Goal: Task Accomplishment & Management: Manage account settings

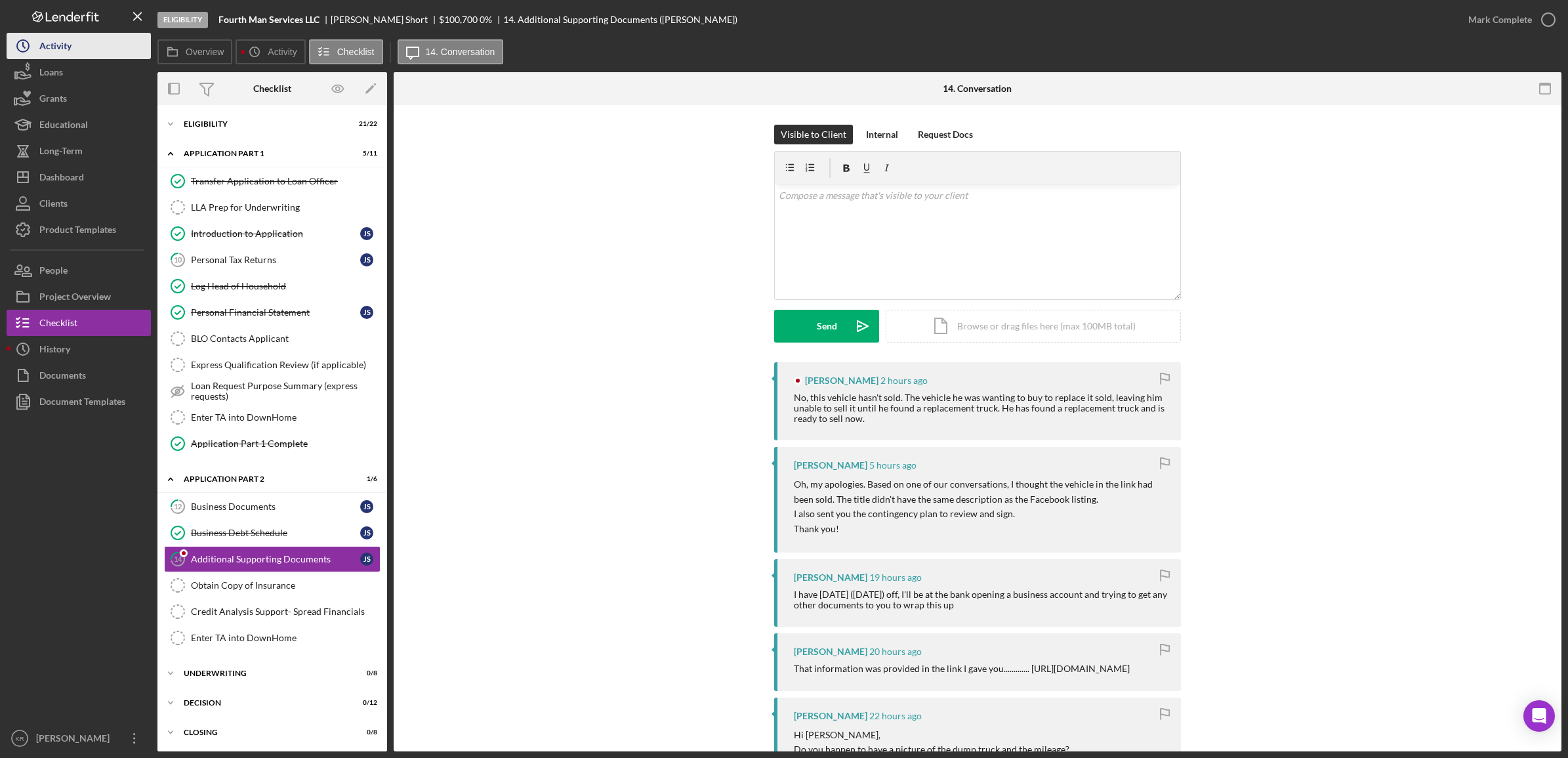
scroll to position [394, 0]
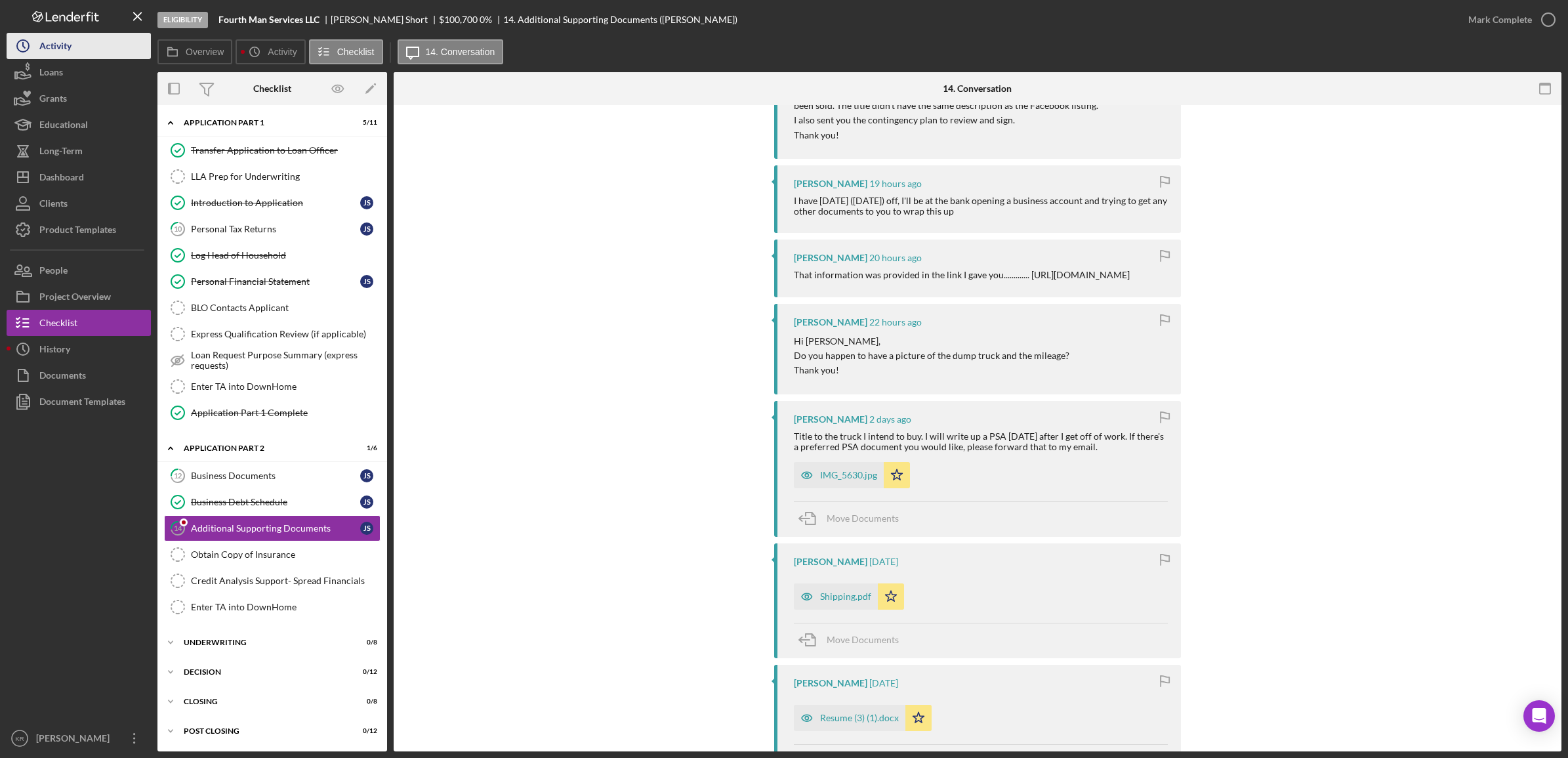
click at [64, 48] on div "Activity" at bounding box center [56, 48] width 32 height 30
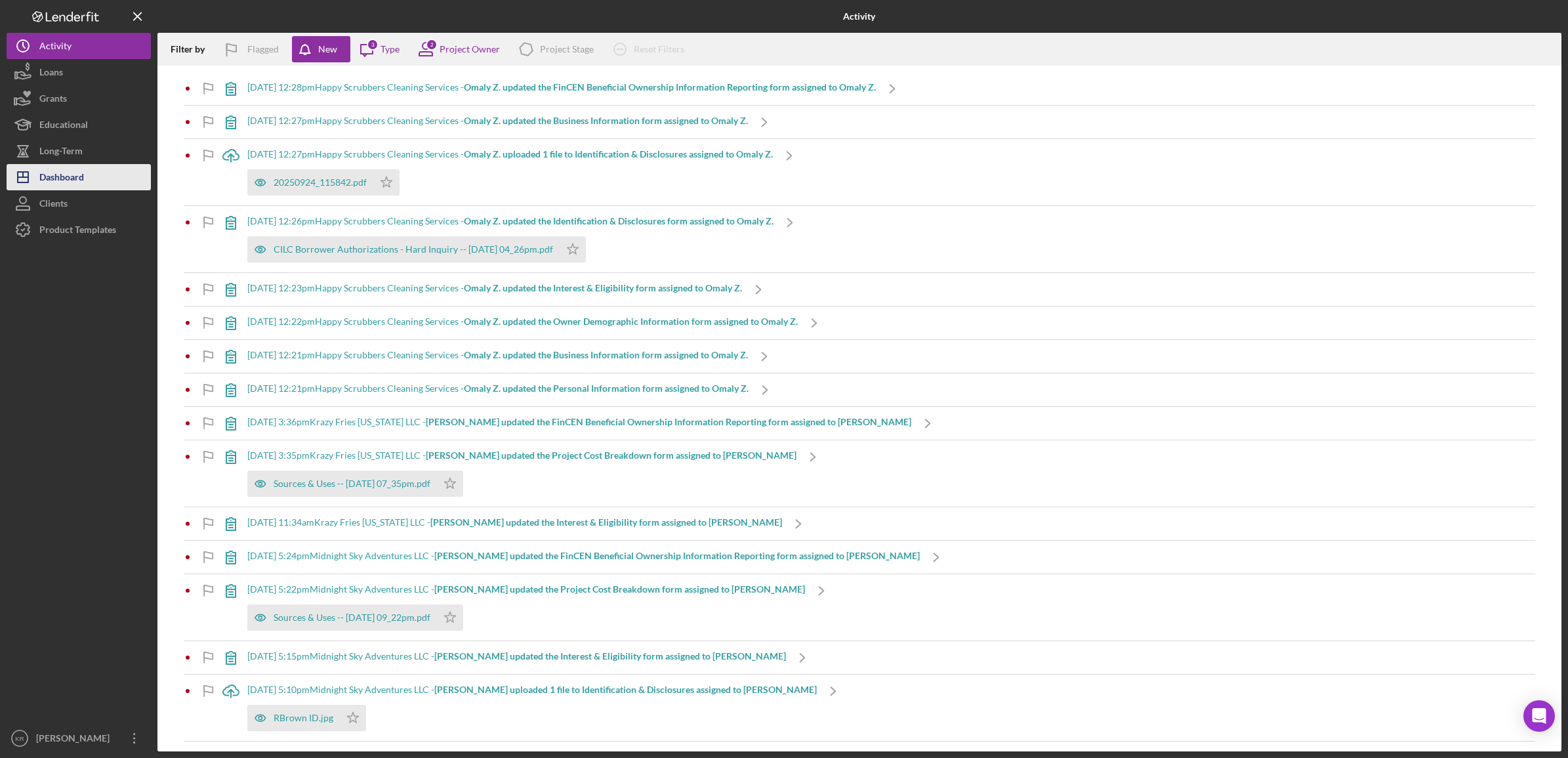
click at [70, 169] on div "Dashboard" at bounding box center [61, 179] width 44 height 30
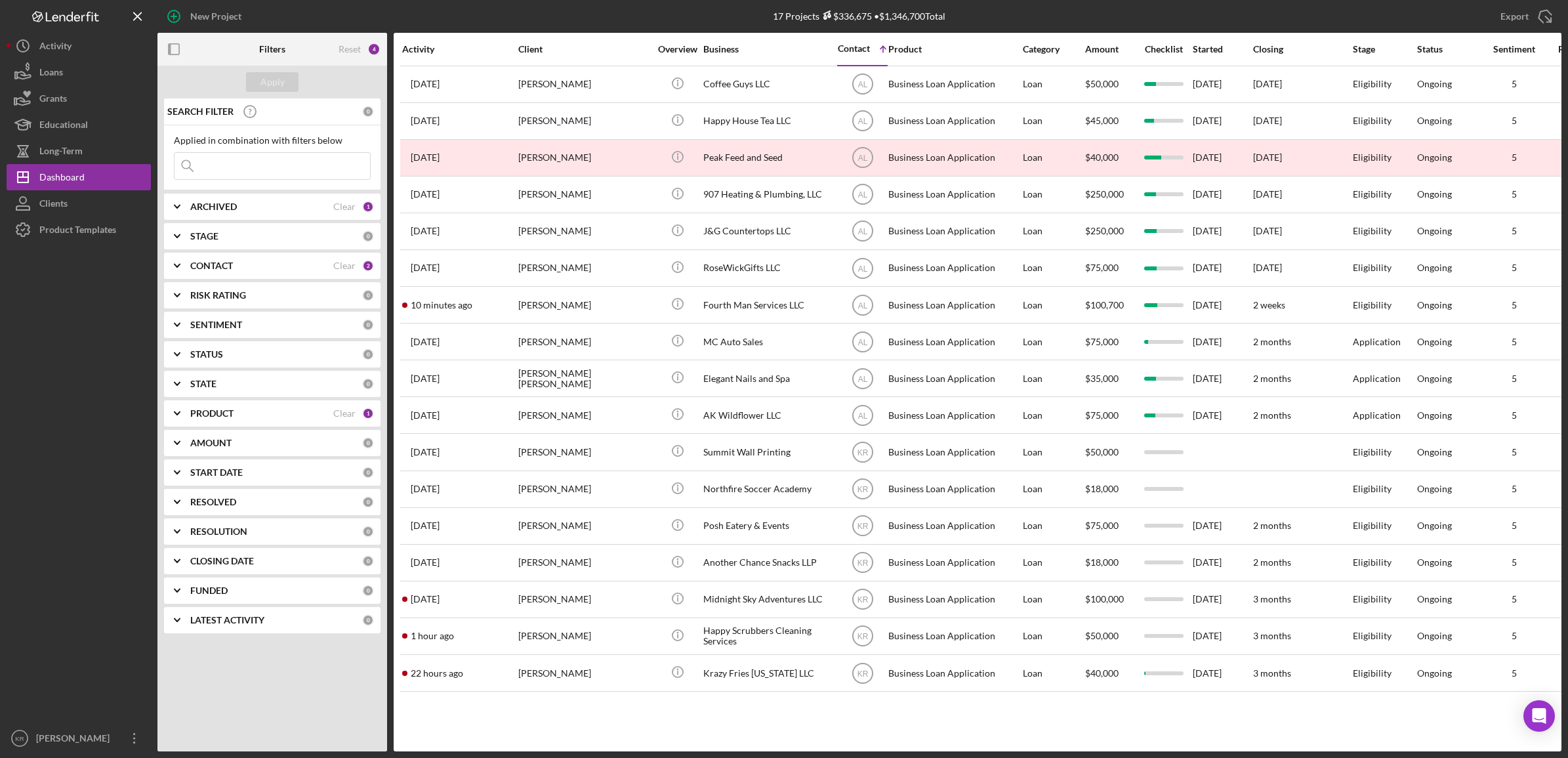
click at [246, 423] on div "PRODUCT Clear 1" at bounding box center [282, 413] width 184 height 26
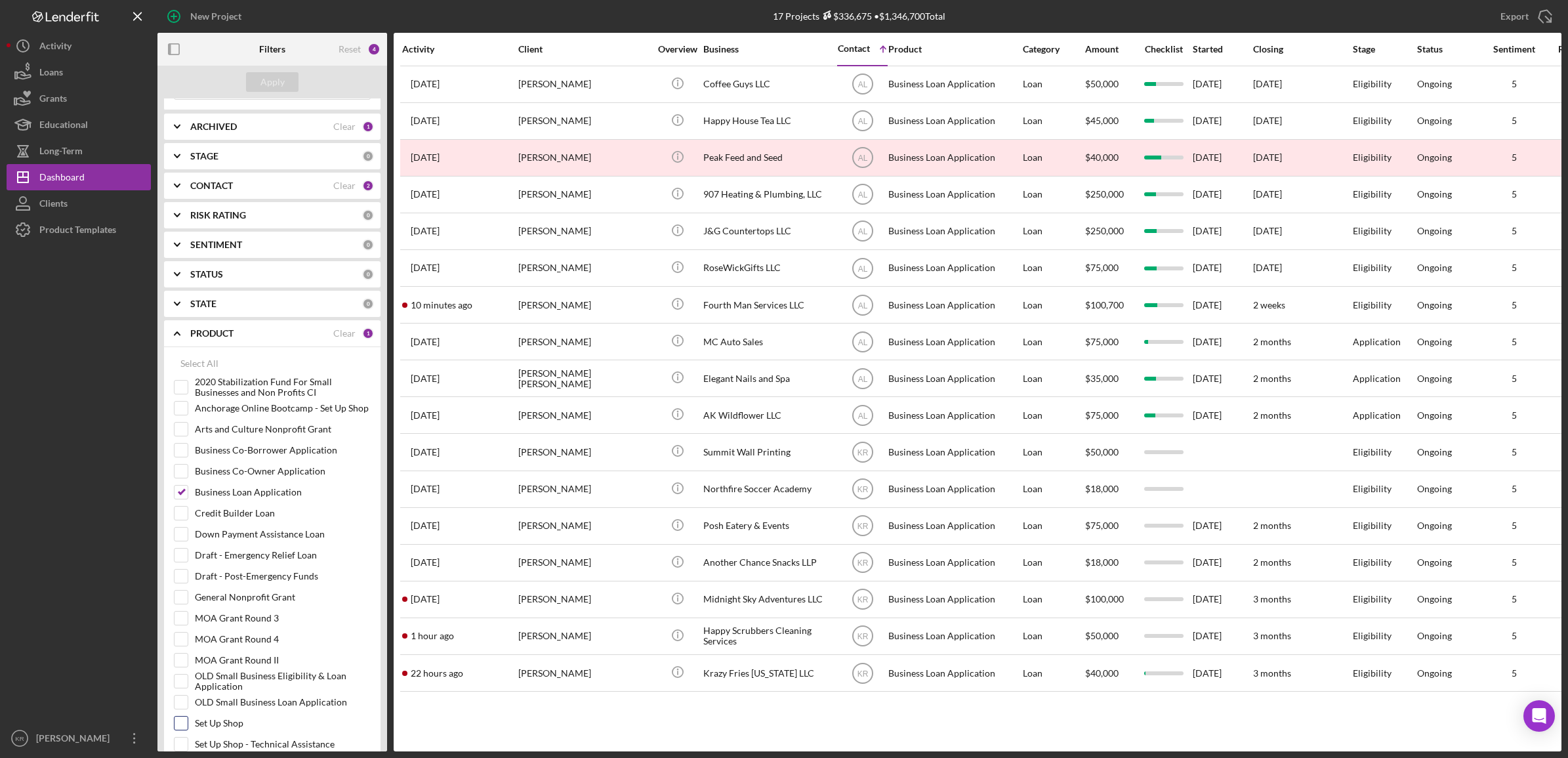
scroll to position [328, 0]
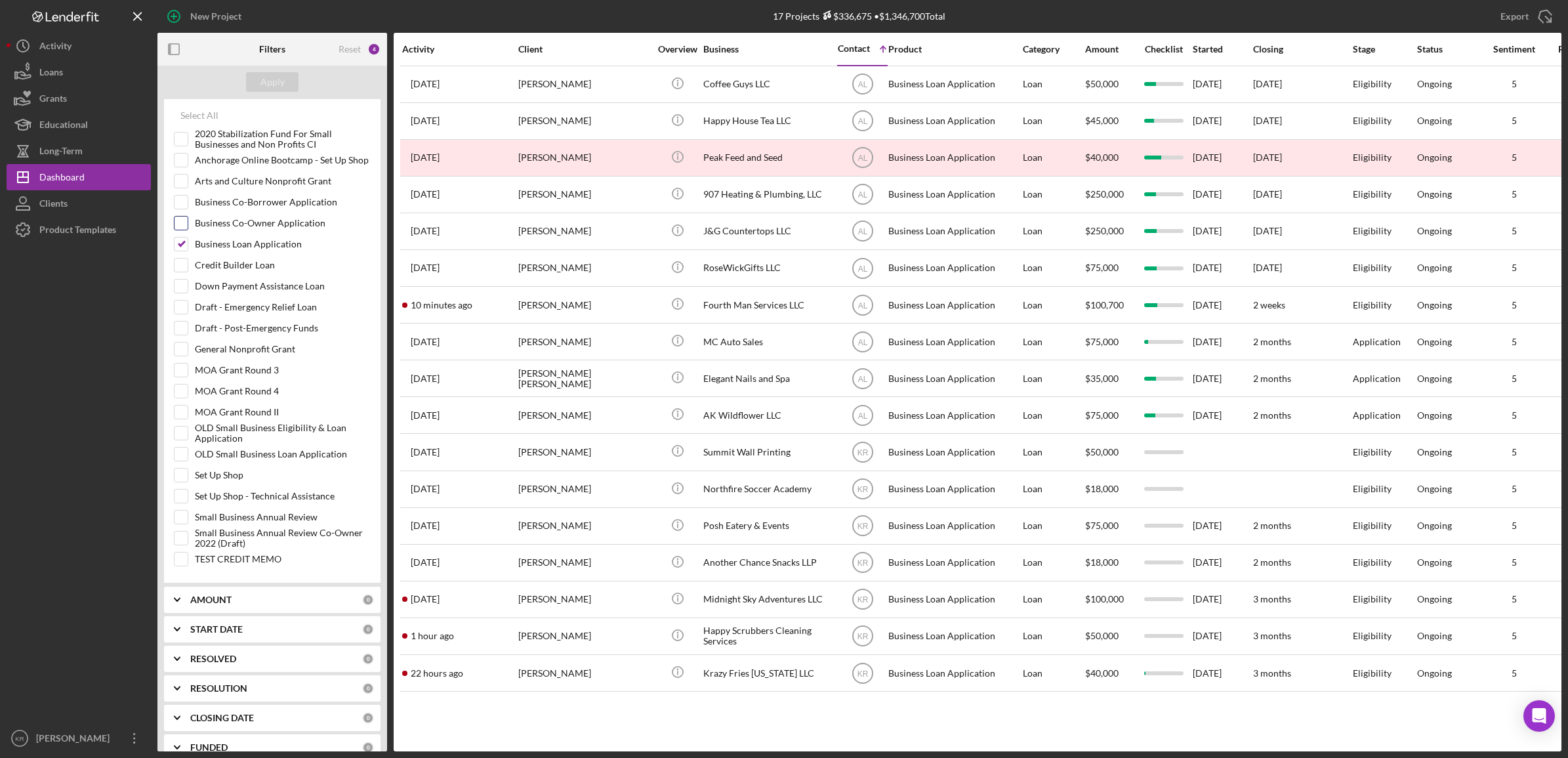
click at [251, 237] on div "Business Co-Owner Application" at bounding box center [272, 227] width 197 height 21
click at [251, 240] on label "Business Loan Application" at bounding box center [283, 244] width 176 height 13
click at [188, 240] on input "Business Loan Application" at bounding box center [181, 244] width 13 height 13
checkbox input "false"
click at [230, 517] on label "Small Business Annual Review" at bounding box center [283, 517] width 176 height 13
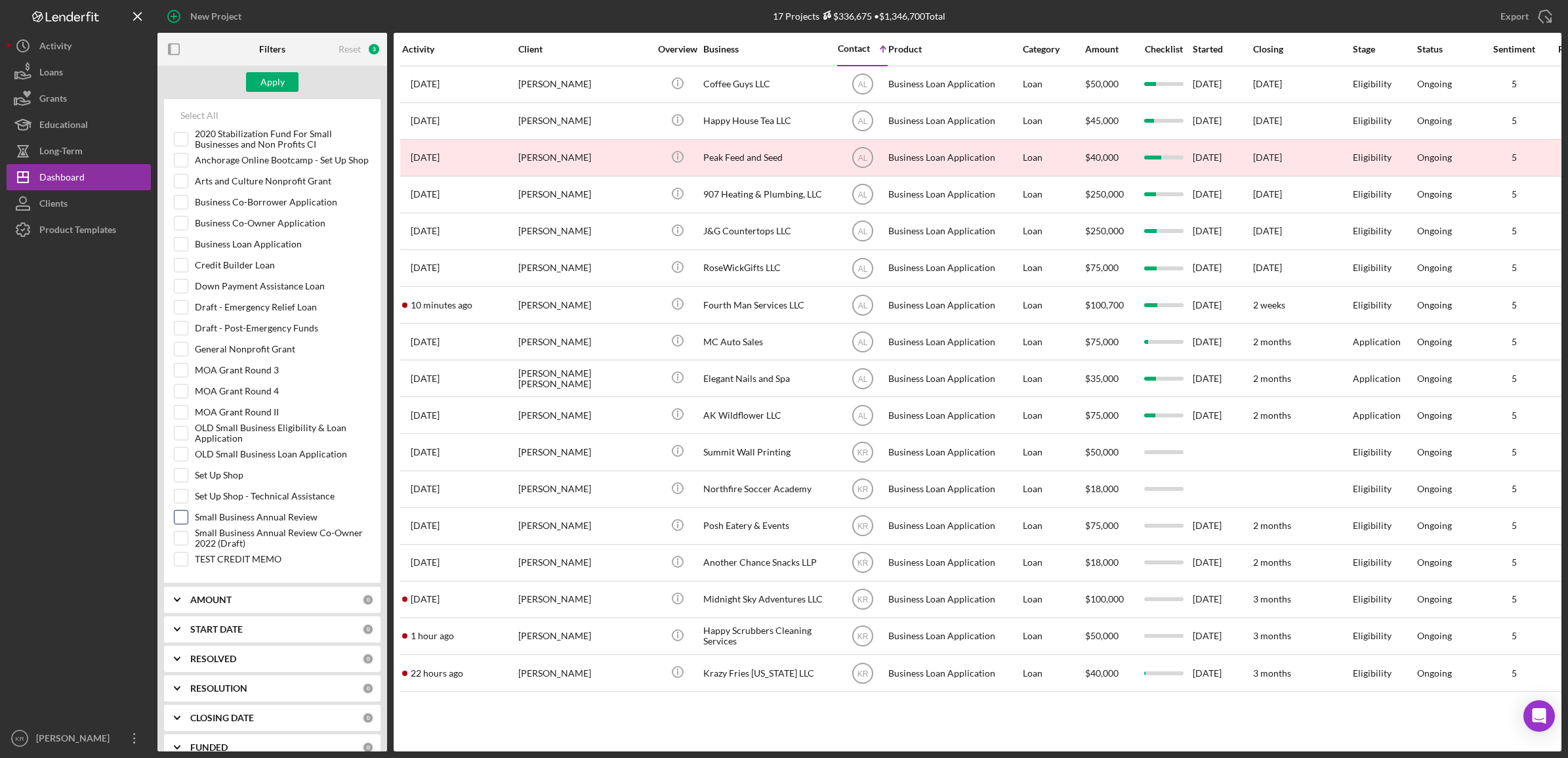
click at [188, 517] on input "Small Business Annual Review" at bounding box center [181, 517] width 13 height 13
checkbox input "true"
click at [275, 76] on div "Apply" at bounding box center [272, 82] width 24 height 20
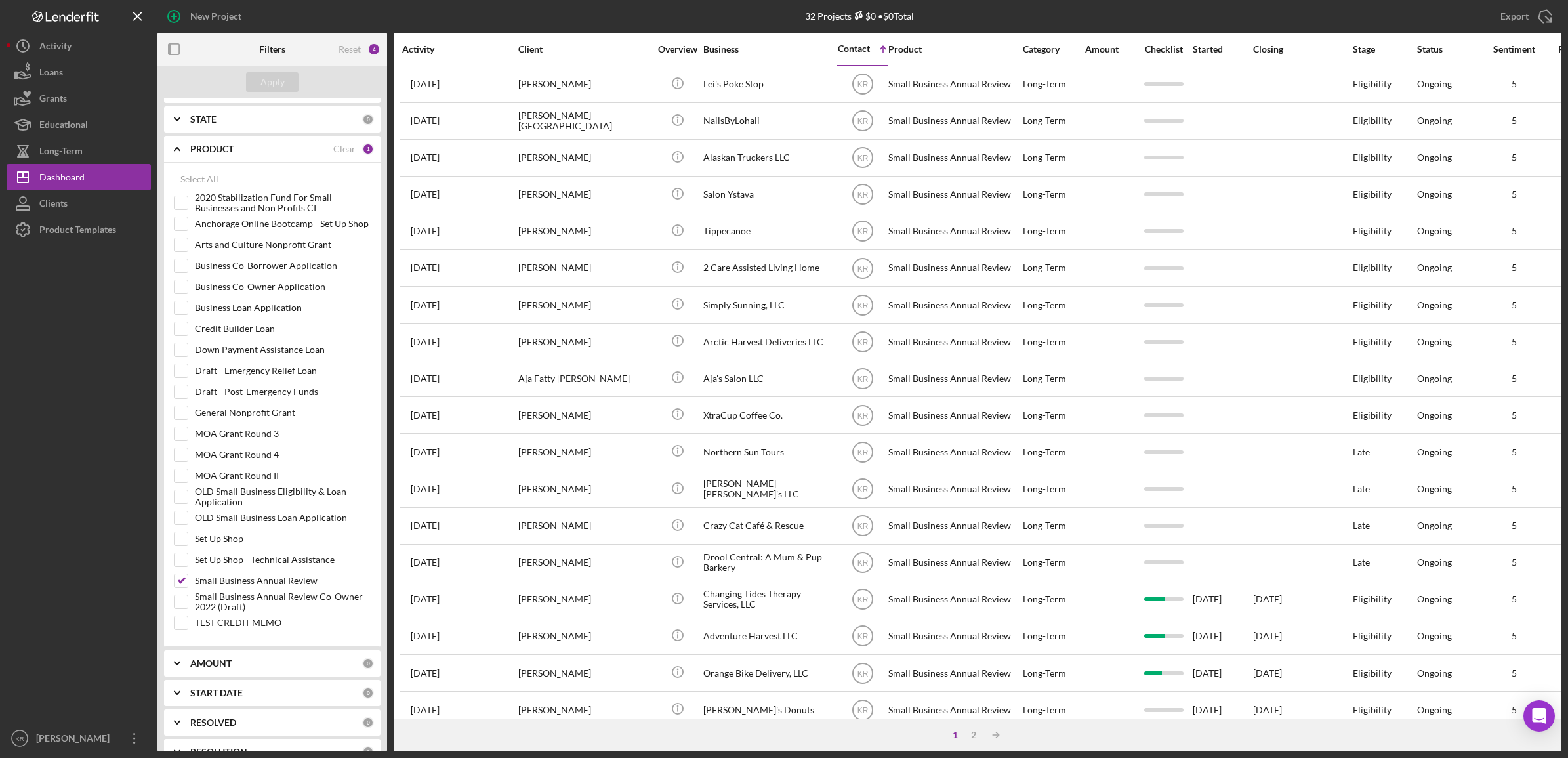
scroll to position [0, 0]
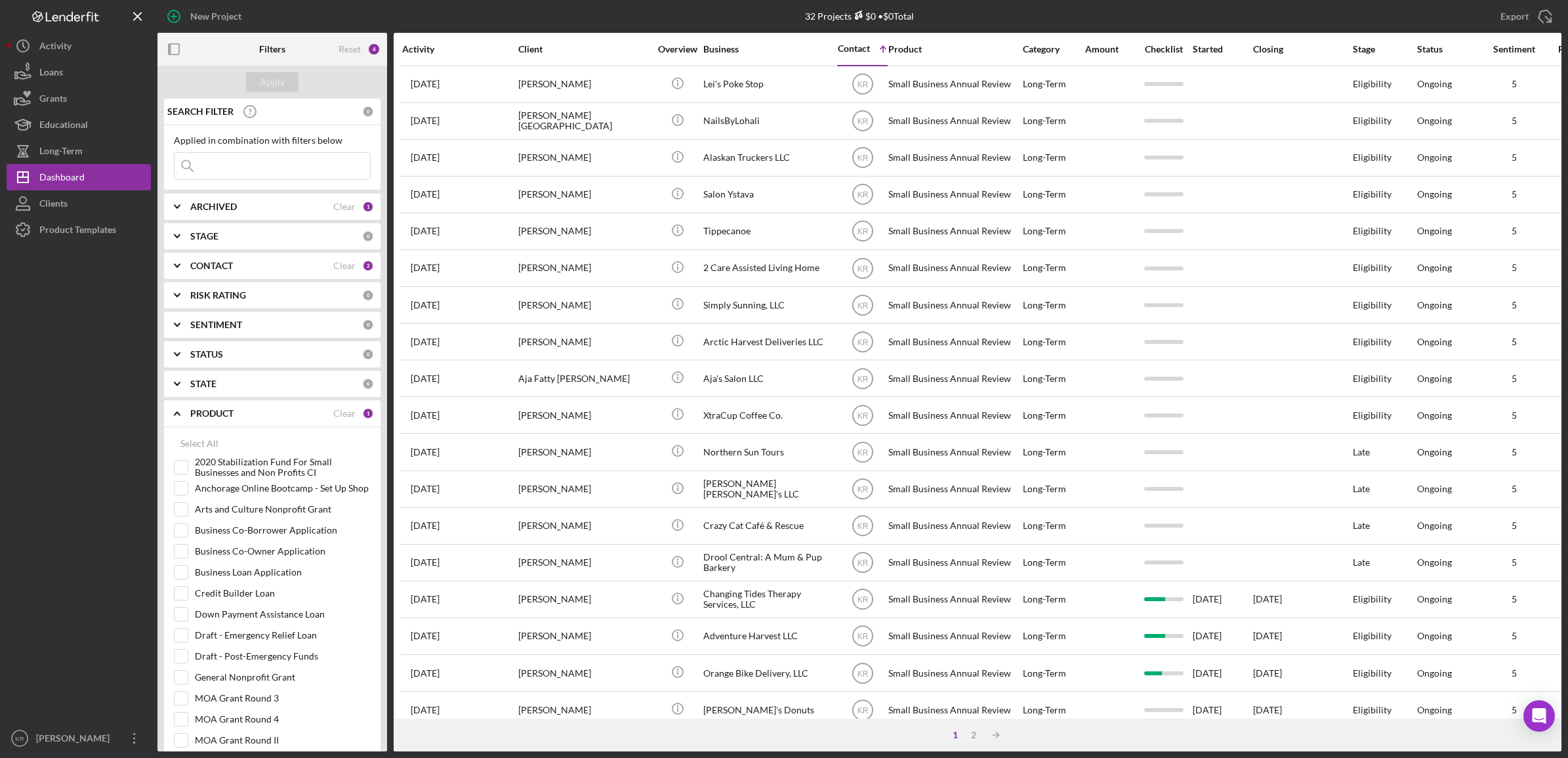
click at [242, 164] on input at bounding box center [272, 166] width 196 height 26
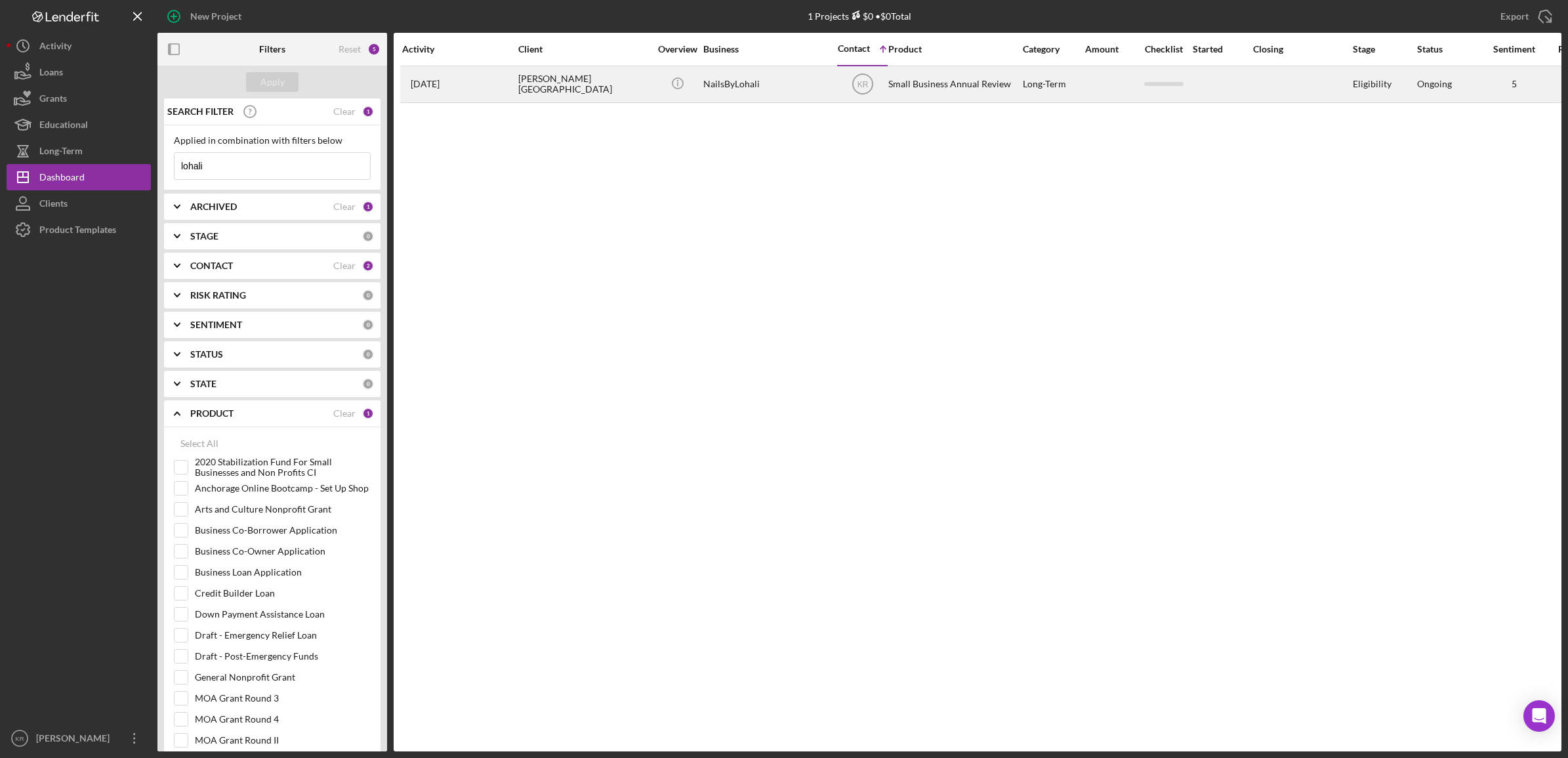
type input "lohali"
click at [542, 89] on div "Lohali Bamba-Jordan" at bounding box center [584, 84] width 131 height 35
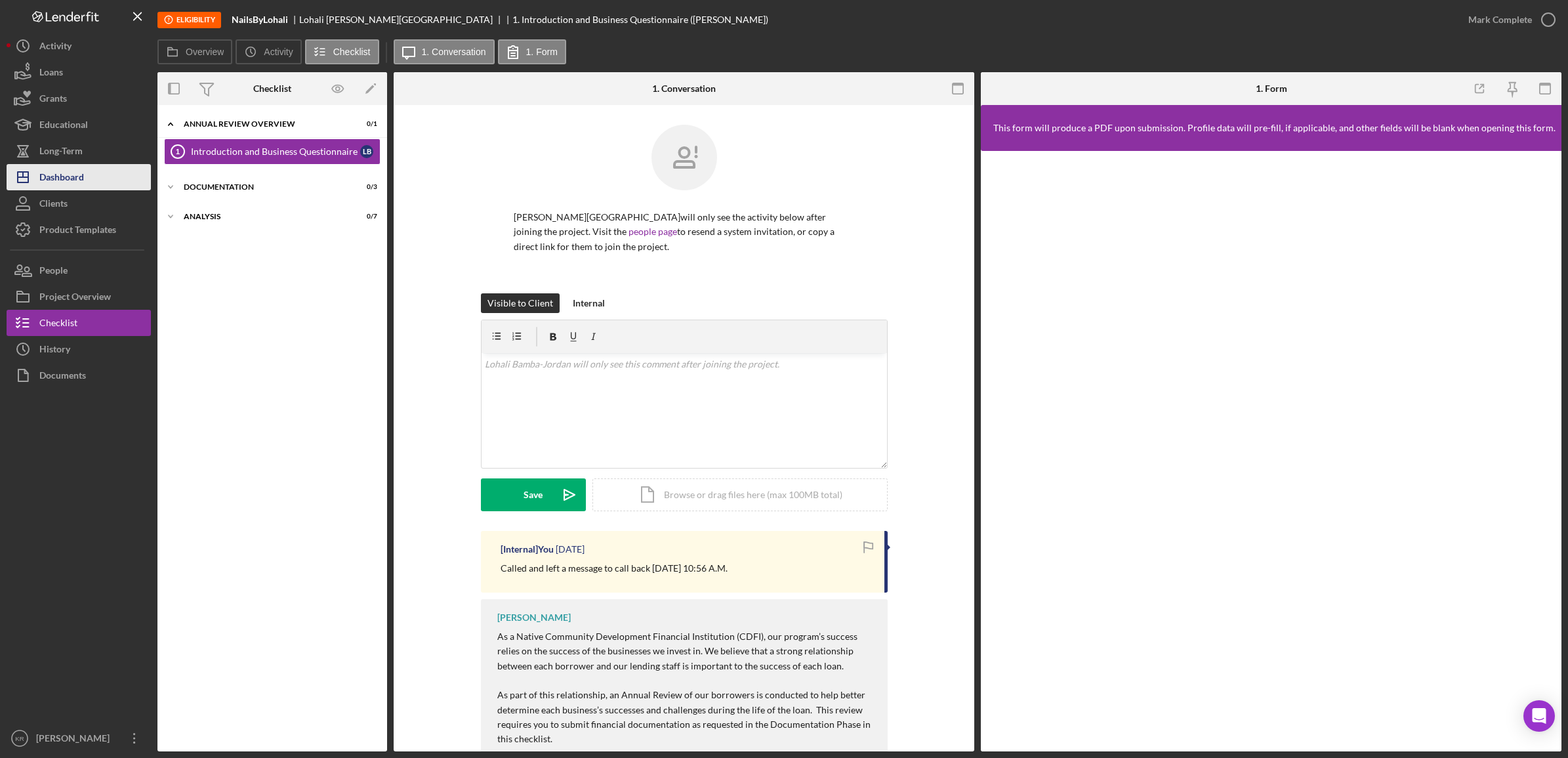
click at [63, 174] on div "Dashboard" at bounding box center [61, 179] width 44 height 30
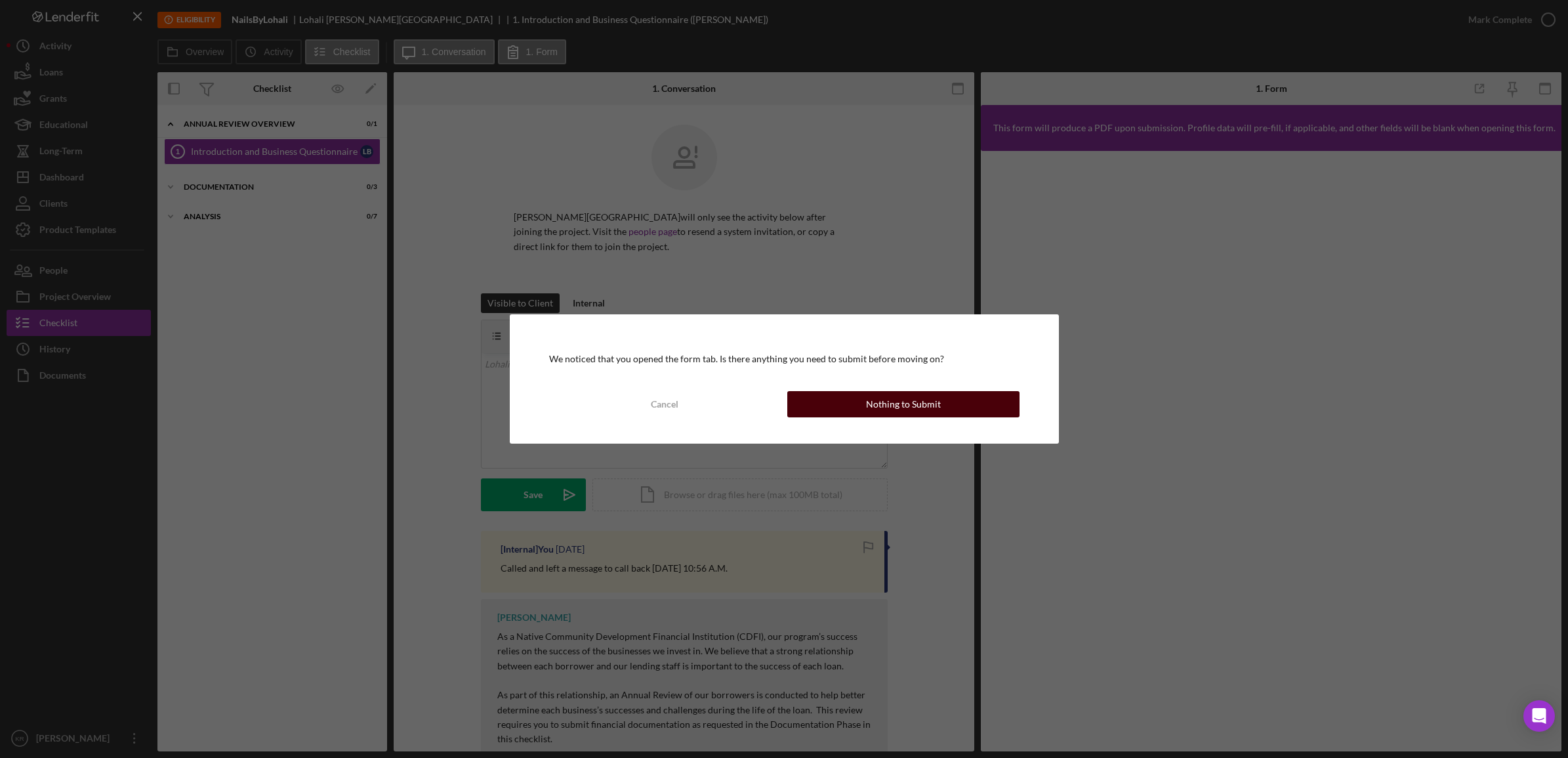
click at [870, 400] on div "Nothing to Submit" at bounding box center [903, 404] width 75 height 26
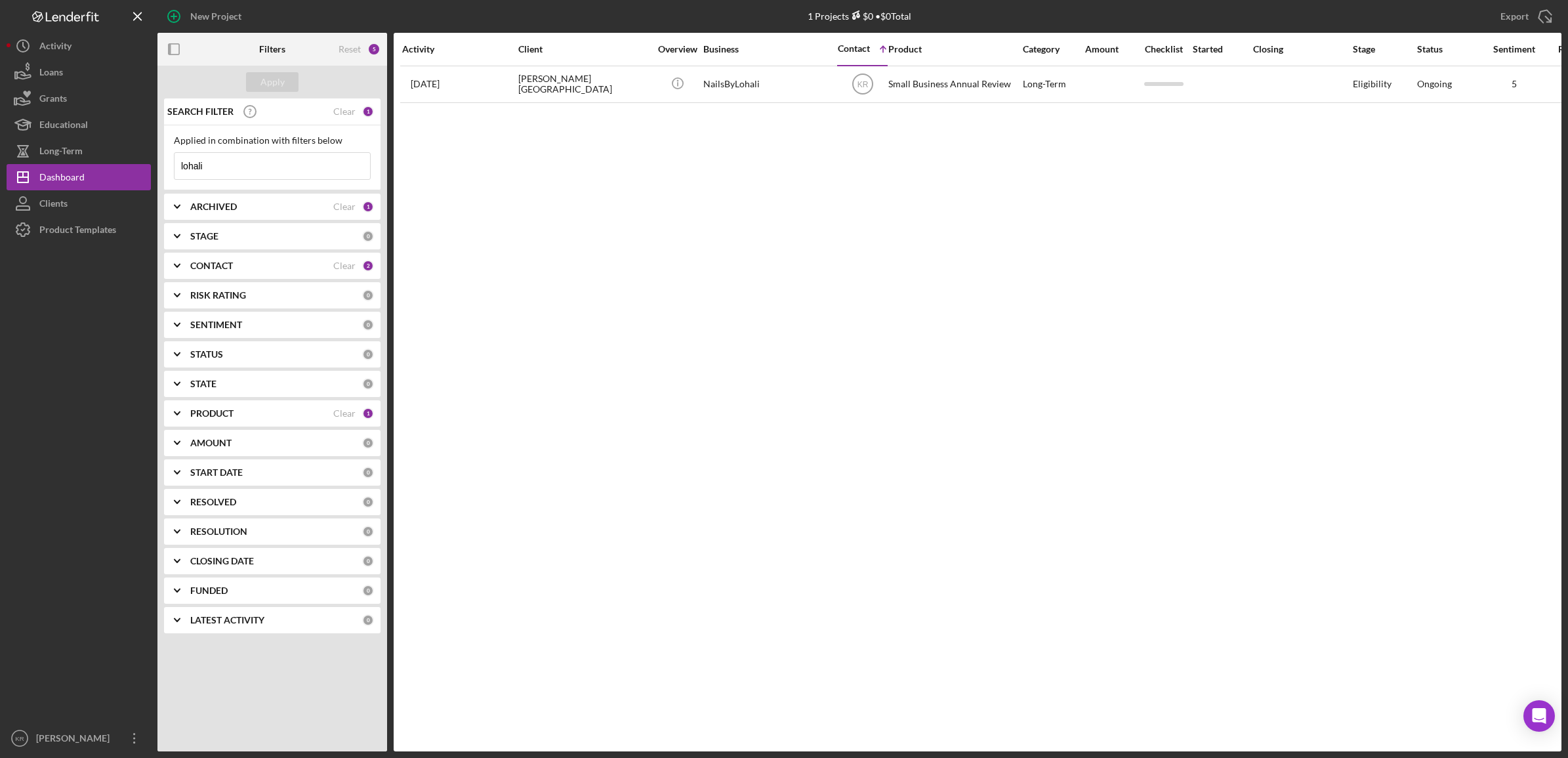
click at [320, 156] on input "lohali" at bounding box center [272, 166] width 196 height 26
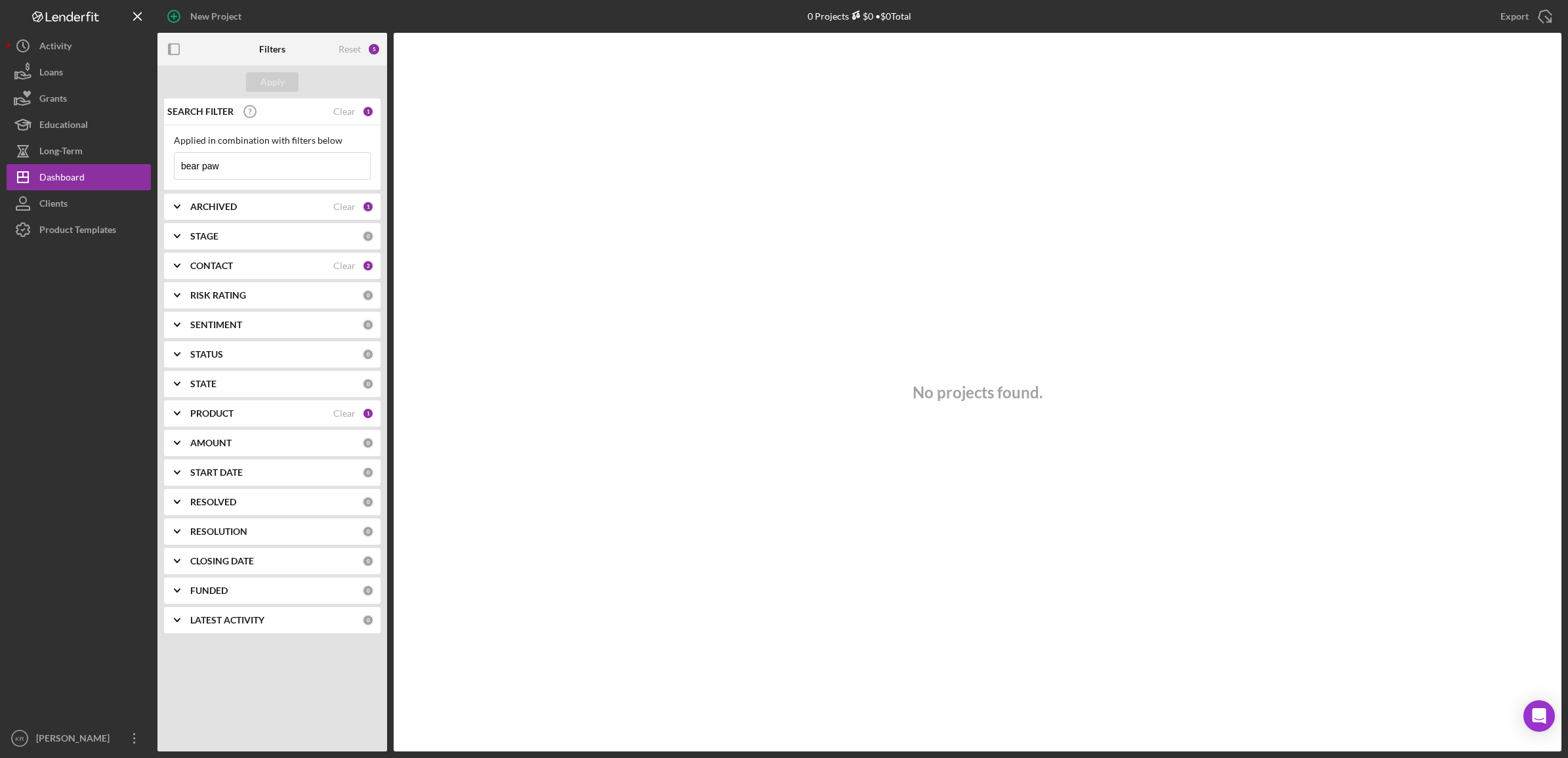
drag, startPoint x: 320, startPoint y: 173, endPoint x: 0, endPoint y: 151, distance: 320.8
click at [0, 159] on html "New Project 0 Projects $0 • $0 Total lohali Export Icon/Export Filters Reset 5 …" at bounding box center [784, 379] width 1568 height 758
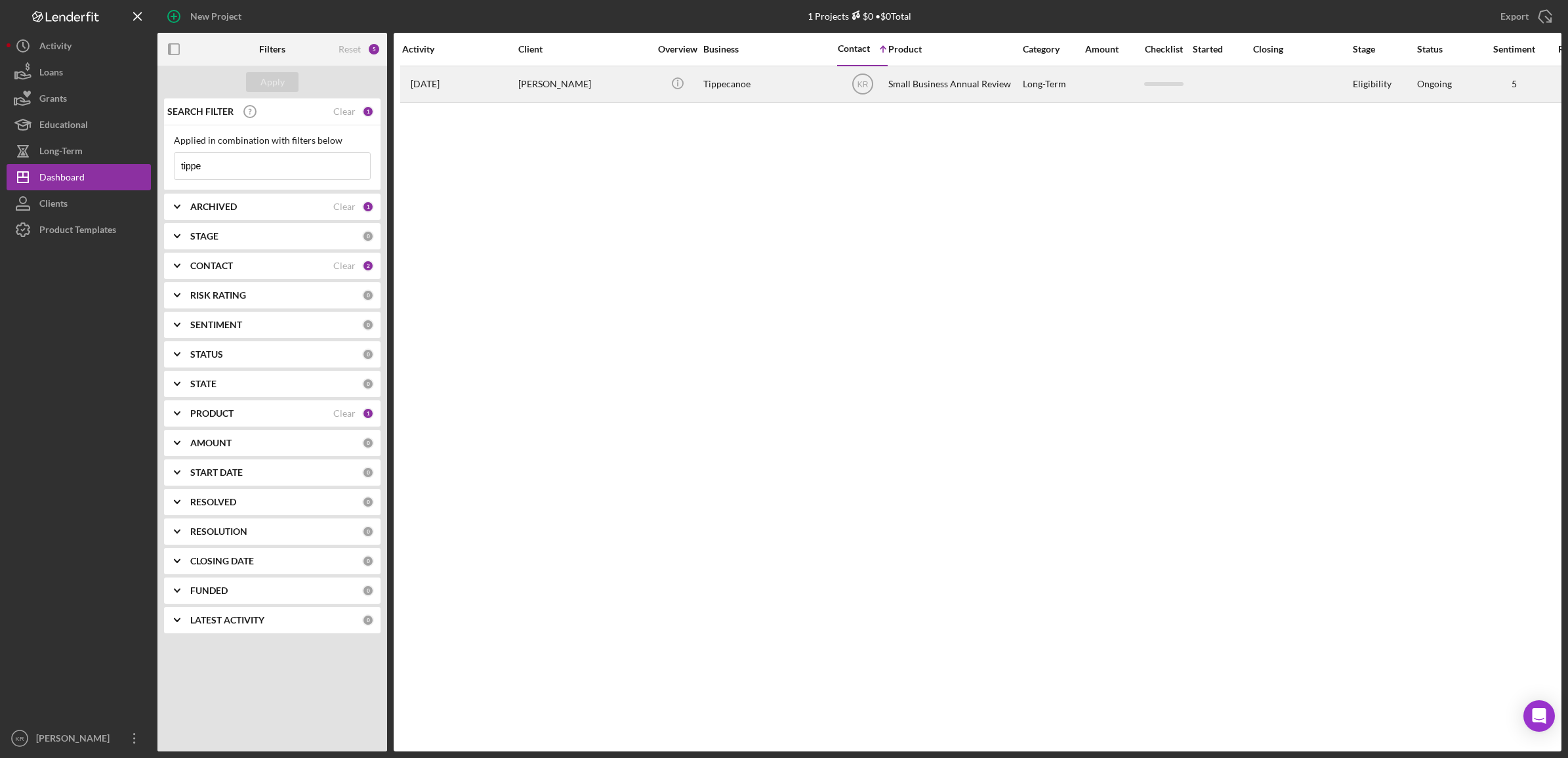
type input "tippe"
click at [633, 93] on div "Nicole Thomson" at bounding box center [584, 84] width 131 height 35
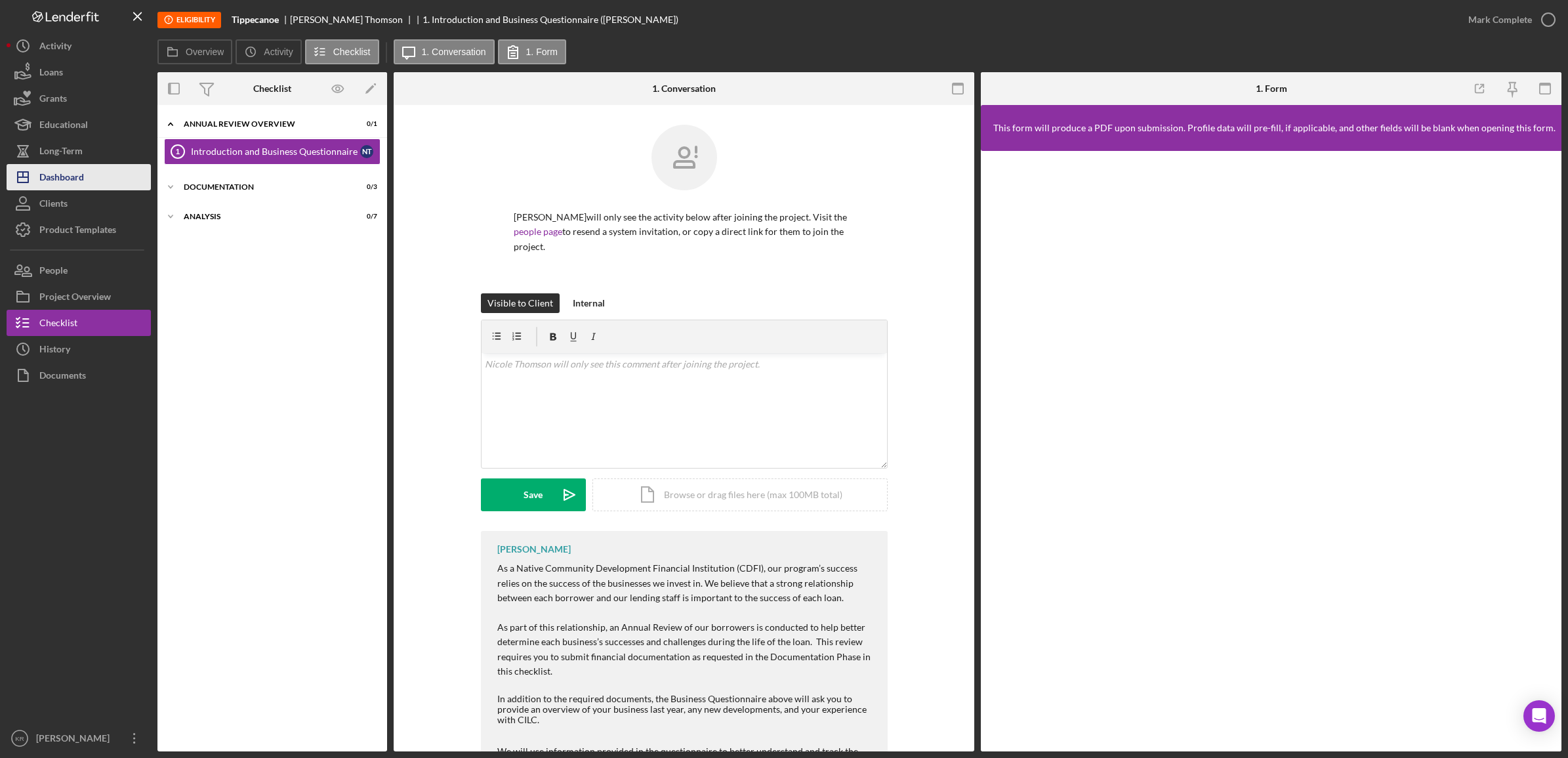
click at [48, 165] on div "Dashboard" at bounding box center [61, 179] width 44 height 30
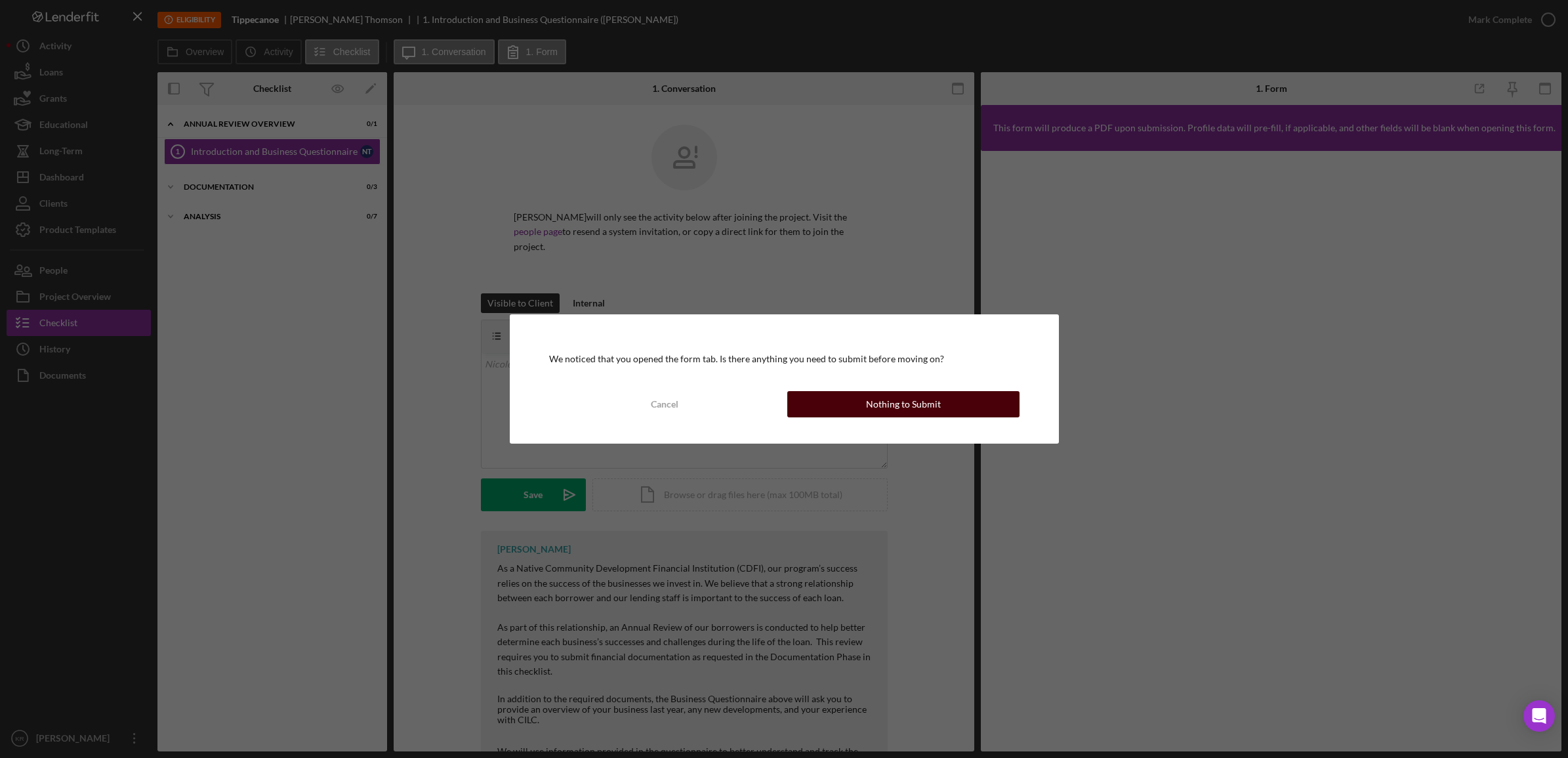
click at [942, 392] on button "Nothing to Submit" at bounding box center [903, 404] width 232 height 26
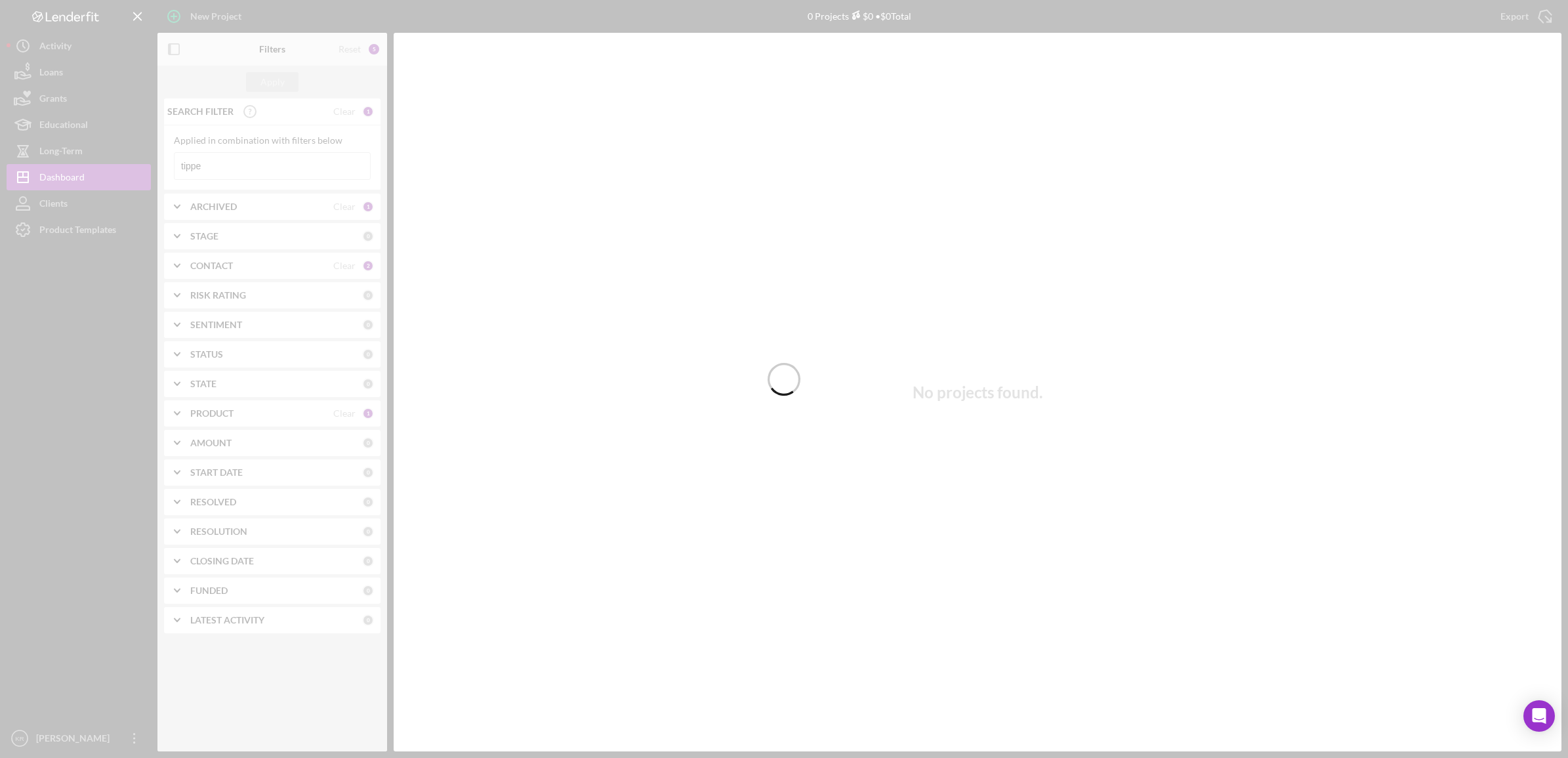
click at [234, 166] on div at bounding box center [784, 379] width 1568 height 758
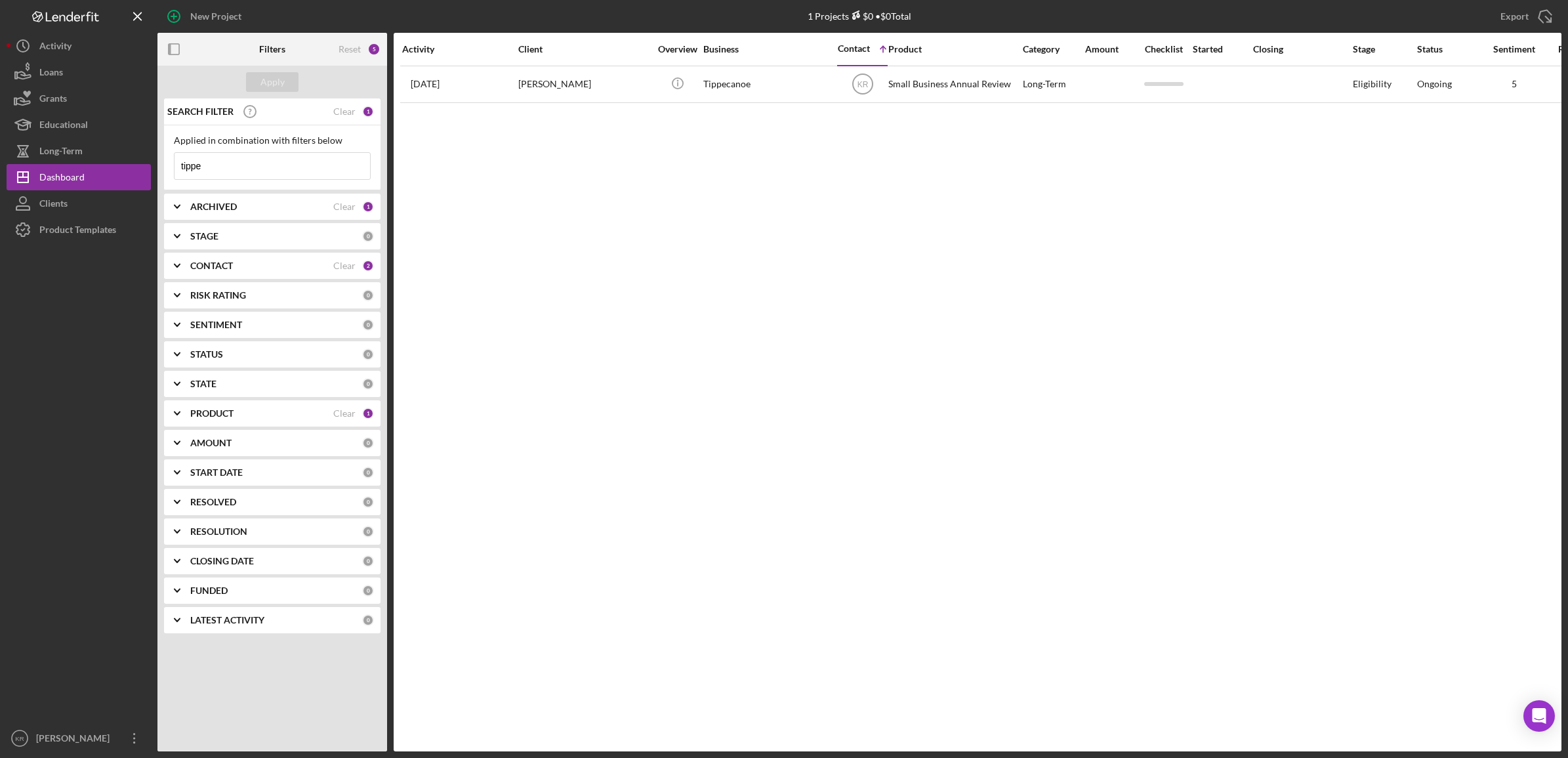
click at [234, 166] on input "tippe" at bounding box center [272, 166] width 196 height 26
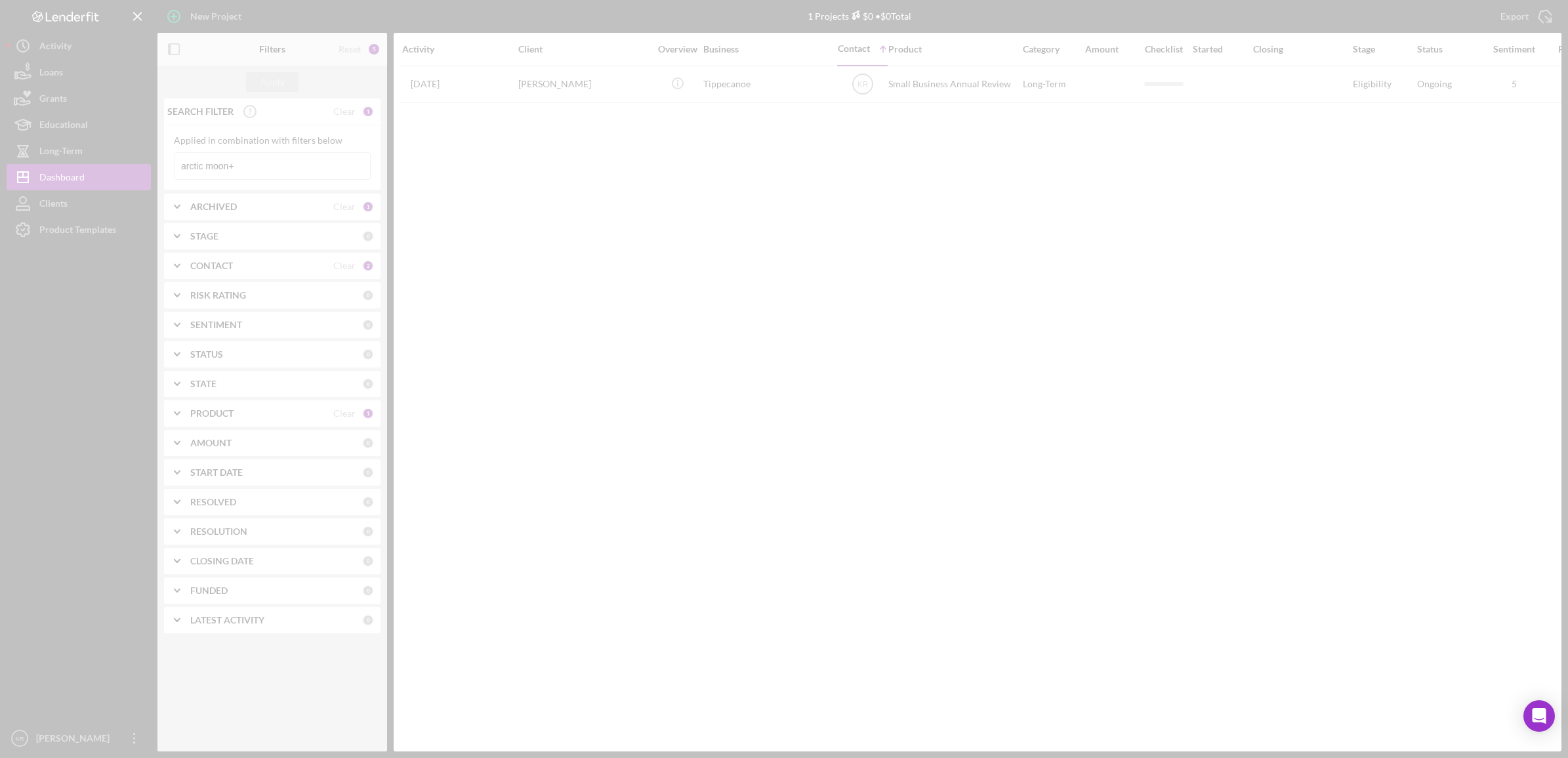
type input "arctic moon"
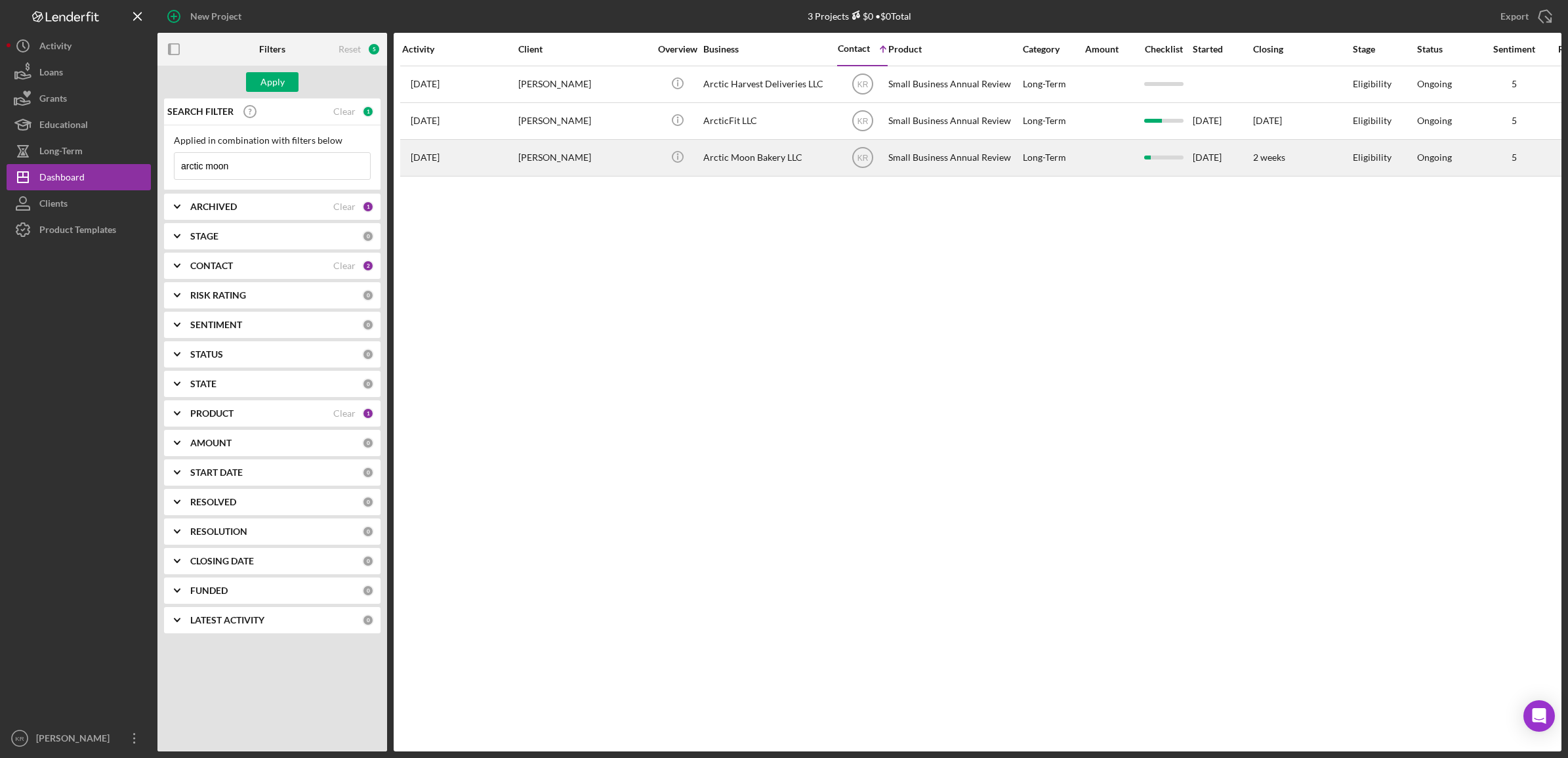
click at [727, 151] on div "Arctic Moon Bakery LLC" at bounding box center [769, 157] width 131 height 35
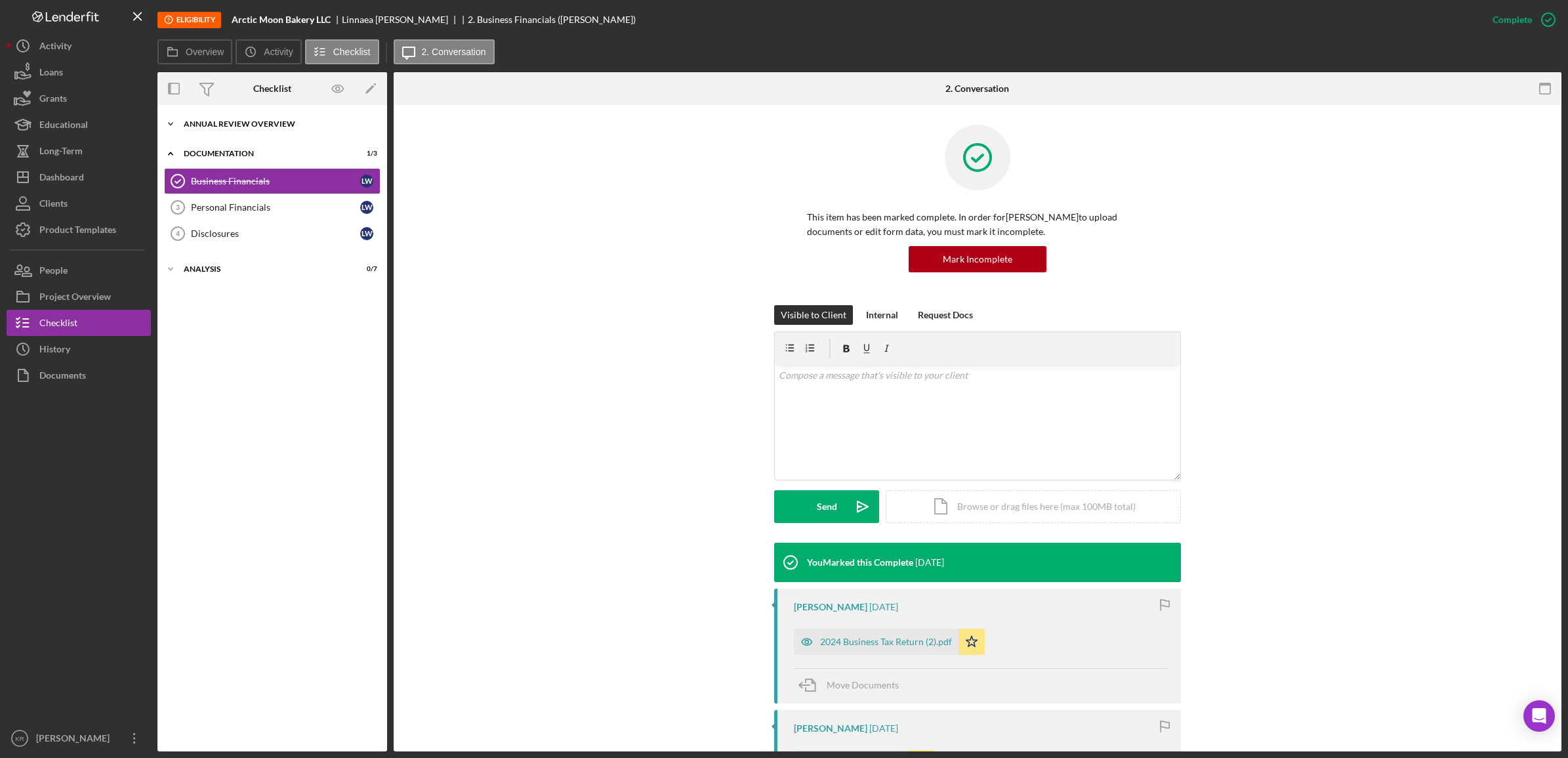
click at [217, 121] on div "Annual Review Overview" at bounding box center [277, 124] width 187 height 8
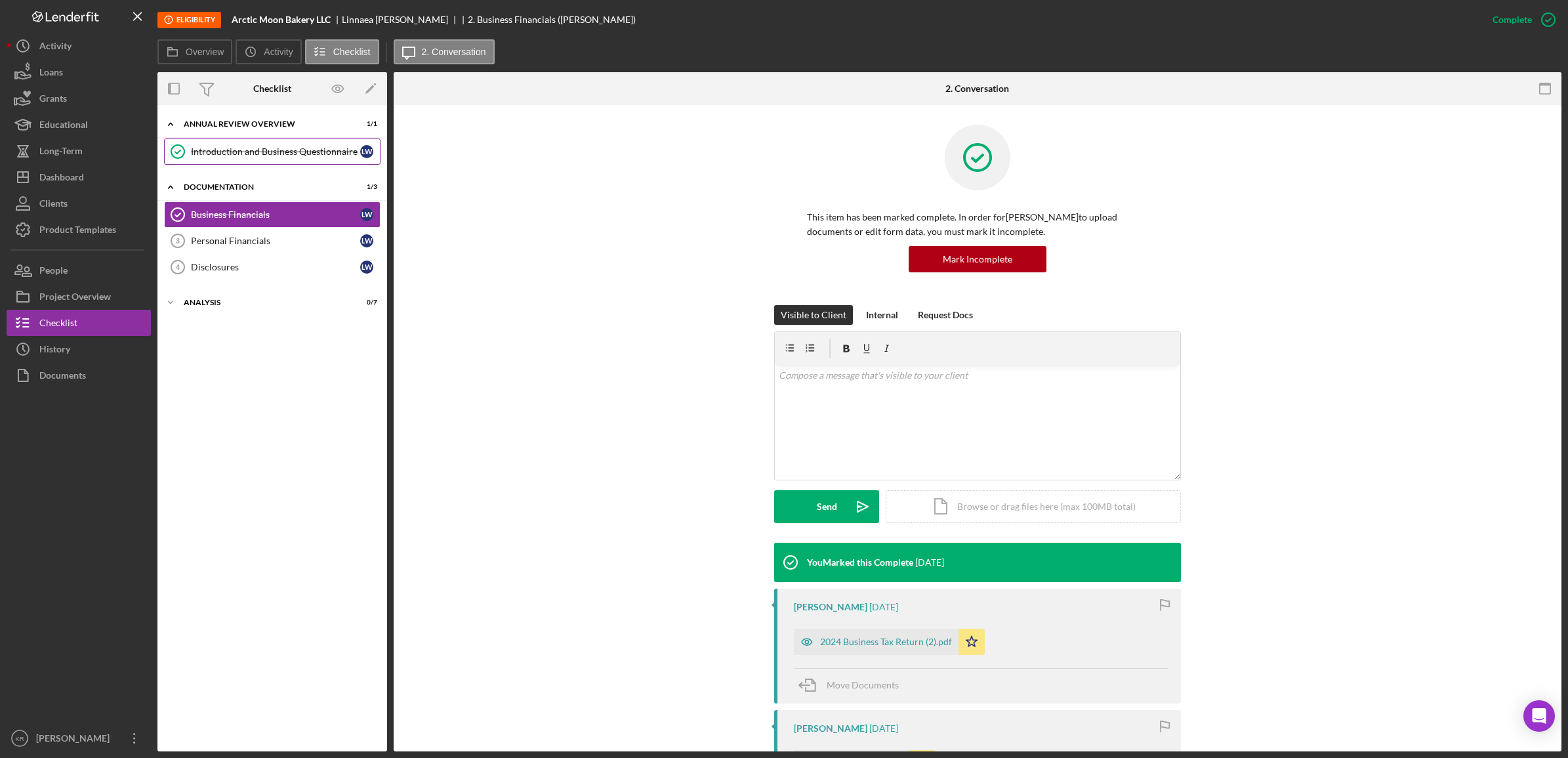
click at [234, 142] on link "Introduction and Business Questionnaire Introduction and Business Questionnaire…" at bounding box center [272, 151] width 217 height 26
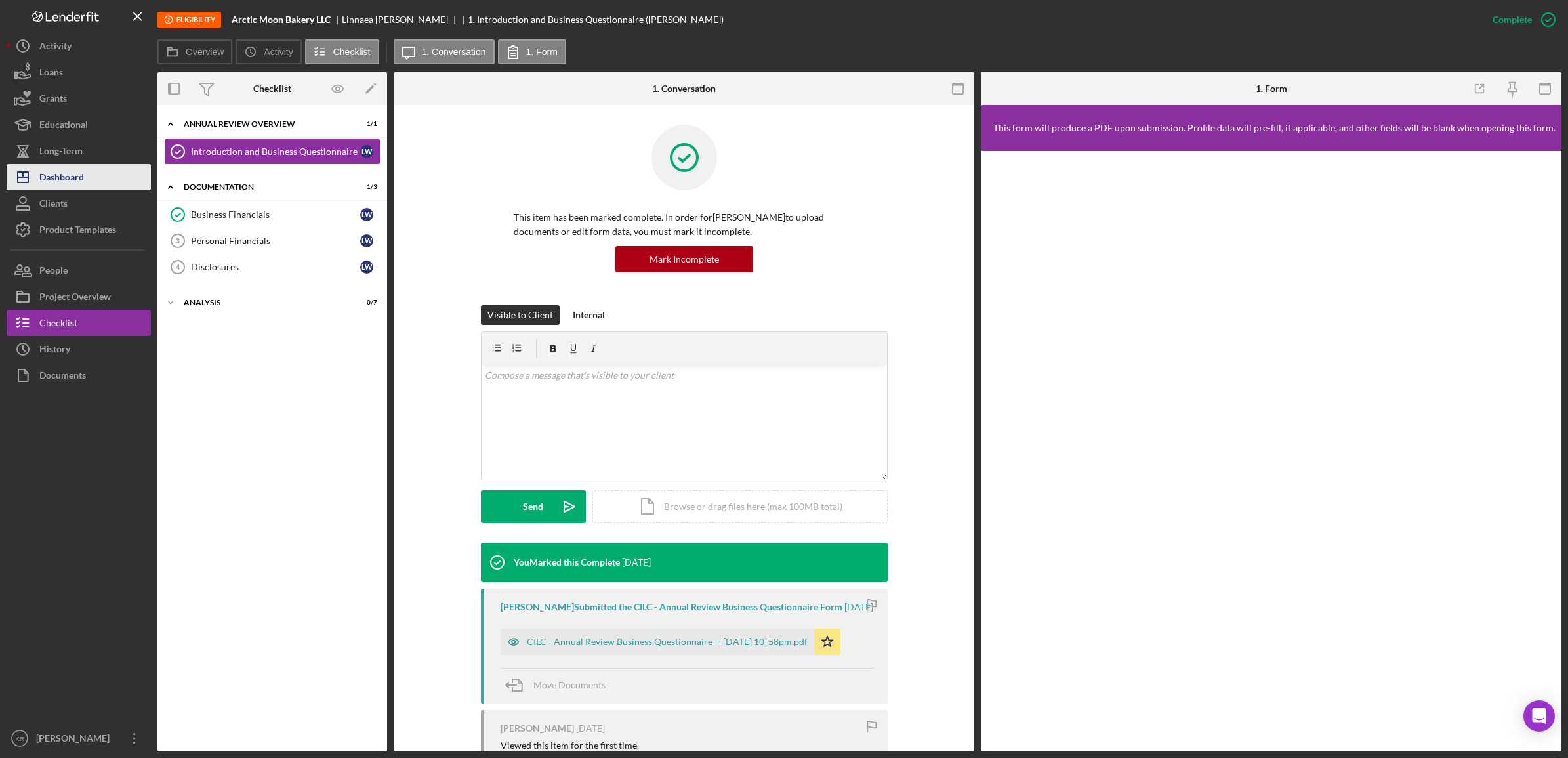
click at [80, 169] on div "Dashboard" at bounding box center [61, 179] width 44 height 30
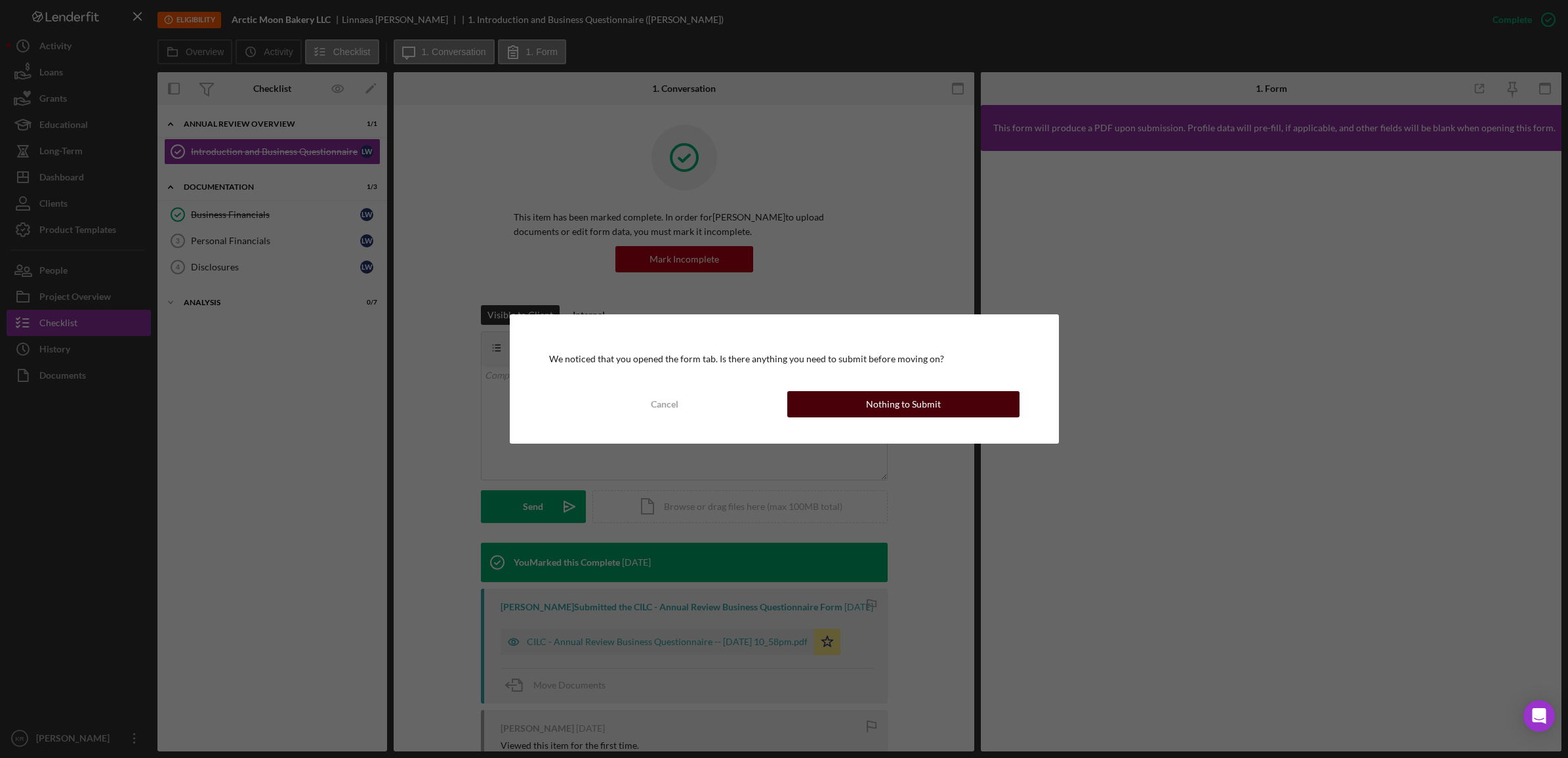
click at [860, 396] on button "Nothing to Submit" at bounding box center [903, 404] width 232 height 26
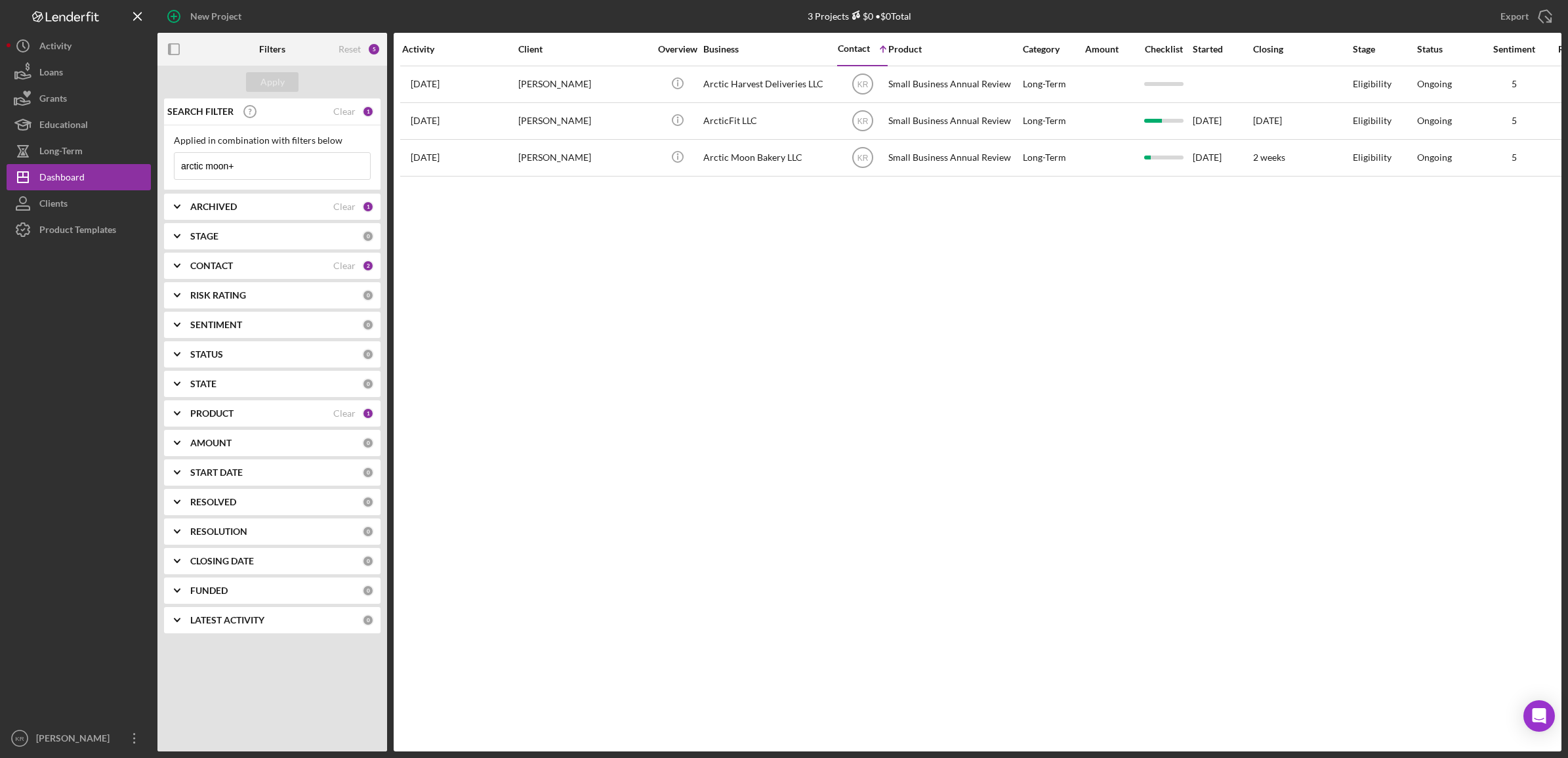
click at [246, 168] on input "arctic moon+" at bounding box center [272, 166] width 196 height 26
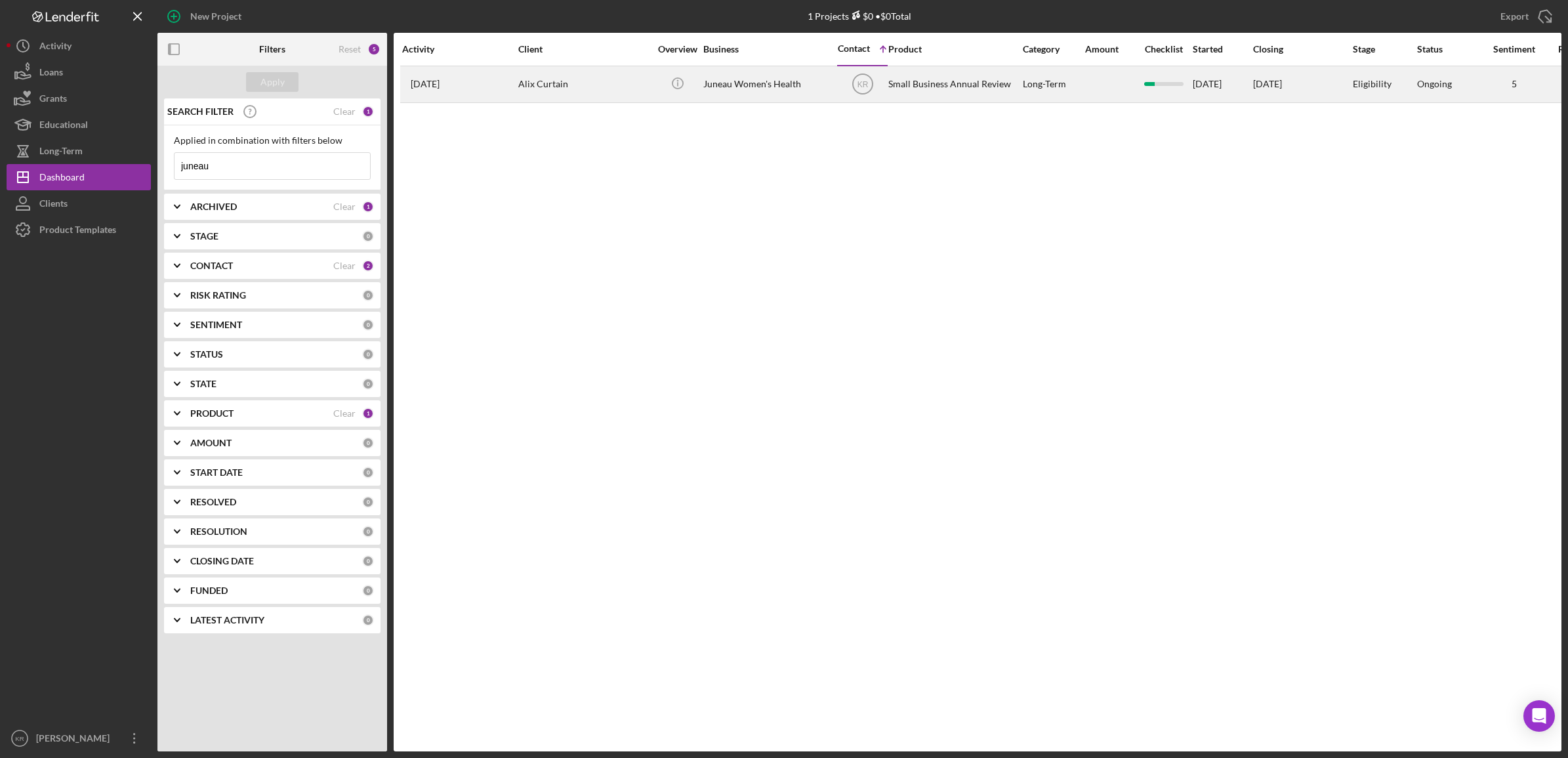
type input "juneau"
click at [546, 77] on div "Alix Curtain" at bounding box center [584, 84] width 131 height 35
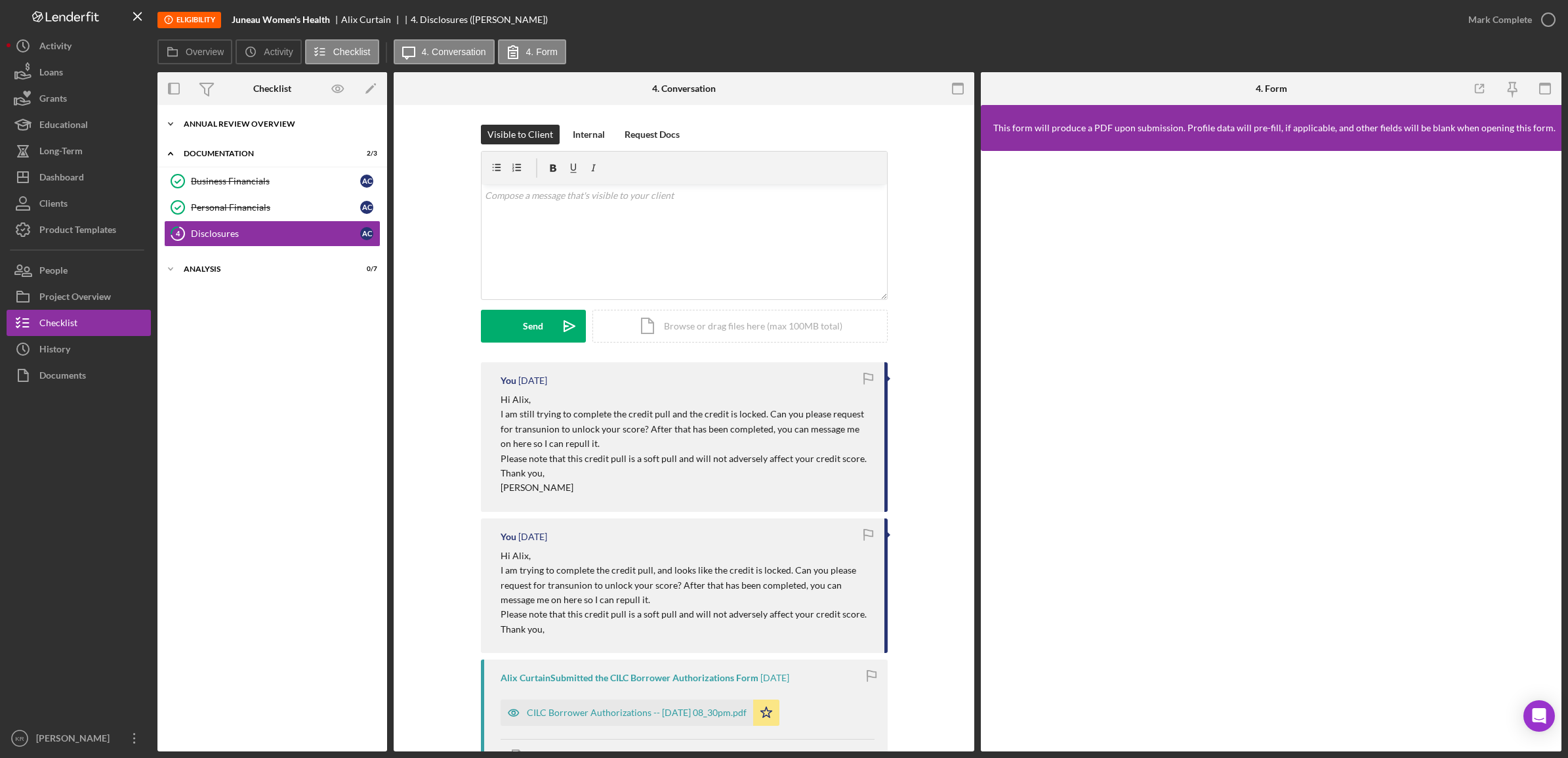
click at [289, 130] on div "Icon/Expander Annual Review Overview 1 / 1" at bounding box center [272, 124] width 230 height 26
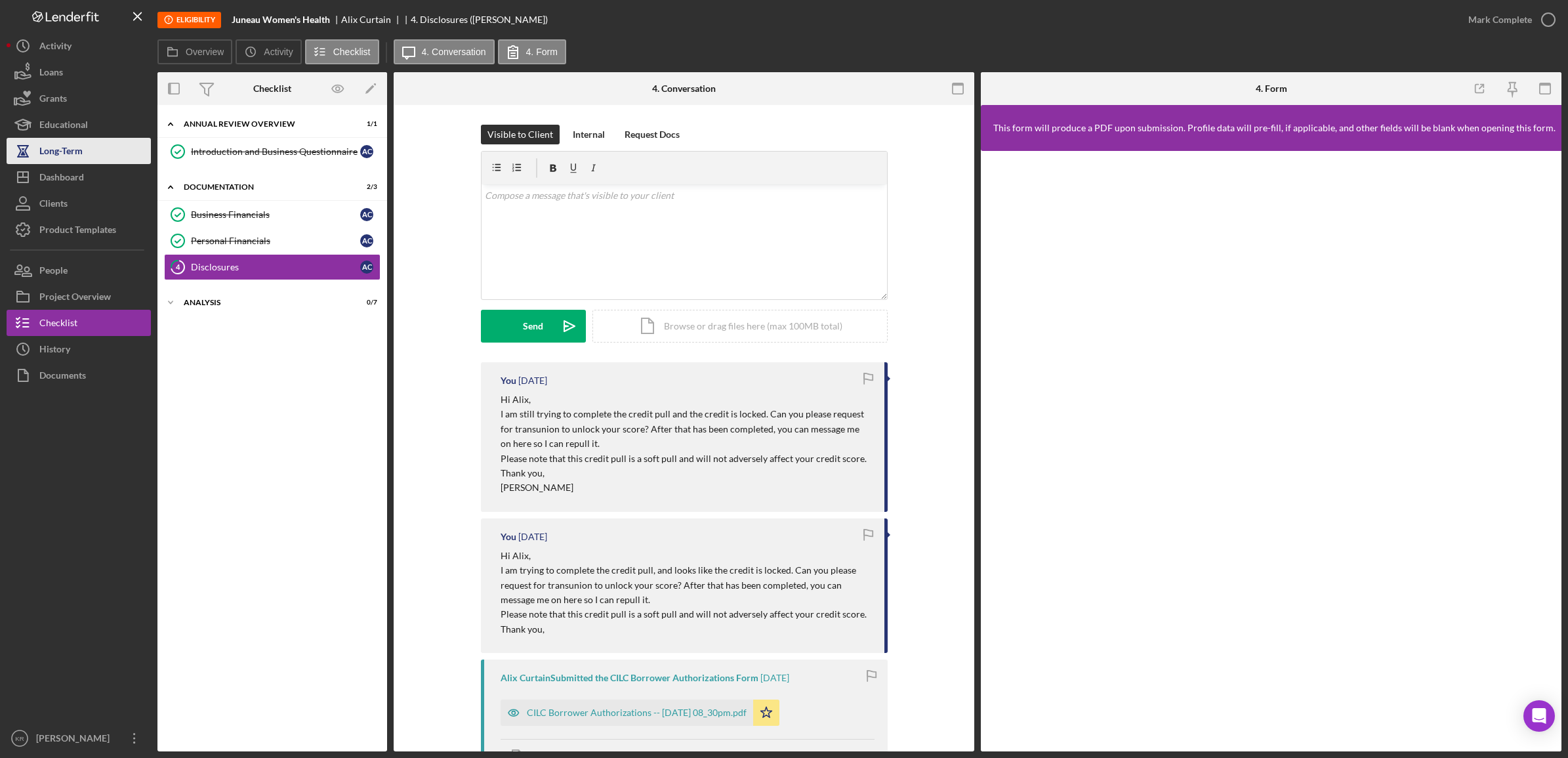
click at [57, 162] on div "Long-Term" at bounding box center [61, 153] width 44 height 30
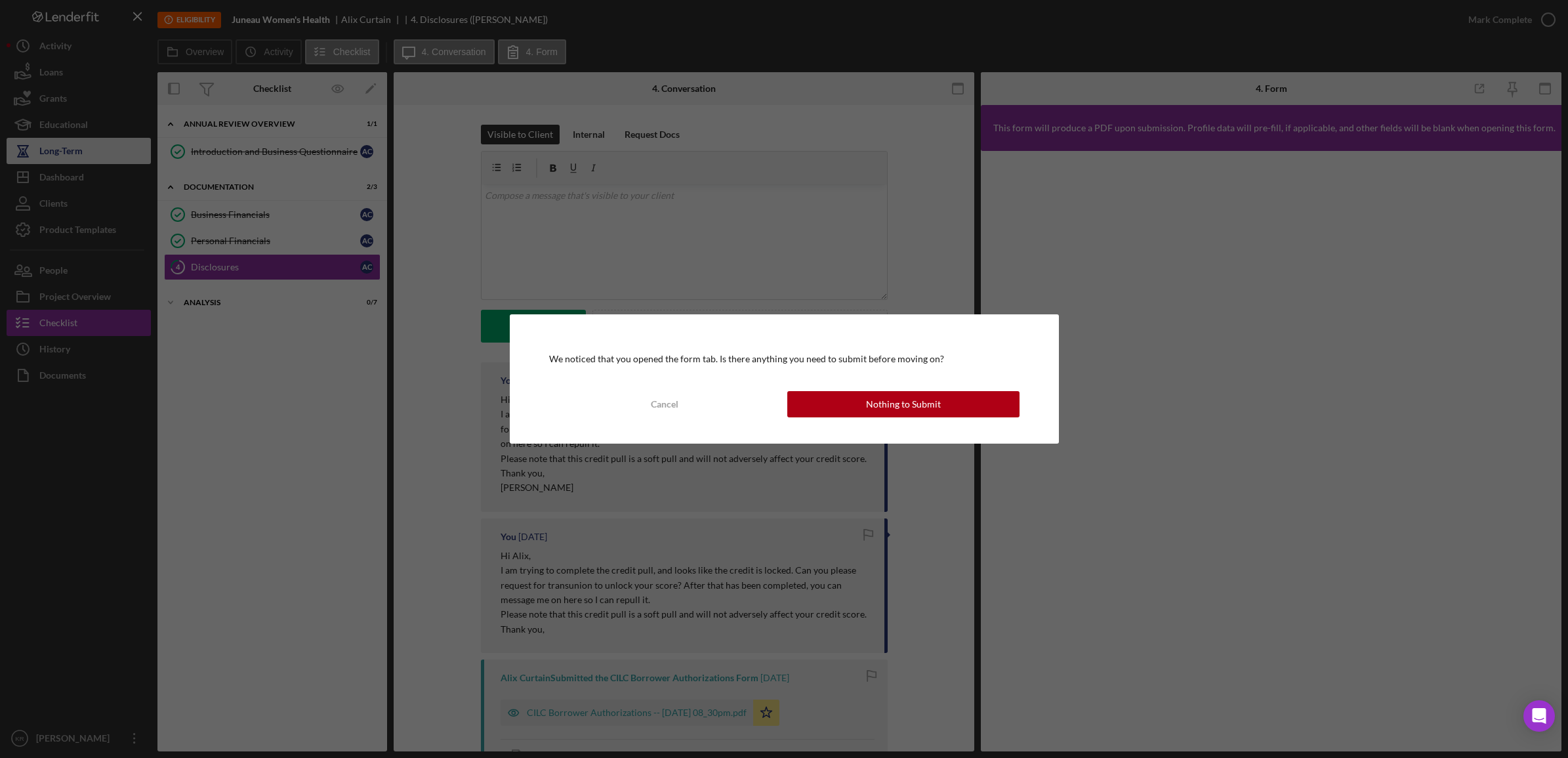
click at [51, 169] on div "We noticed that you opened the form tab. Is there anything you need to submit b…" at bounding box center [784, 379] width 1568 height 758
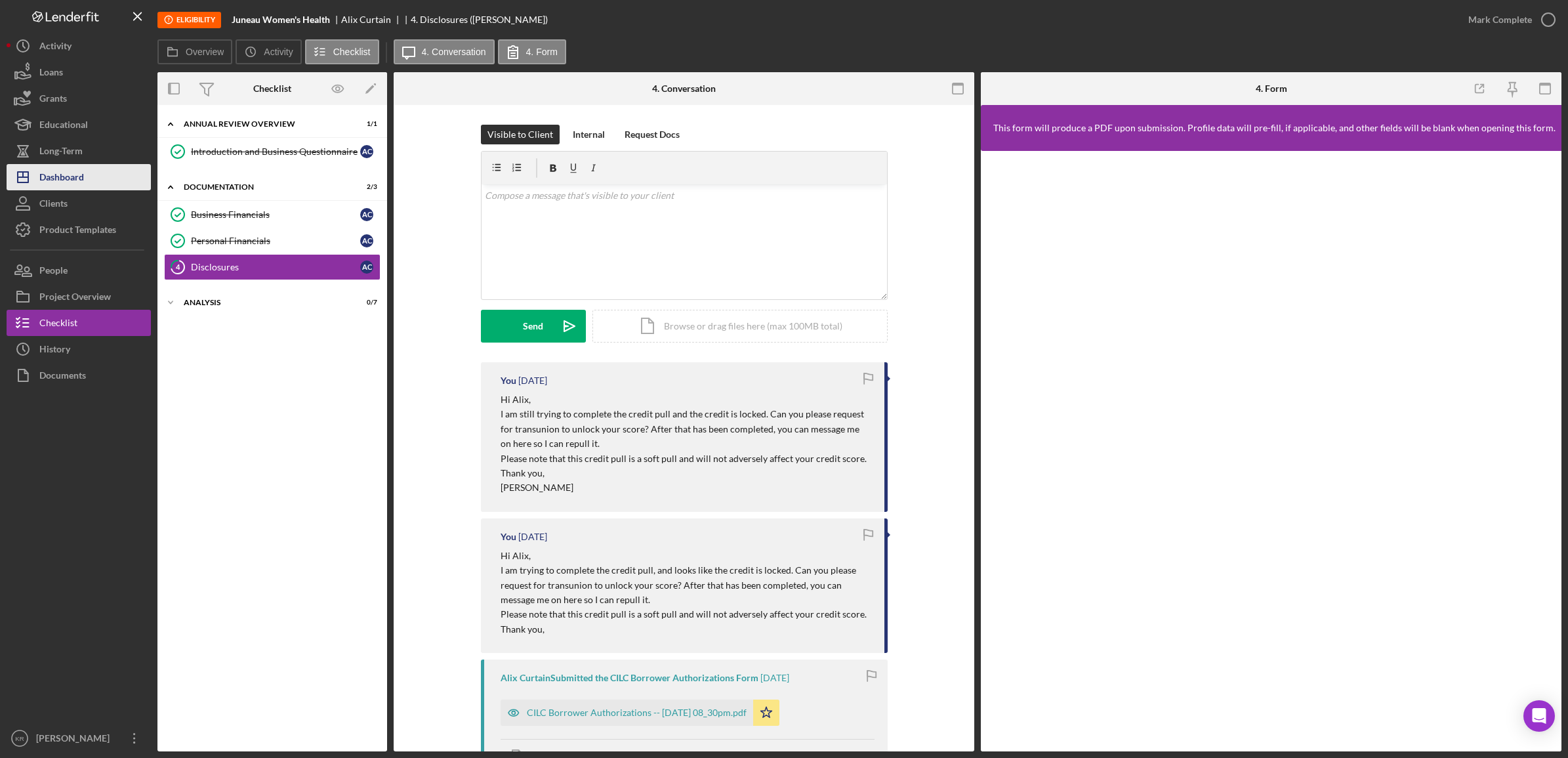
click at [120, 181] on button "Icon/Dashboard Dashboard" at bounding box center [78, 177] width 144 height 26
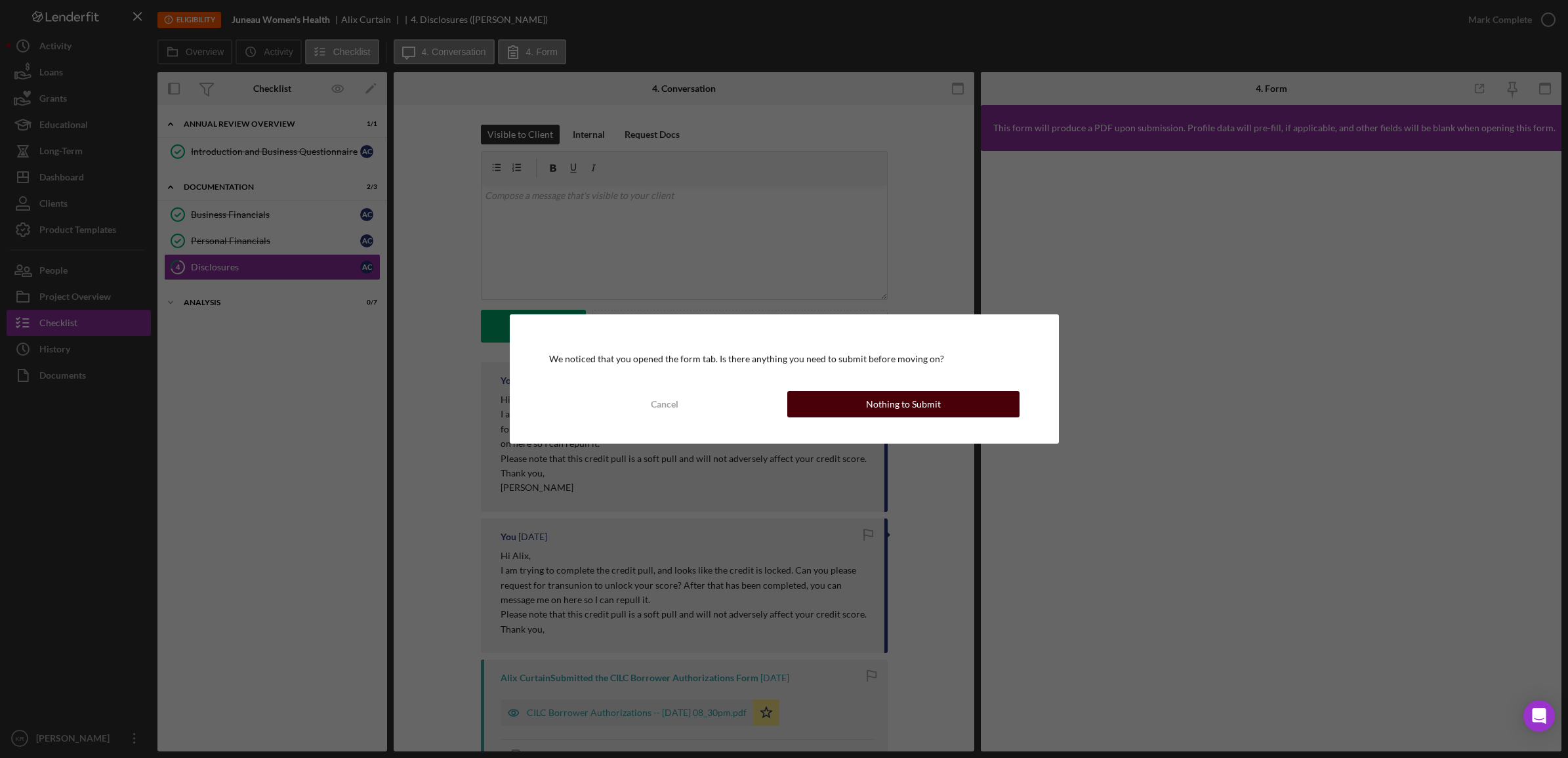
click at [939, 392] on button "Nothing to Submit" at bounding box center [903, 404] width 232 height 26
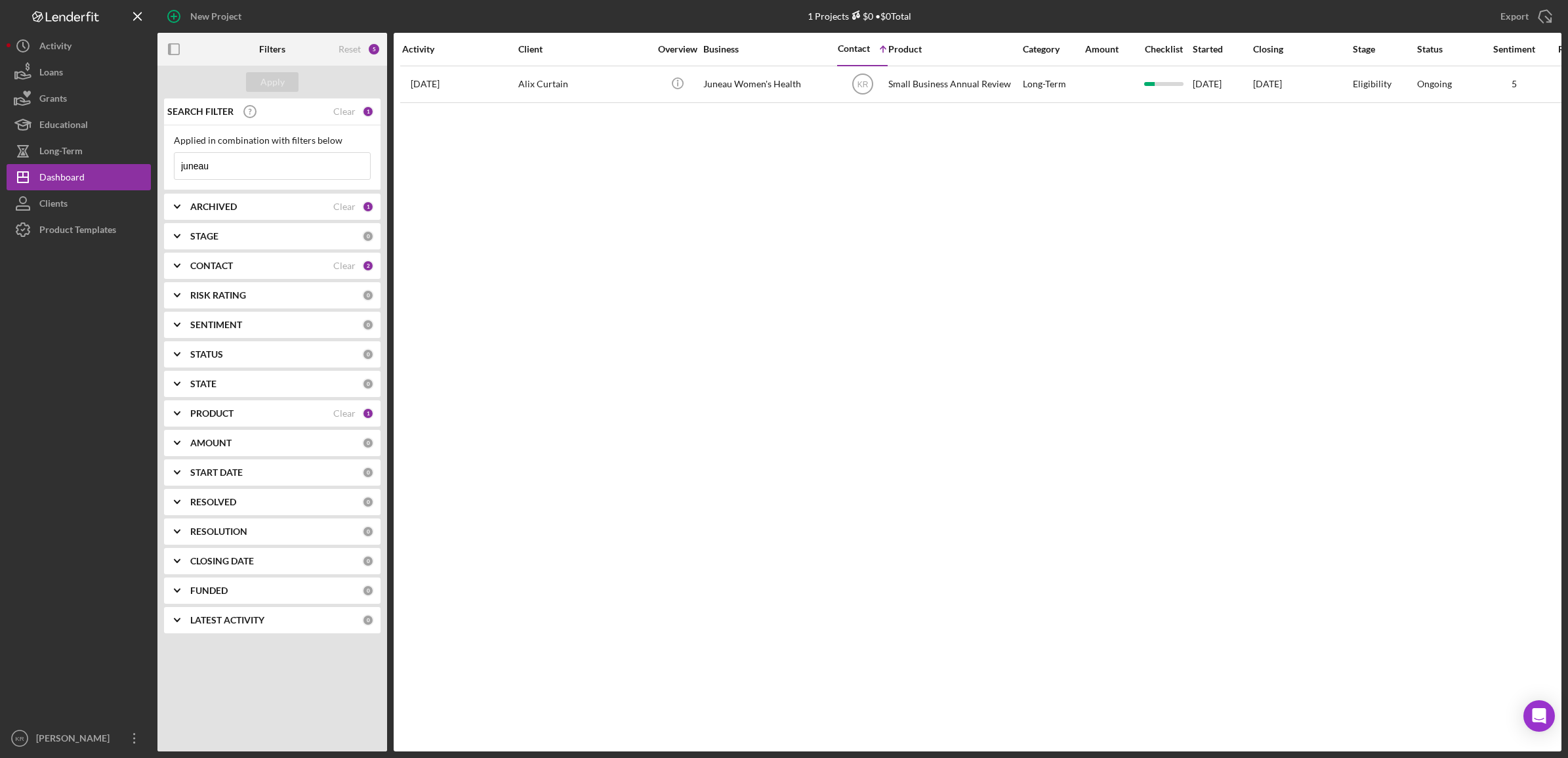
click at [243, 158] on input "juneau" at bounding box center [272, 166] width 196 height 26
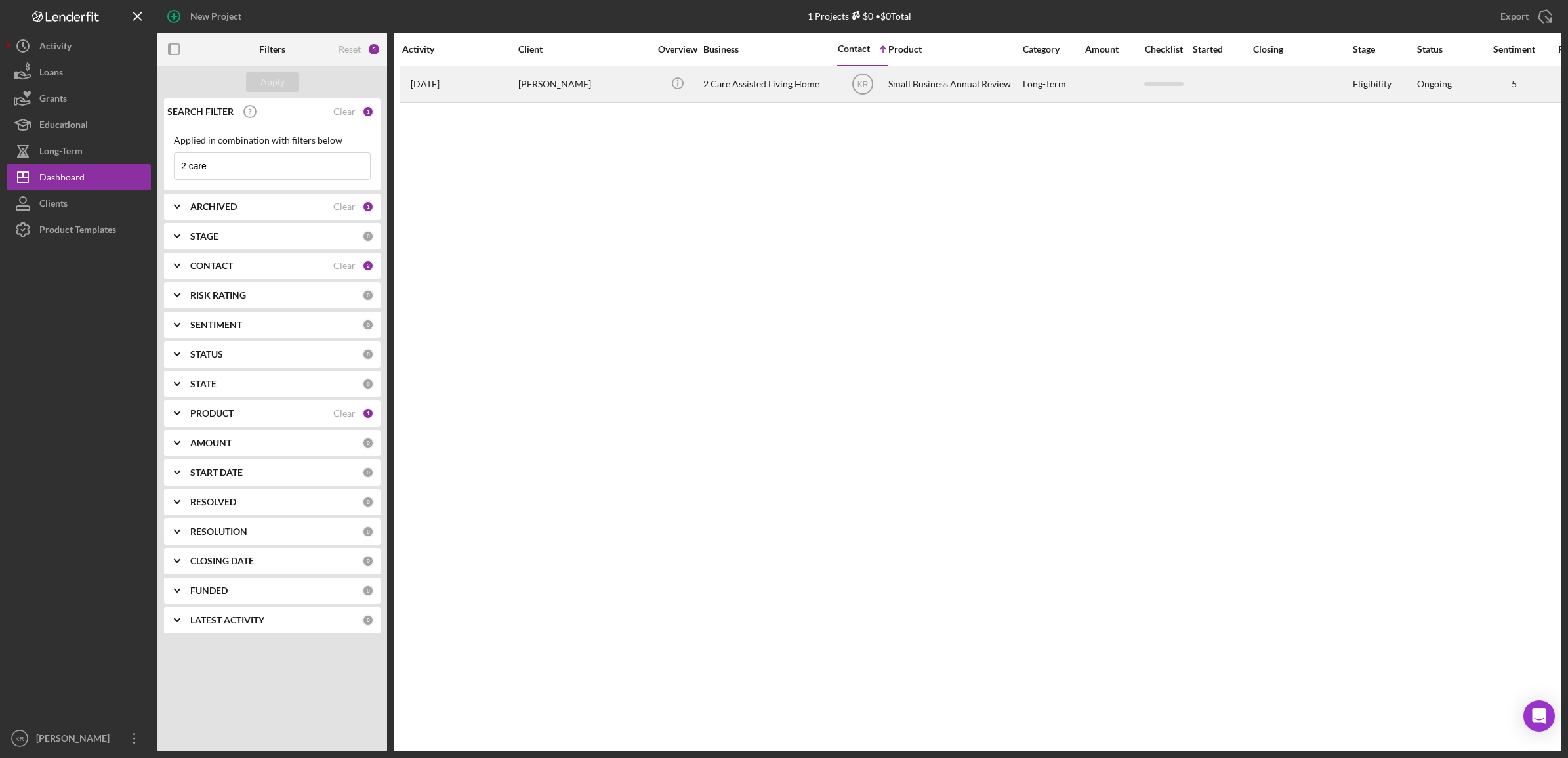
type input "2 care"
click at [625, 85] on div "Sering Phattey" at bounding box center [584, 84] width 131 height 35
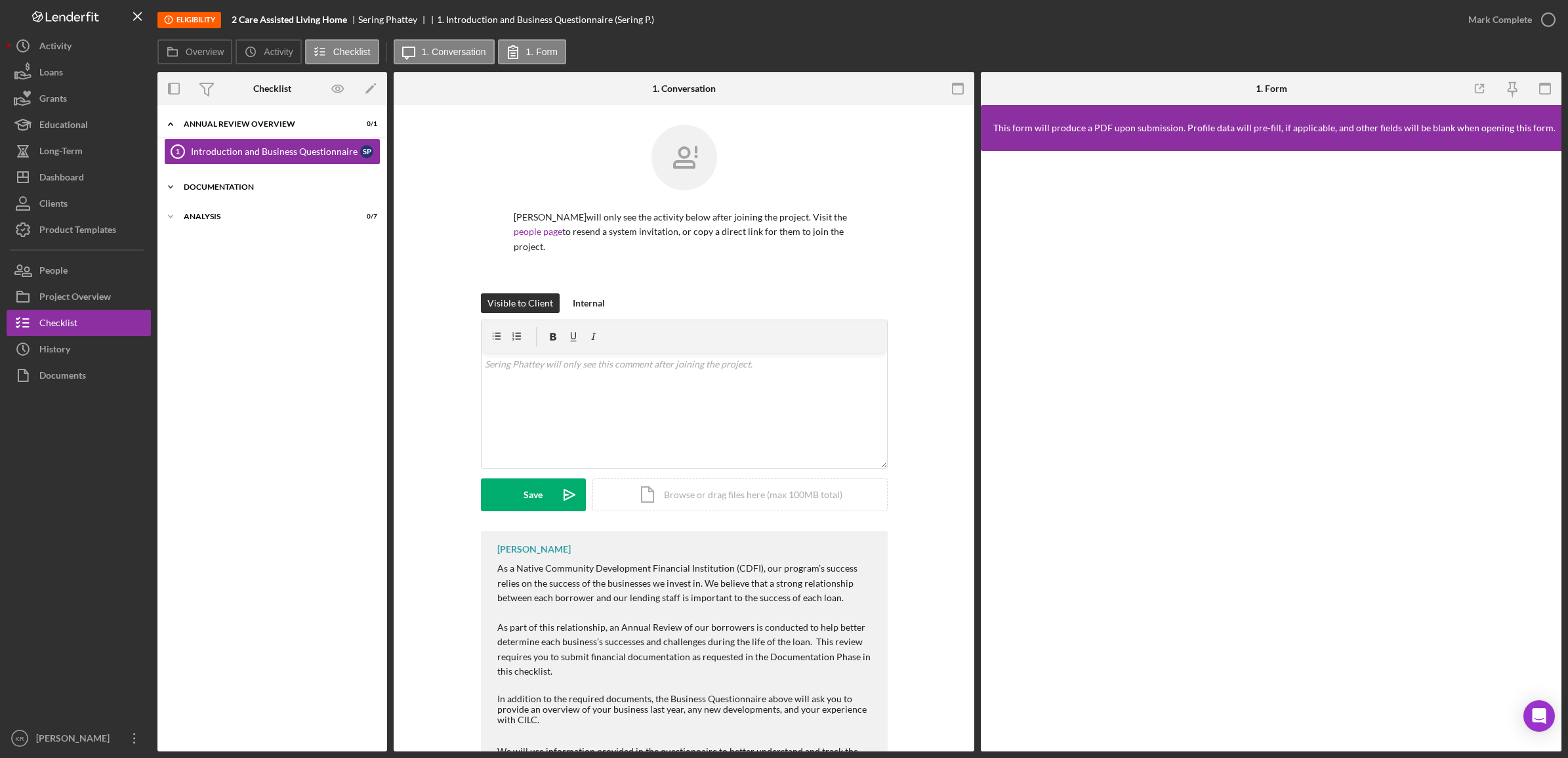
click at [196, 178] on div "Icon/Expander Documentation 0 / 3" at bounding box center [272, 187] width 230 height 26
click at [234, 225] on link "Business Financials 2 Business Financials S P" at bounding box center [272, 214] width 217 height 26
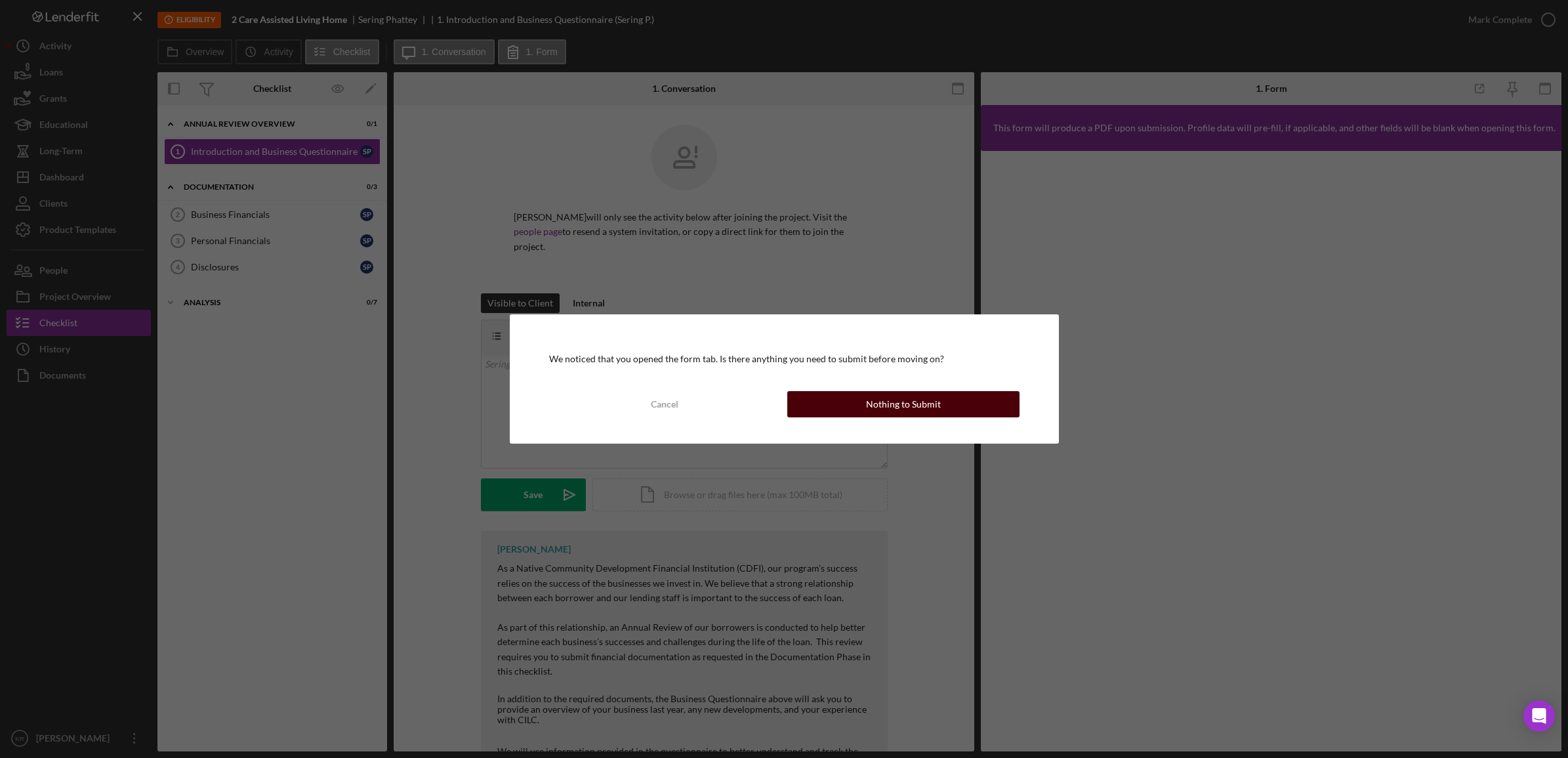
click at [903, 394] on div "Nothing to Submit" at bounding box center [903, 404] width 75 height 26
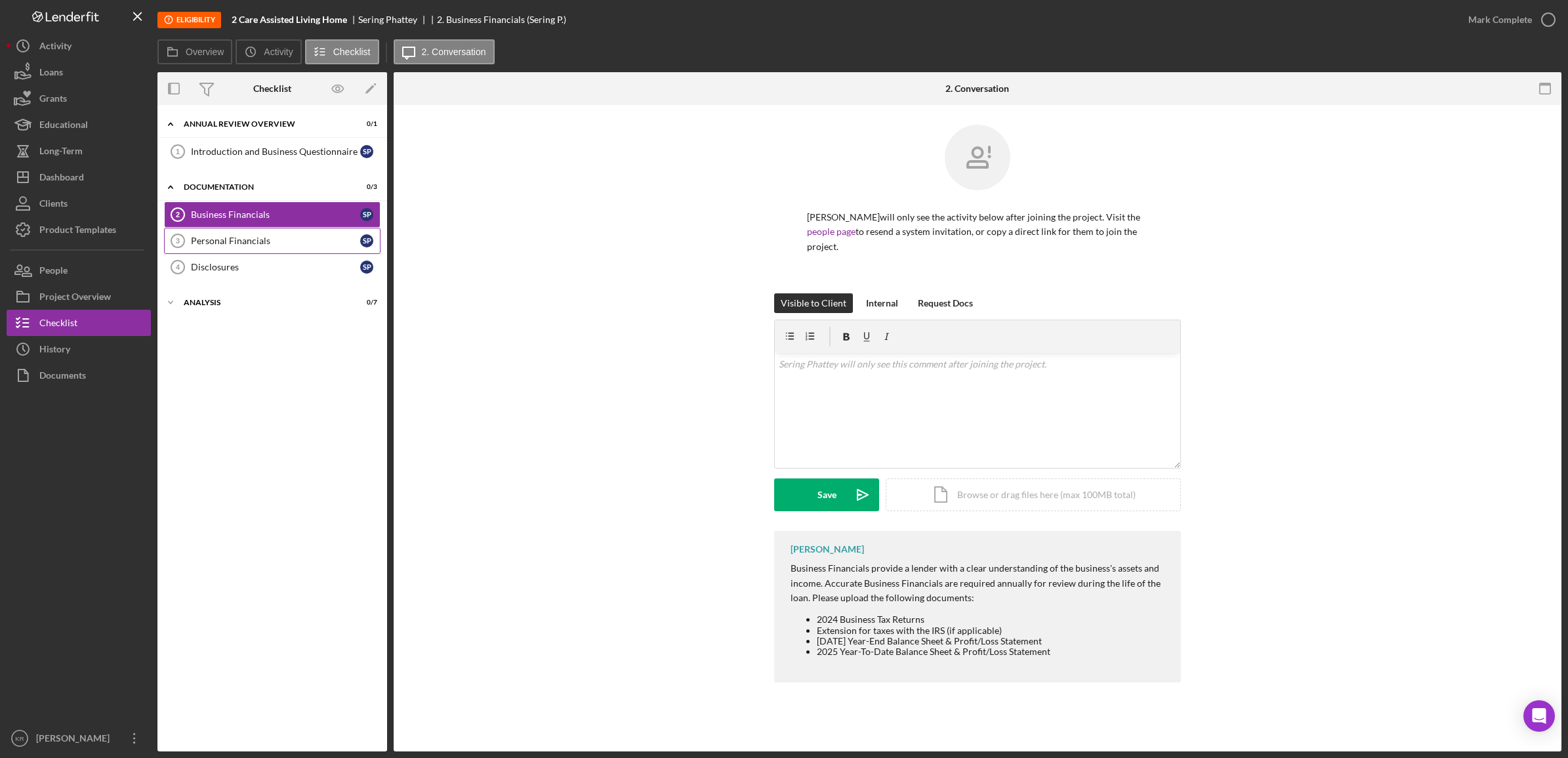
click at [220, 244] on div "Personal Financials" at bounding box center [275, 241] width 169 height 11
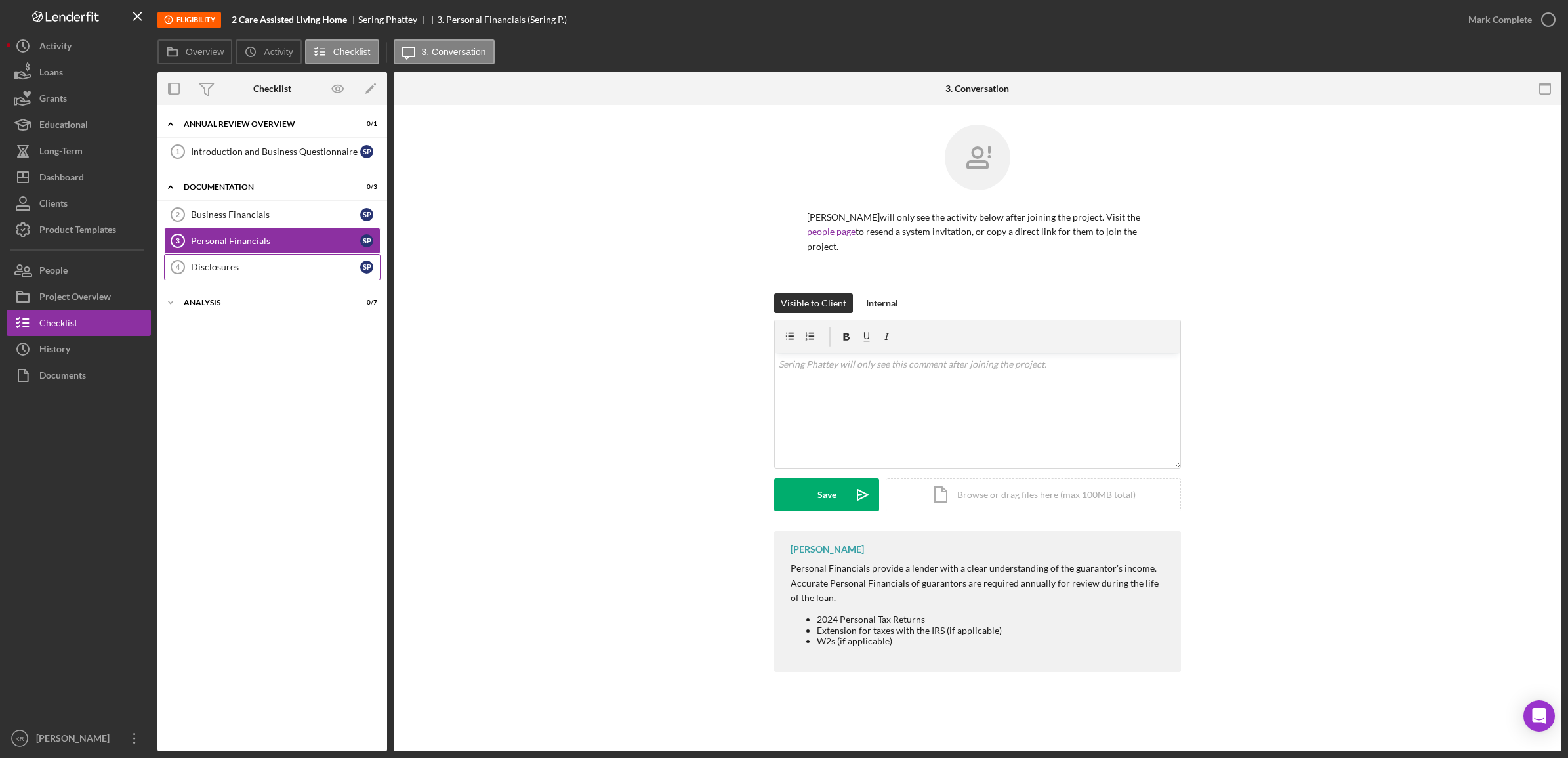
click at [223, 268] on div "Disclosures" at bounding box center [275, 267] width 169 height 11
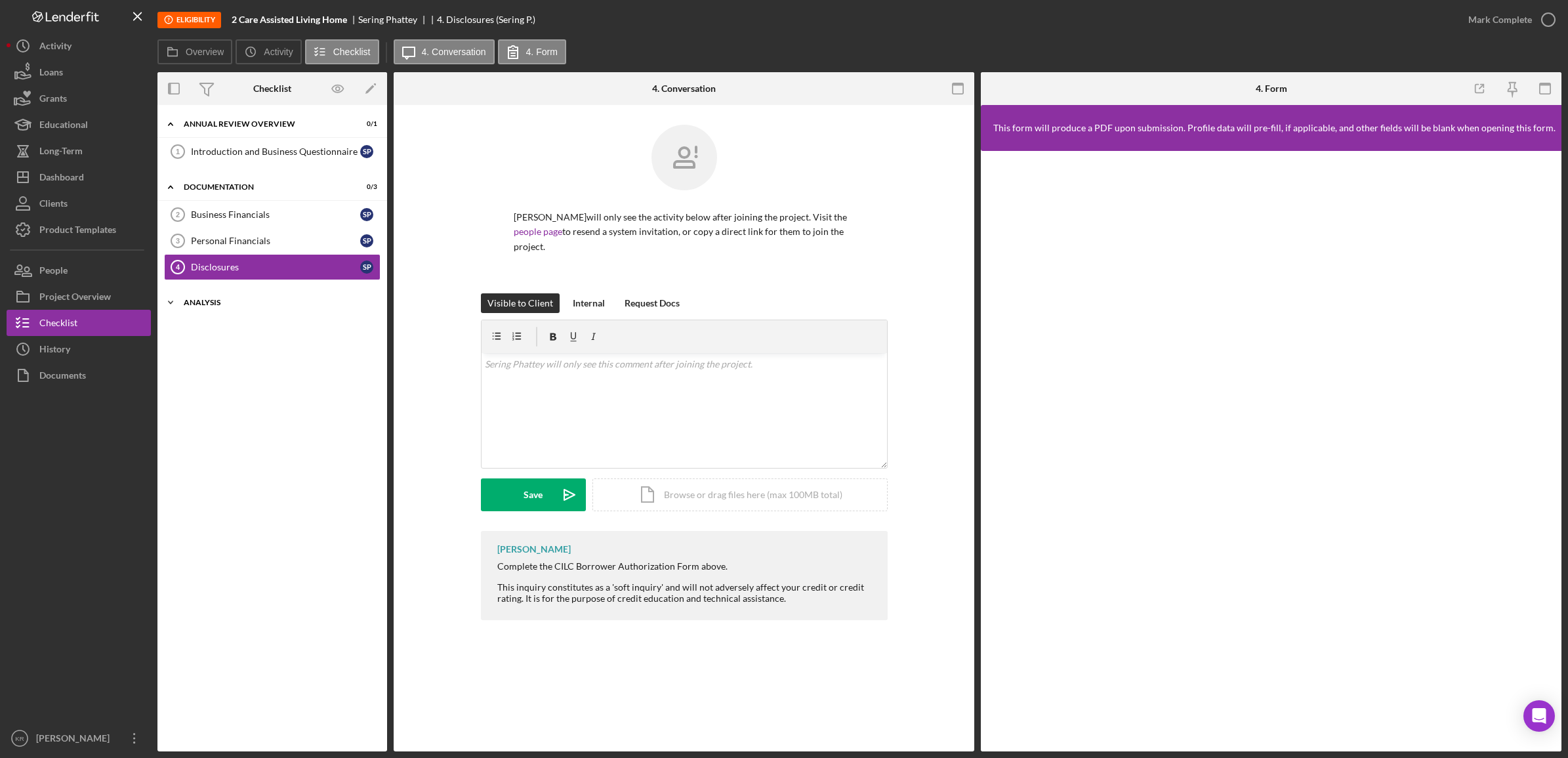
click at [239, 302] on div "Analysis" at bounding box center [277, 302] width 187 height 8
click at [223, 147] on div "Introduction and Business Questionnaire" at bounding box center [275, 151] width 169 height 11
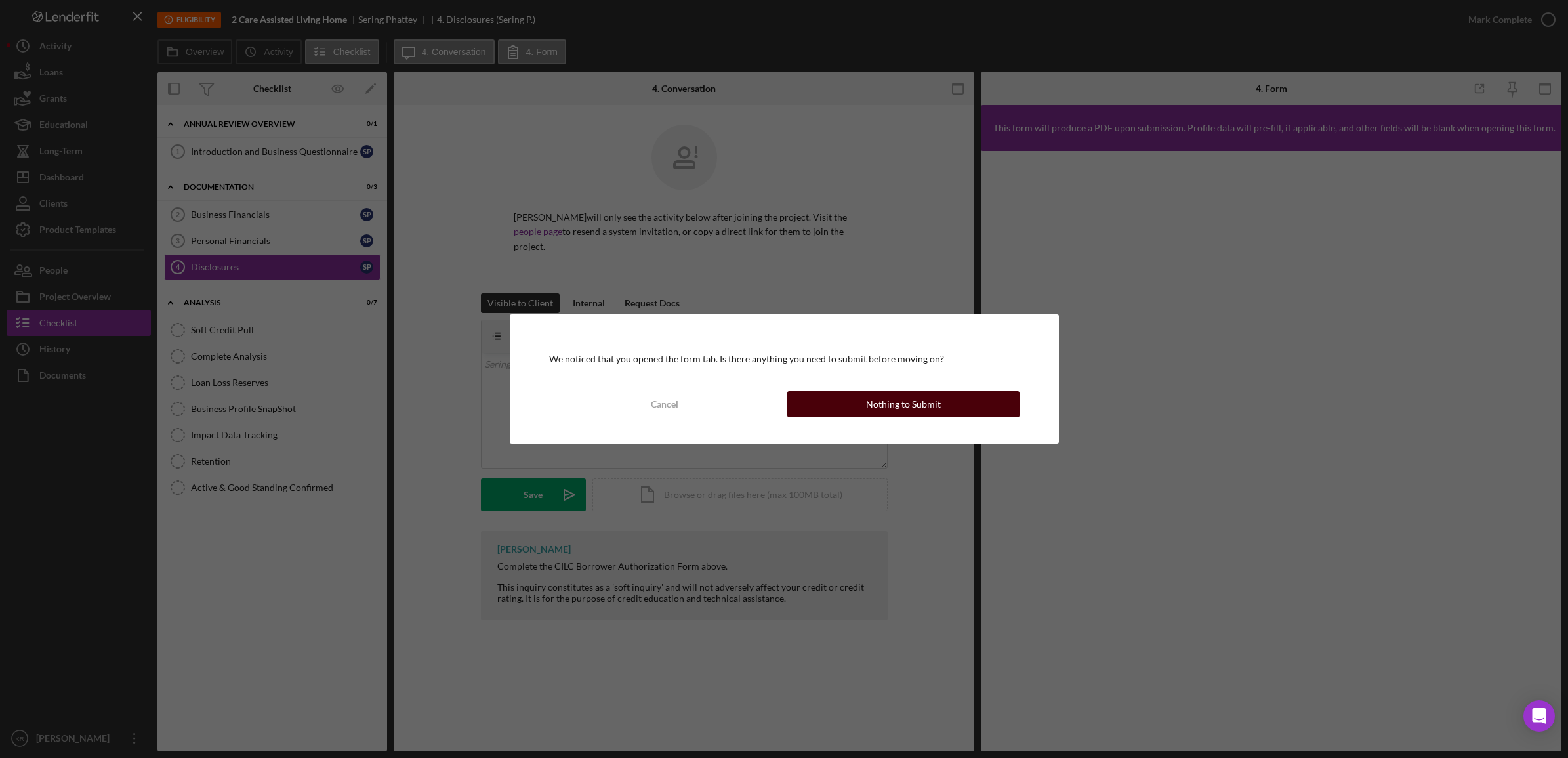
click at [848, 399] on button "Nothing to Submit" at bounding box center [903, 404] width 232 height 26
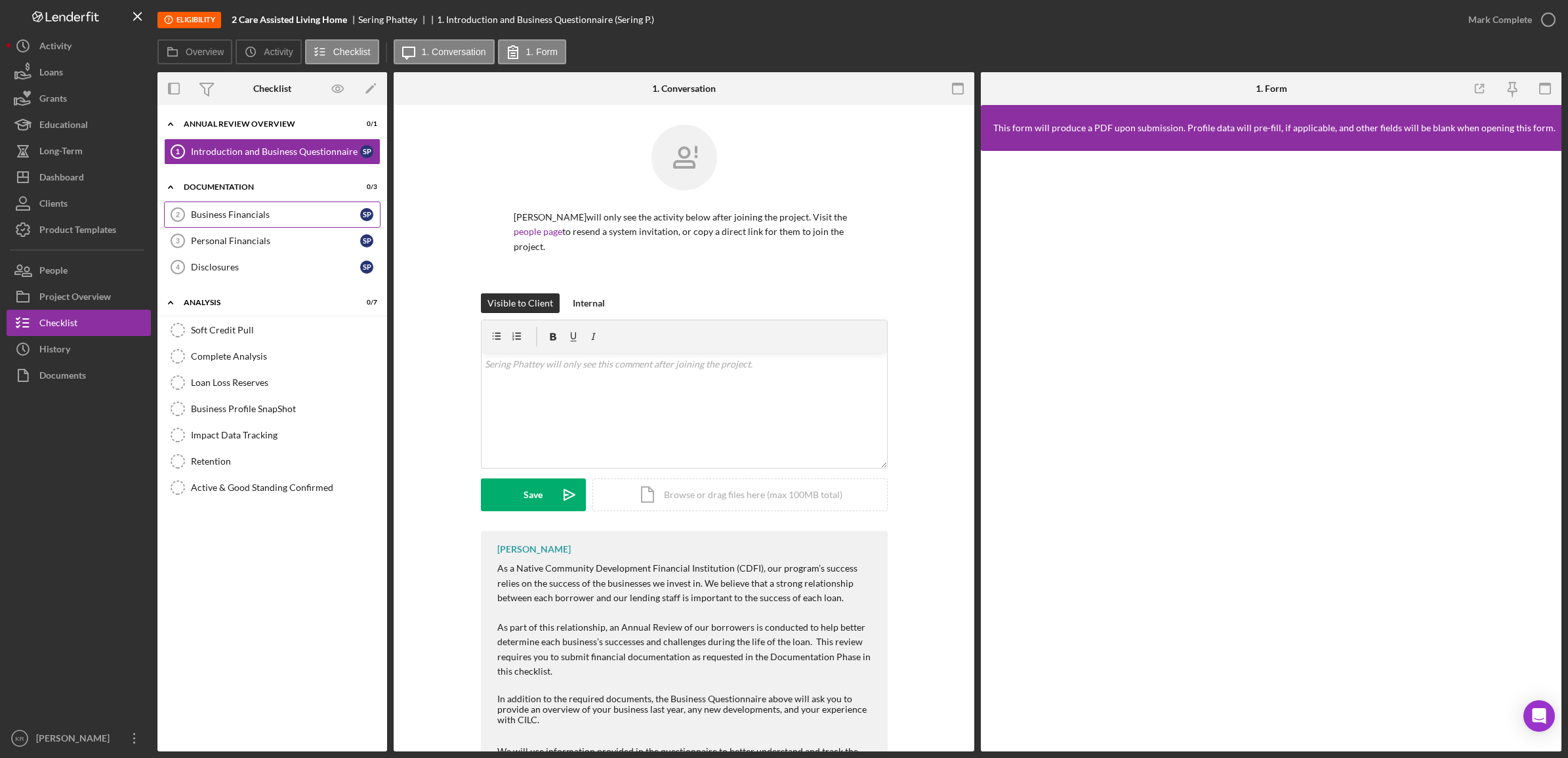
click at [319, 218] on div "Business Financials" at bounding box center [275, 214] width 169 height 11
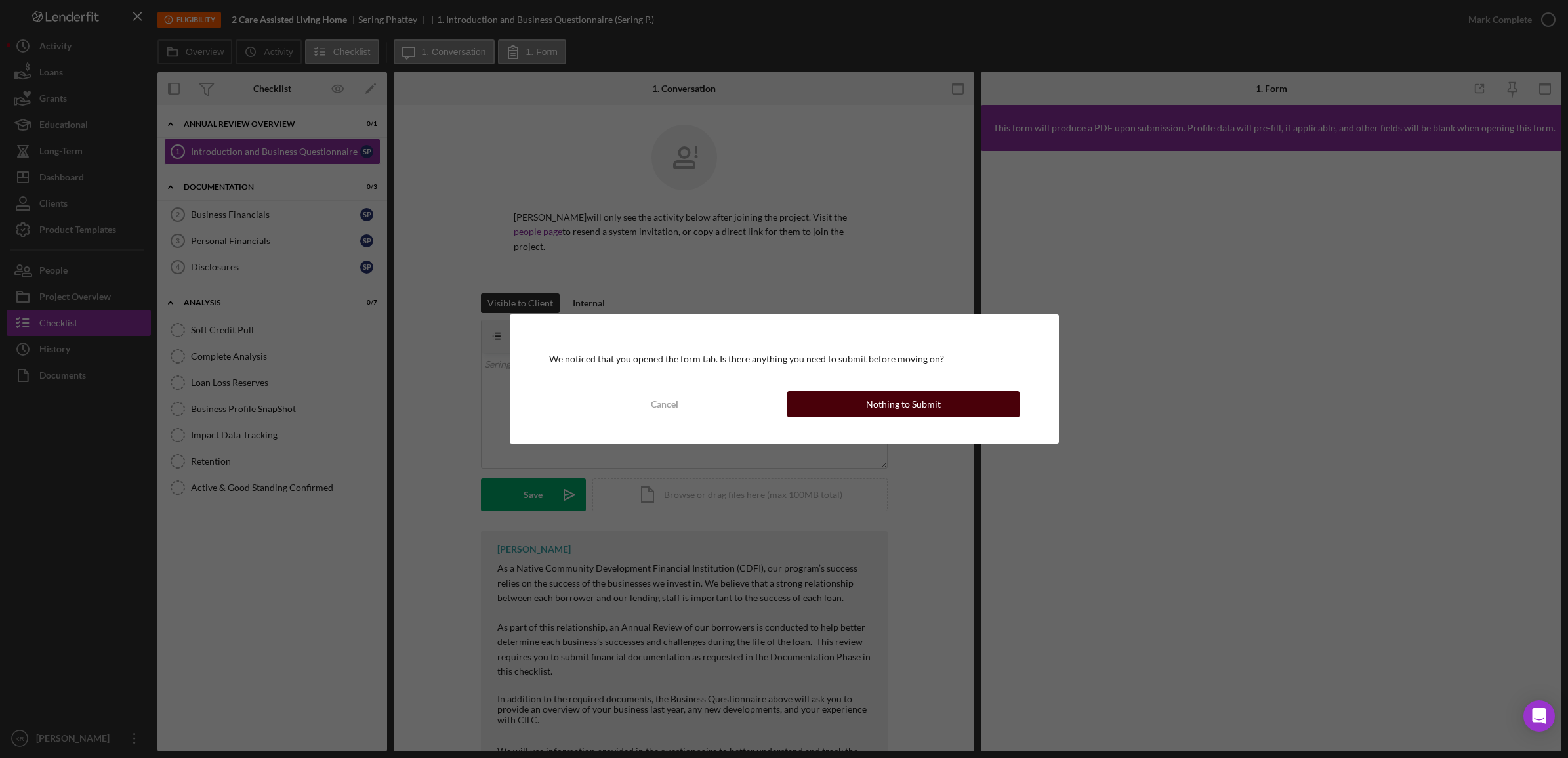
click at [858, 398] on button "Nothing to Submit" at bounding box center [903, 404] width 232 height 26
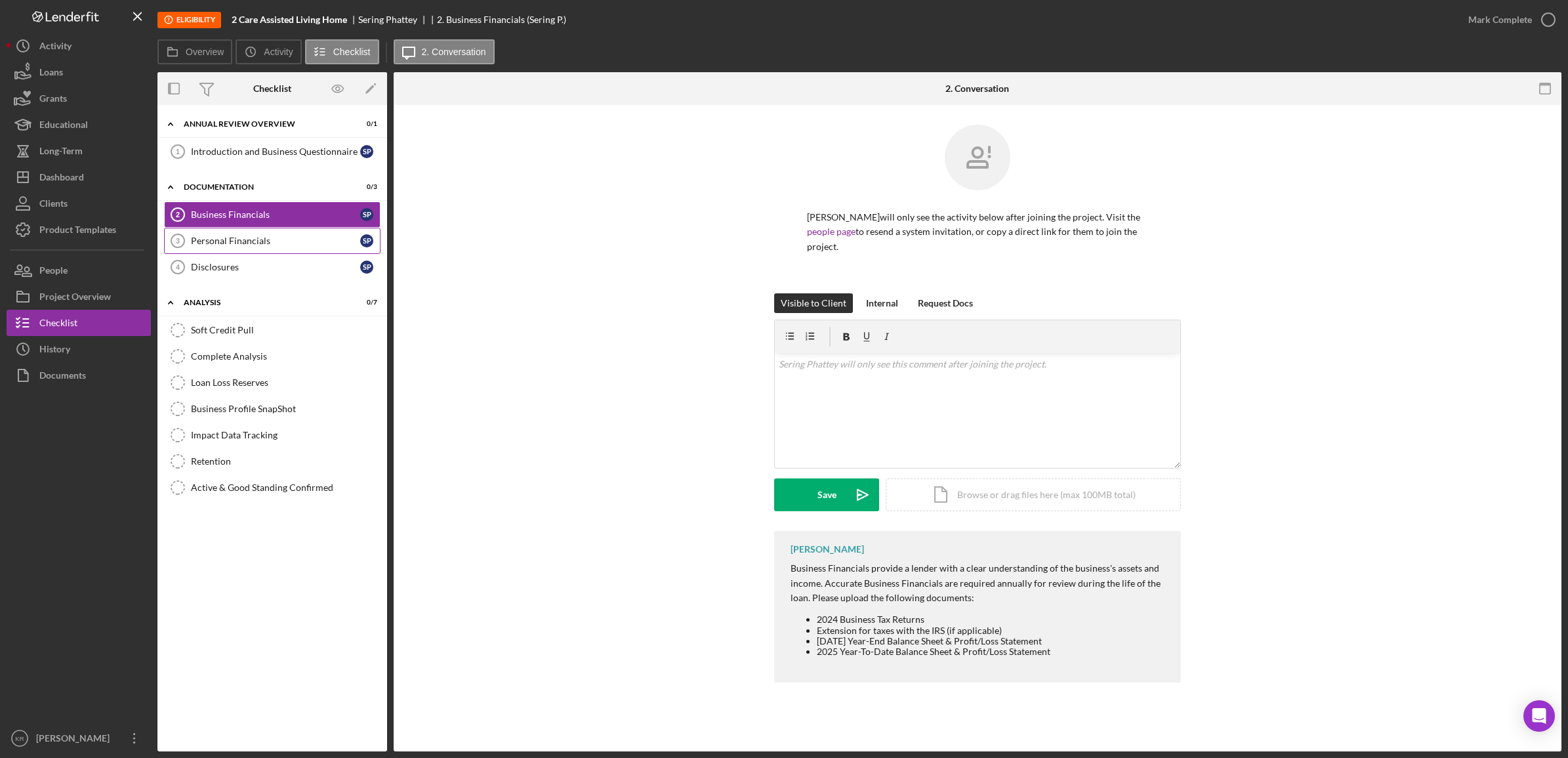
click at [260, 247] on link "Personal Financials 3 Personal Financials S P" at bounding box center [272, 240] width 217 height 26
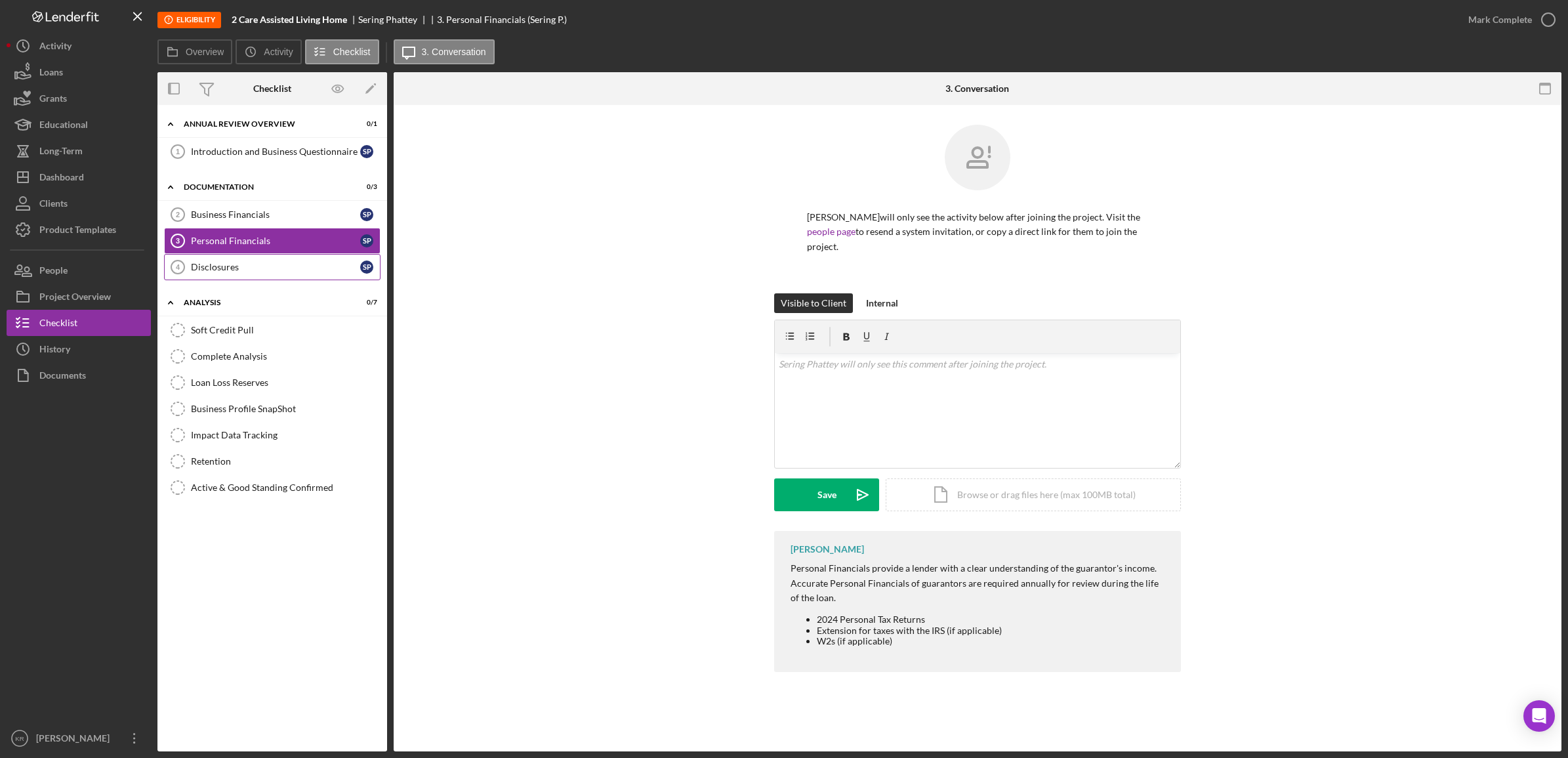
click at [253, 263] on div "Disclosures" at bounding box center [275, 267] width 169 height 11
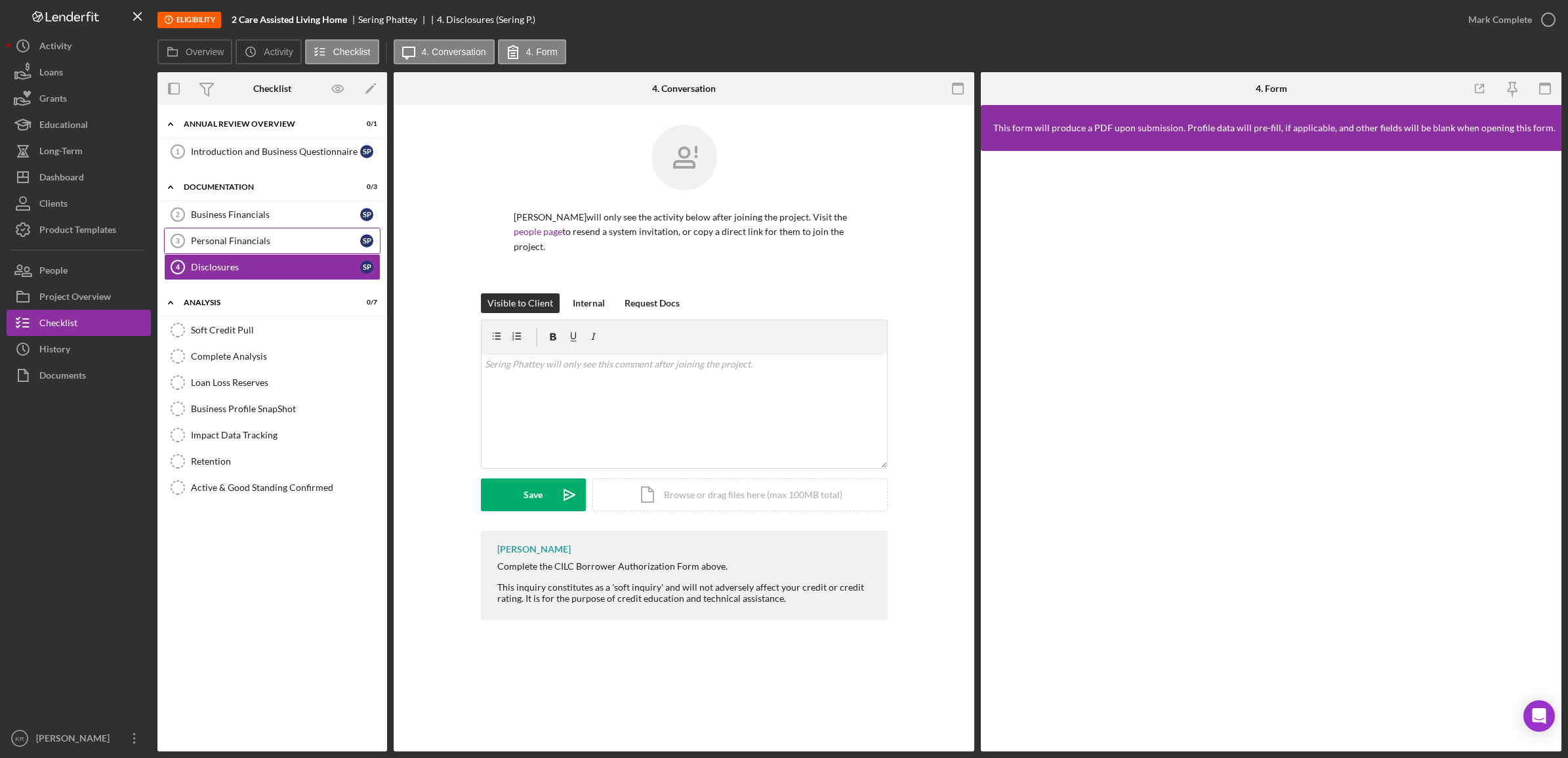
click at [270, 249] on link "Personal Financials 3 Personal Financials S P" at bounding box center [272, 240] width 217 height 26
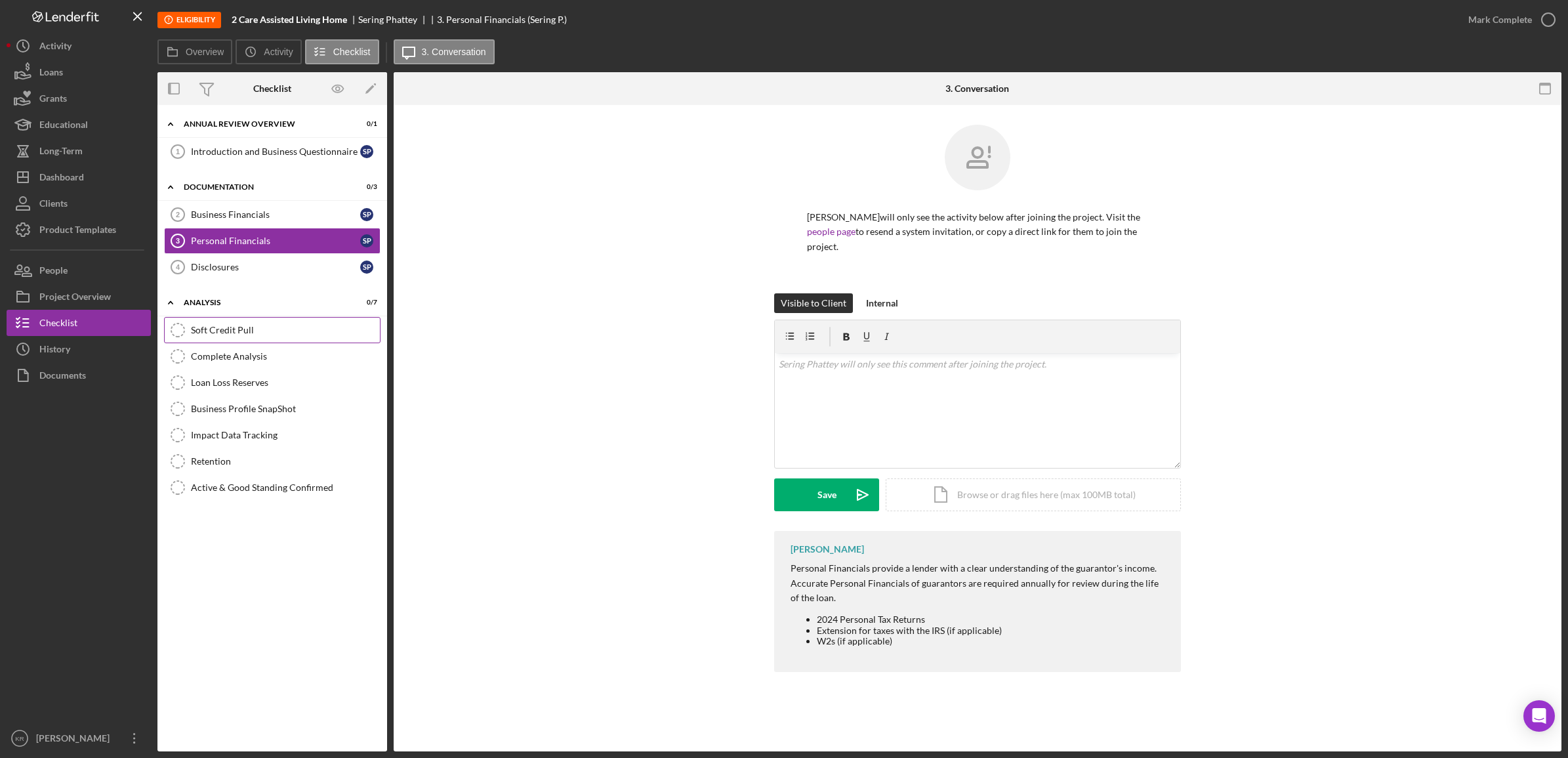
click at [248, 330] on div "Soft Credit Pull" at bounding box center [285, 330] width 189 height 11
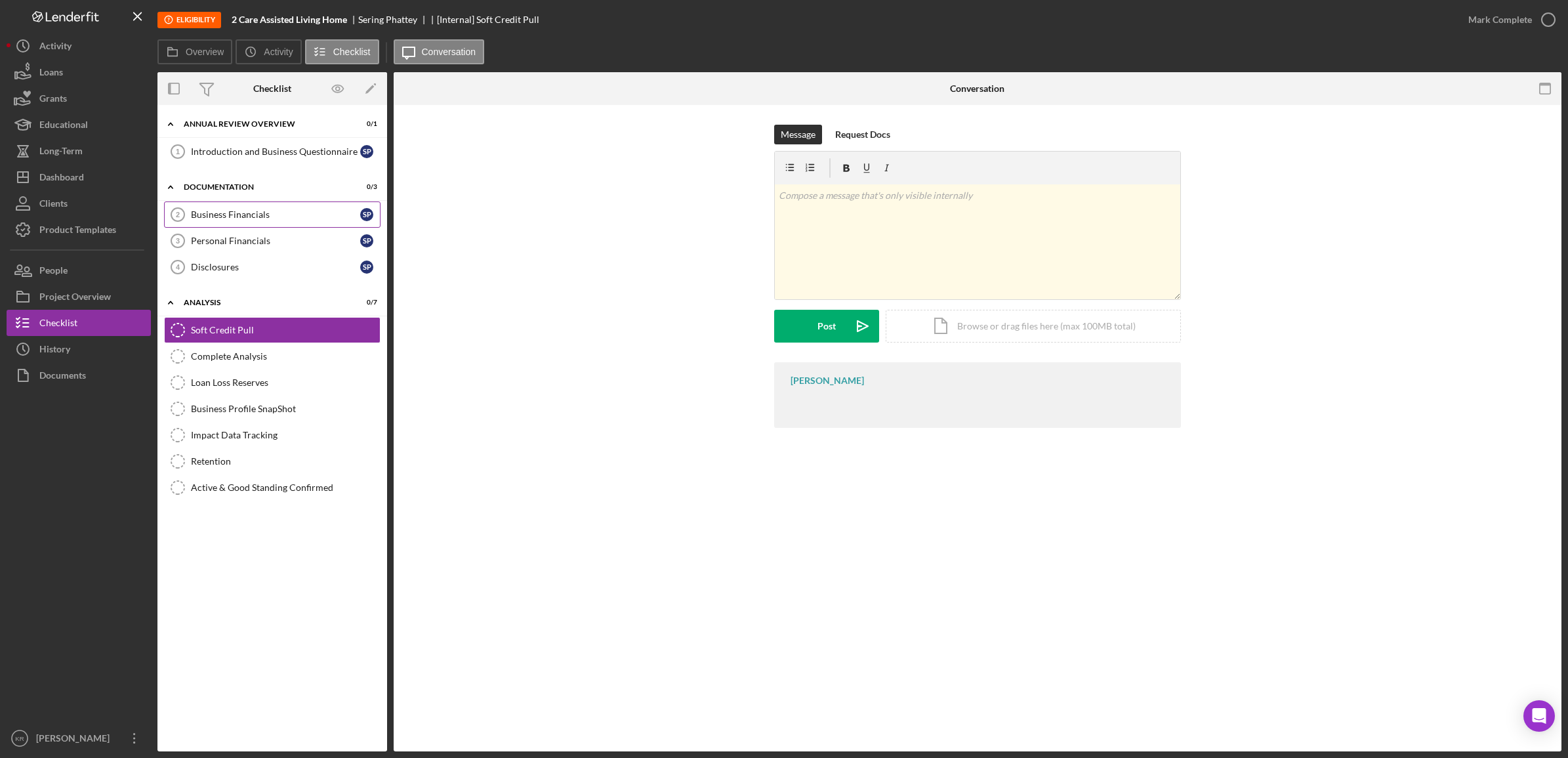
click at [296, 207] on link "Business Financials 2 Business Financials S P" at bounding box center [272, 214] width 217 height 26
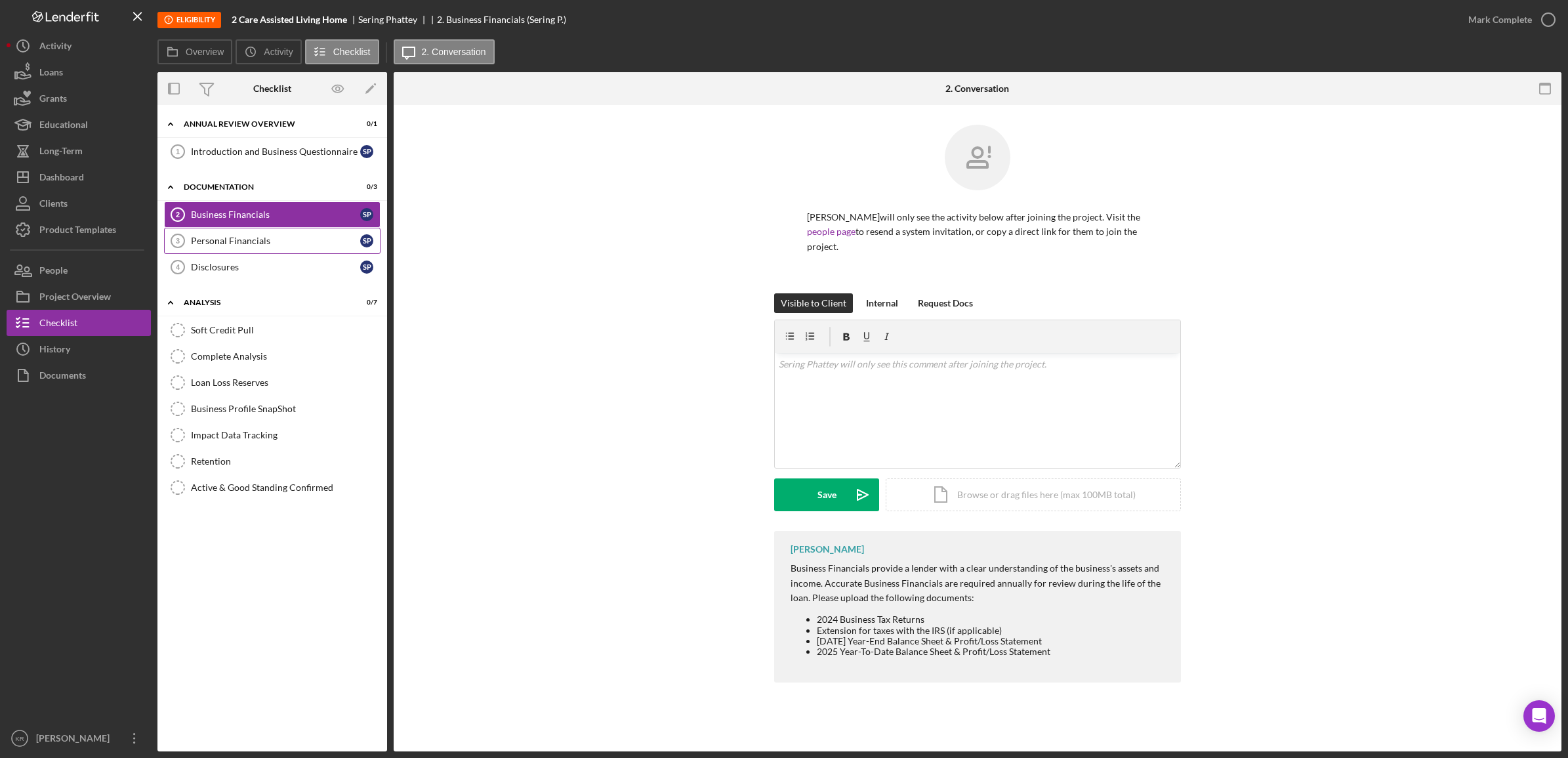
click at [198, 243] on div "Personal Financials" at bounding box center [275, 241] width 169 height 11
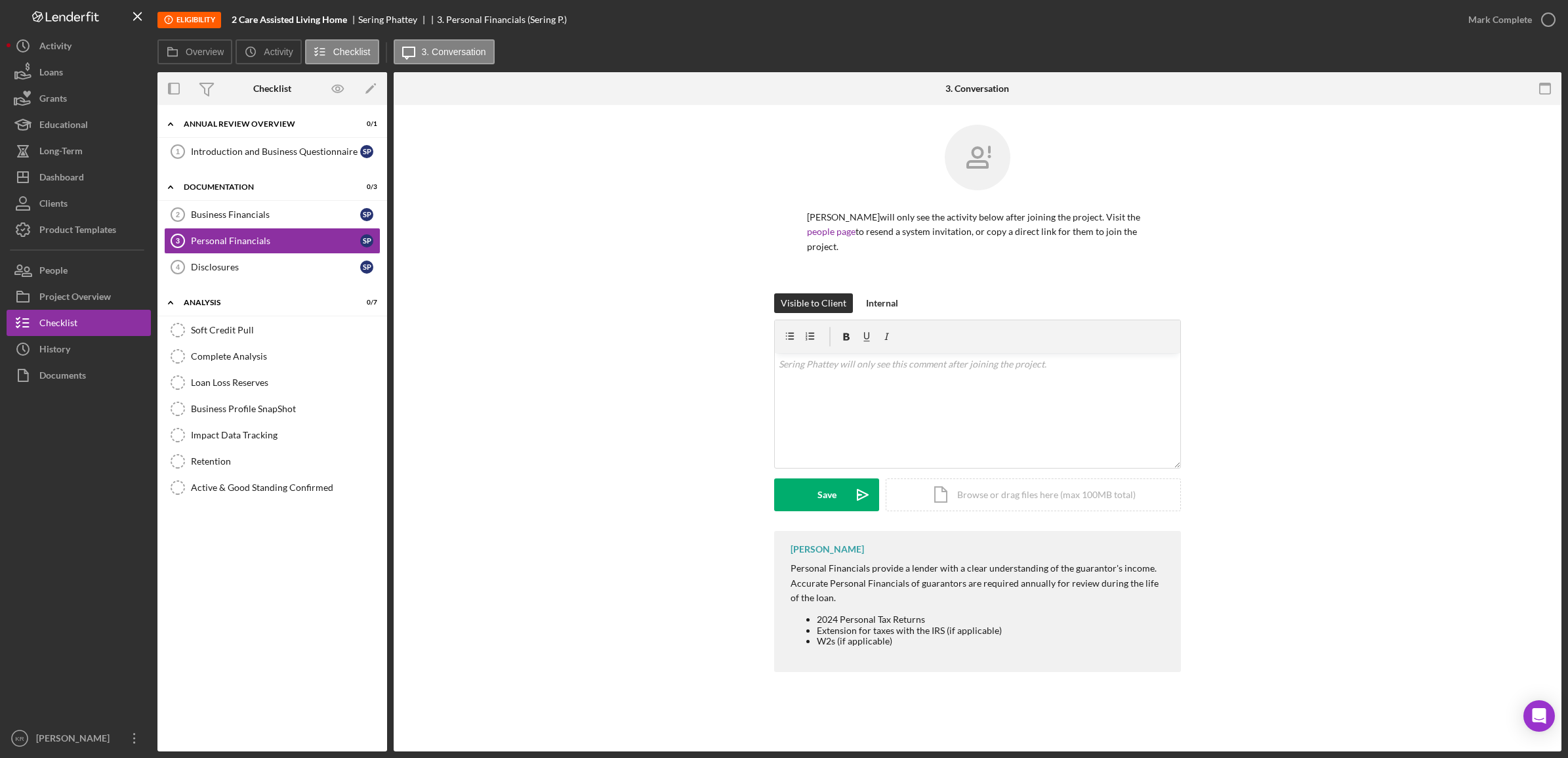
click at [244, 169] on div "Introduction and Business Questionnaire 1 Introduction and Business Questionnai…" at bounding box center [272, 155] width 230 height 33
click at [246, 159] on link "Introduction and Business Questionnaire 1 Introduction and Business Questionnai…" at bounding box center [272, 151] width 217 height 26
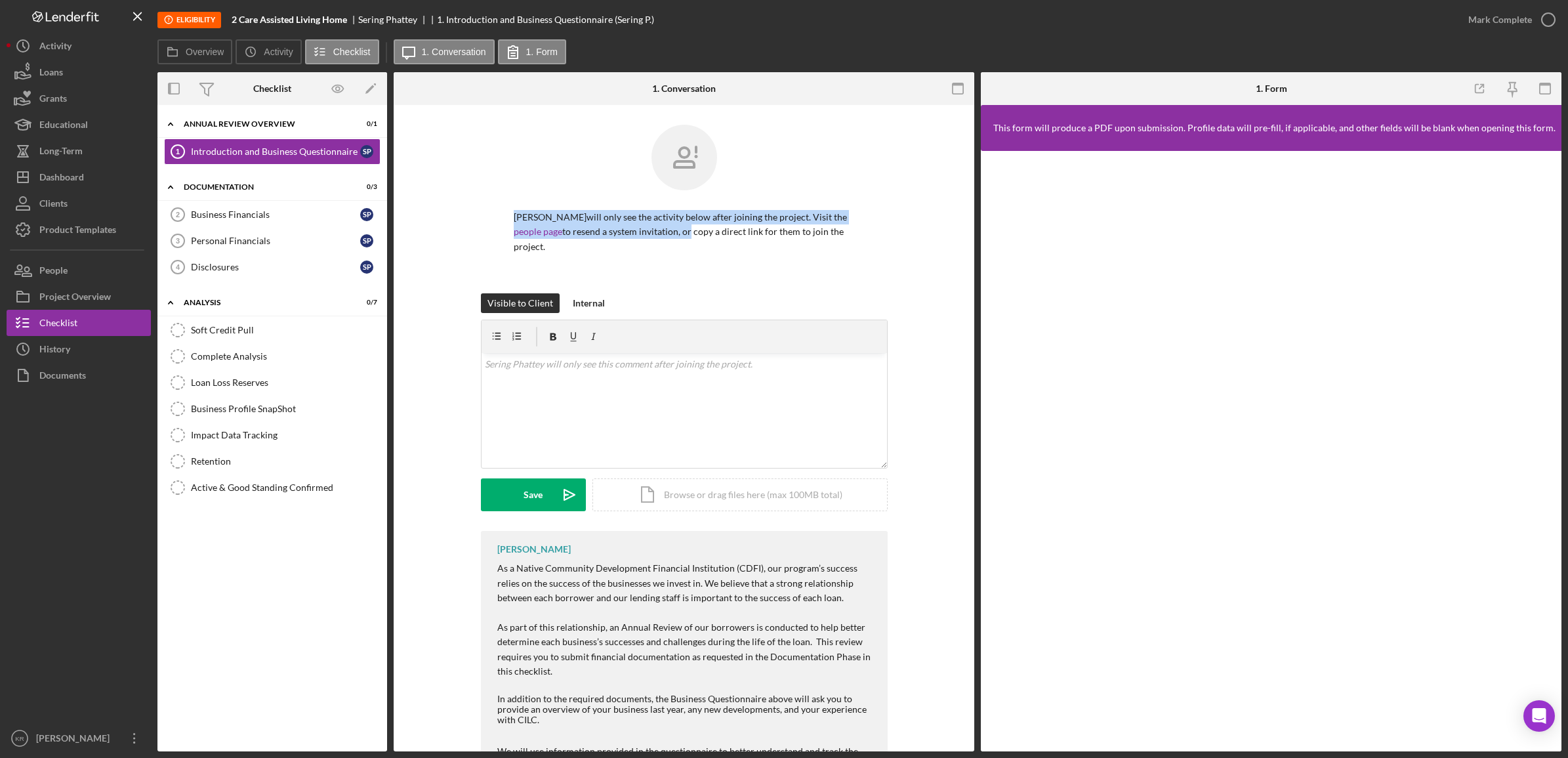
drag, startPoint x: 582, startPoint y: 207, endPoint x: 684, endPoint y: 227, distance: 103.9
click at [684, 227] on div "Sering Phattey will only see the activity below after joining the project. Visi…" at bounding box center [684, 209] width 407 height 169
drag, startPoint x: 684, startPoint y: 227, endPoint x: 817, endPoint y: 281, distance: 143.5
click at [817, 281] on div "Sering Phattey will only see the activity below after joining the project. Visi…" at bounding box center [684, 209] width 407 height 169
drag, startPoint x: 545, startPoint y: 211, endPoint x: 634, endPoint y: 233, distance: 91.7
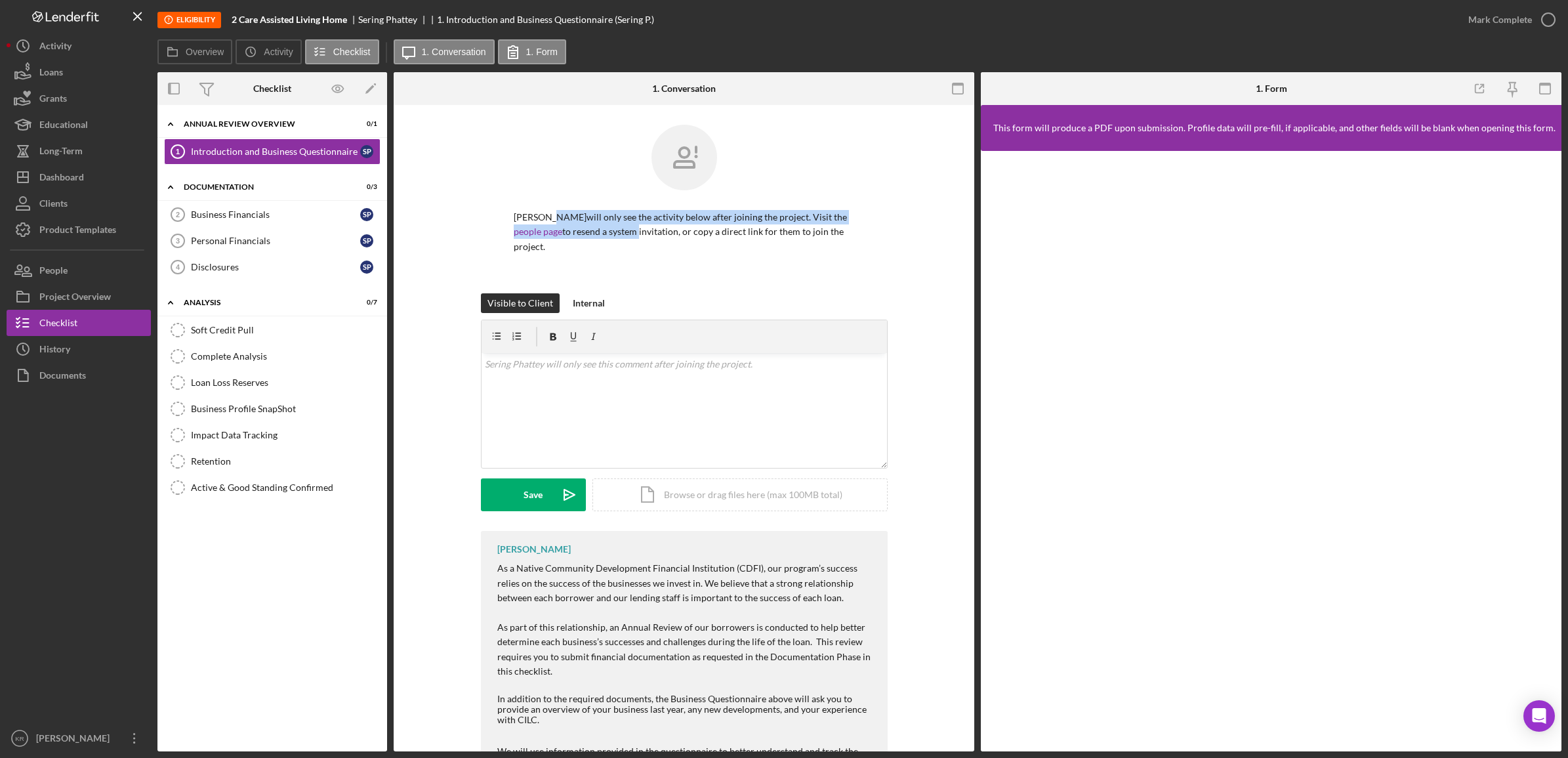
click at [634, 233] on p "Sering Phattey will only see the activity below after joining the project. Visi…" at bounding box center [684, 232] width 341 height 44
drag, startPoint x: 634, startPoint y: 233, endPoint x: 714, endPoint y: 275, distance: 90.4
click at [714, 274] on div "Sering Phattey will only see the activity below after joining the project. Visi…" at bounding box center [684, 209] width 407 height 169
click at [322, 221] on link "Business Financials 2 Business Financials S P" at bounding box center [272, 214] width 217 height 26
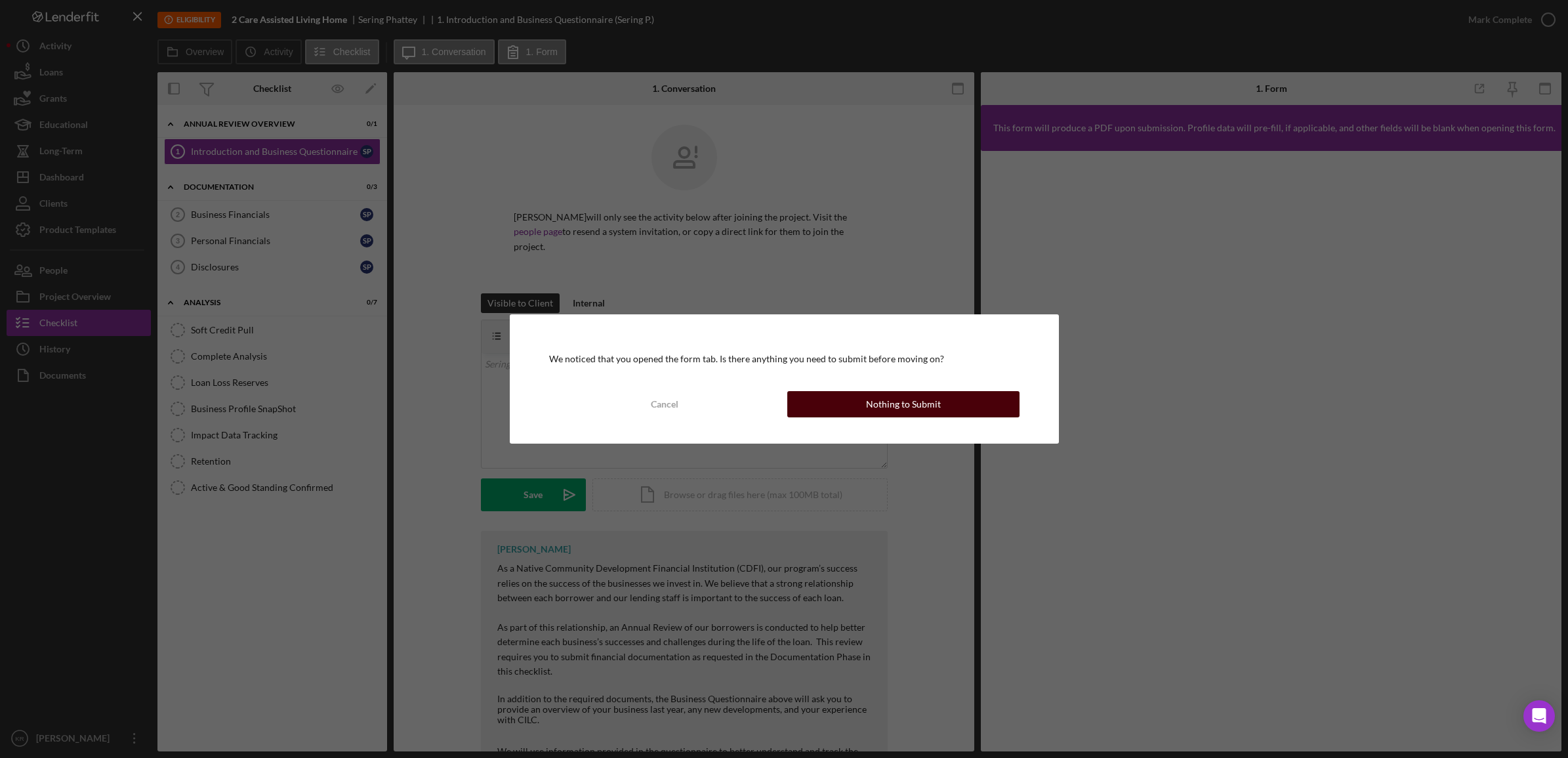
click at [856, 405] on button "Nothing to Submit" at bounding box center [903, 404] width 232 height 26
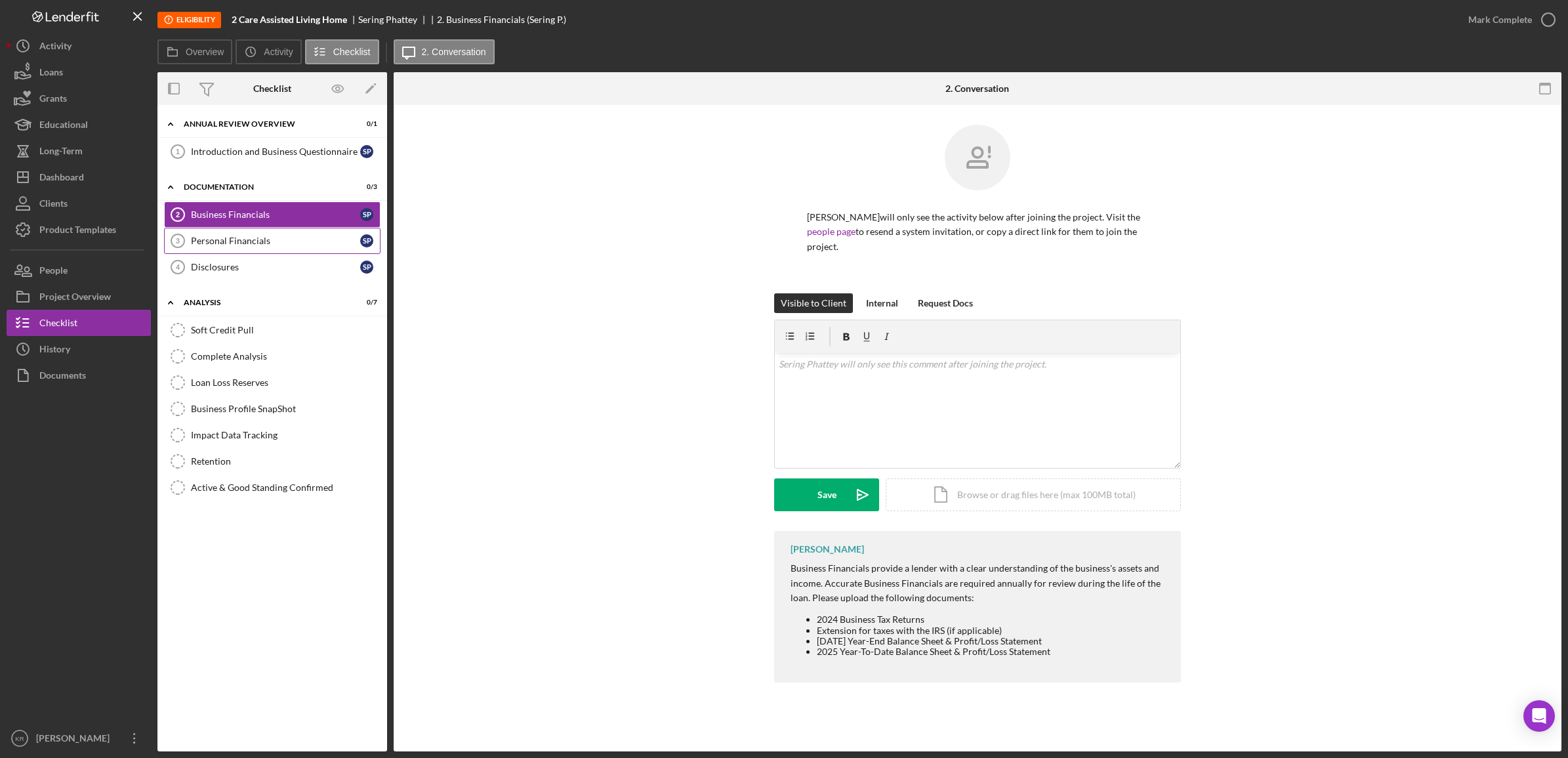
click at [317, 254] on link "Personal Financials 3 Personal Financials S P" at bounding box center [272, 240] width 217 height 26
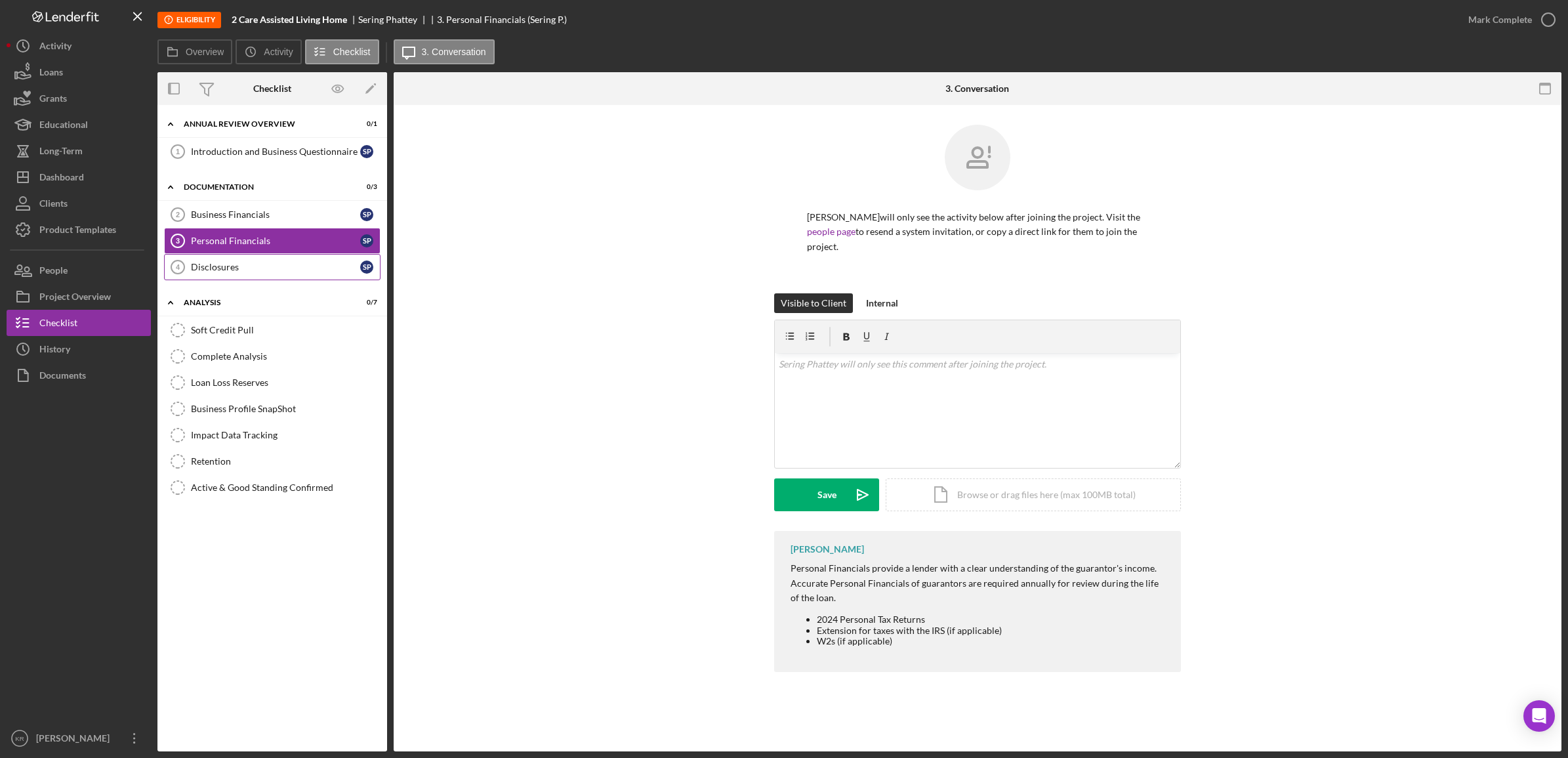
click at [303, 275] on link "Disclosures 4 Disclosures S P" at bounding box center [272, 267] width 217 height 26
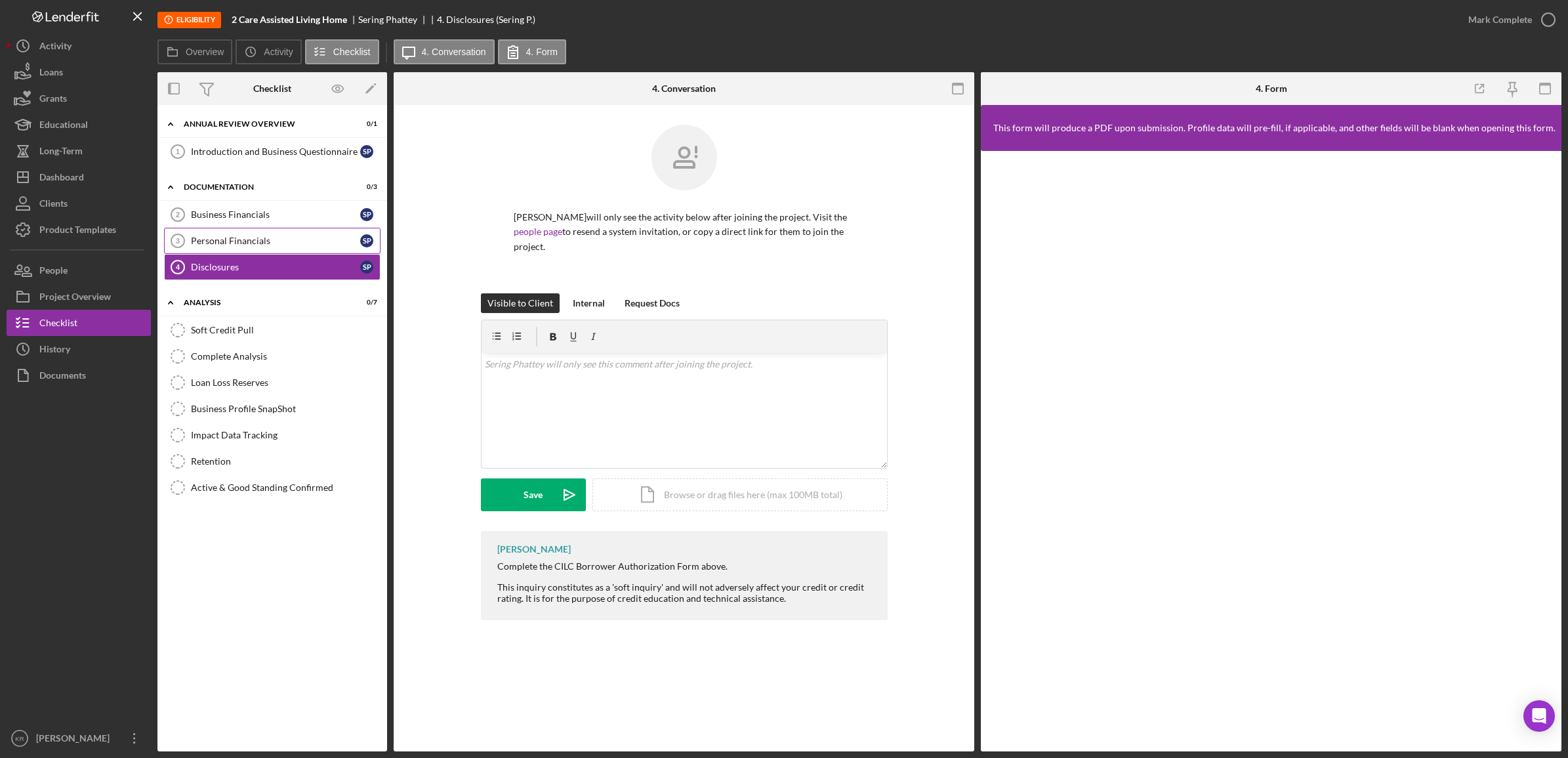
click at [245, 232] on link "Personal Financials 3 Personal Financials S P" at bounding box center [272, 240] width 217 height 26
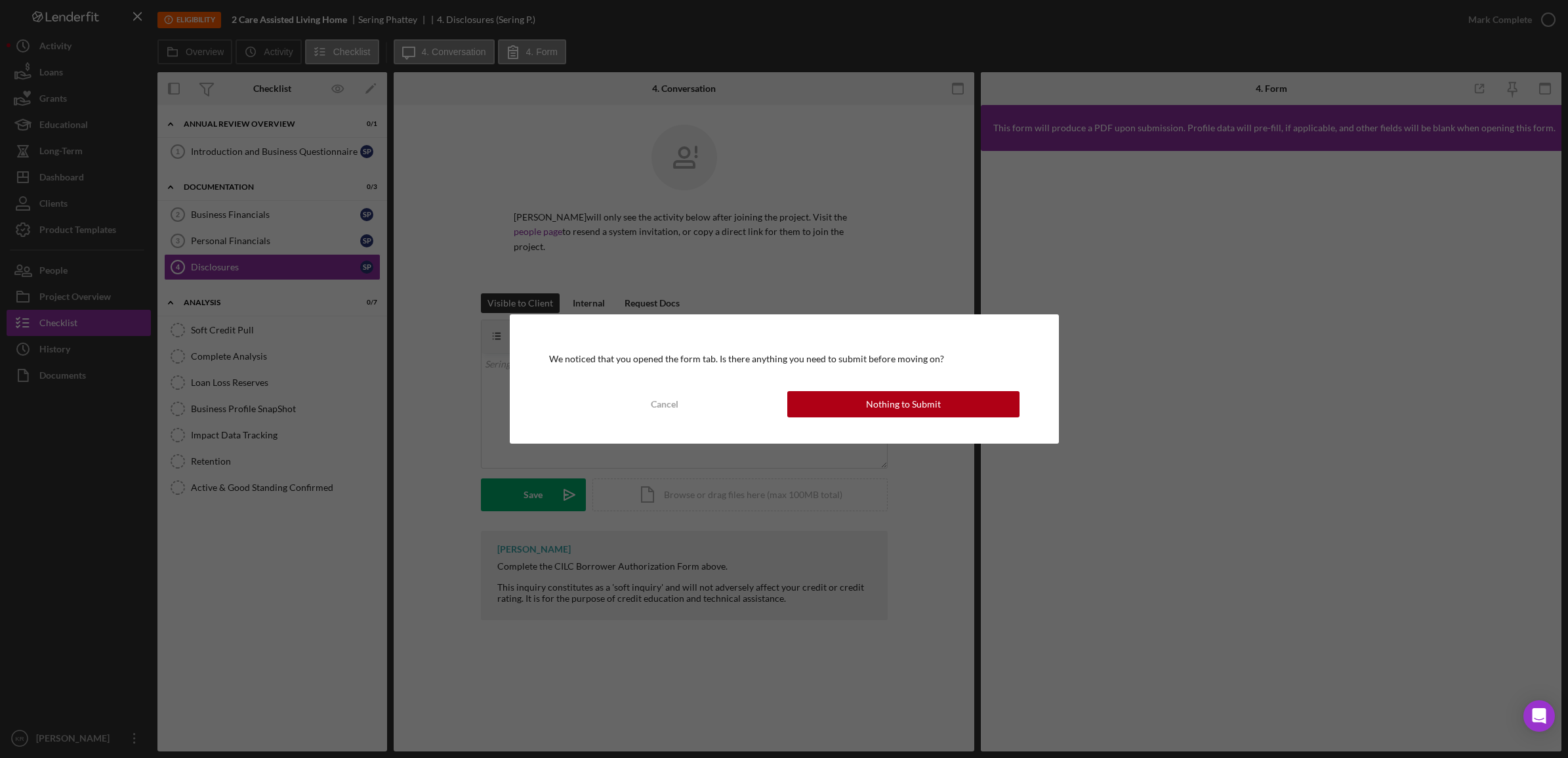
click at [902, 398] on div "Nothing to Submit" at bounding box center [903, 404] width 75 height 26
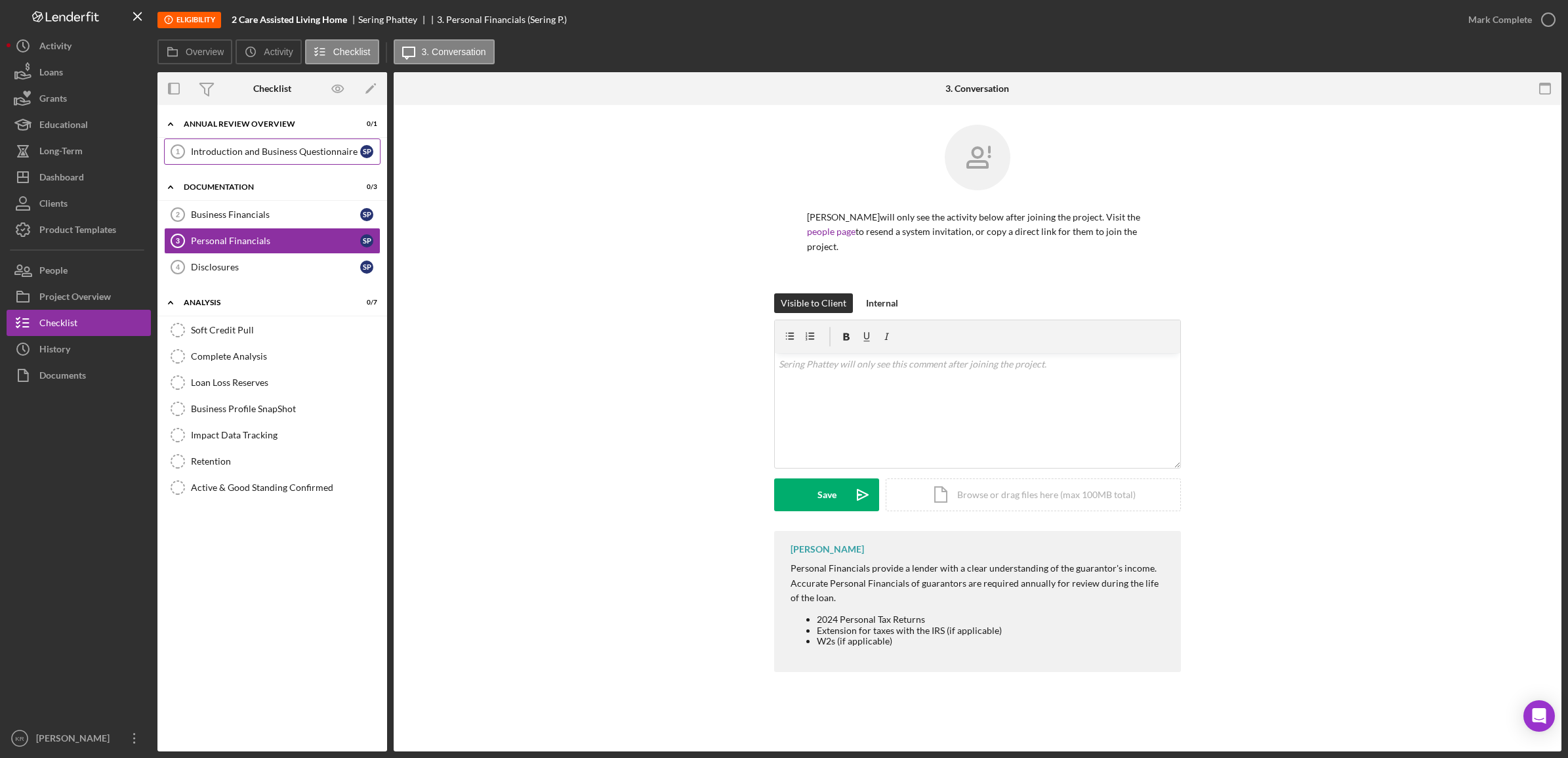
click at [295, 162] on link "Introduction and Business Questionnaire 1 Introduction and Business Questionnai…" at bounding box center [272, 151] width 217 height 26
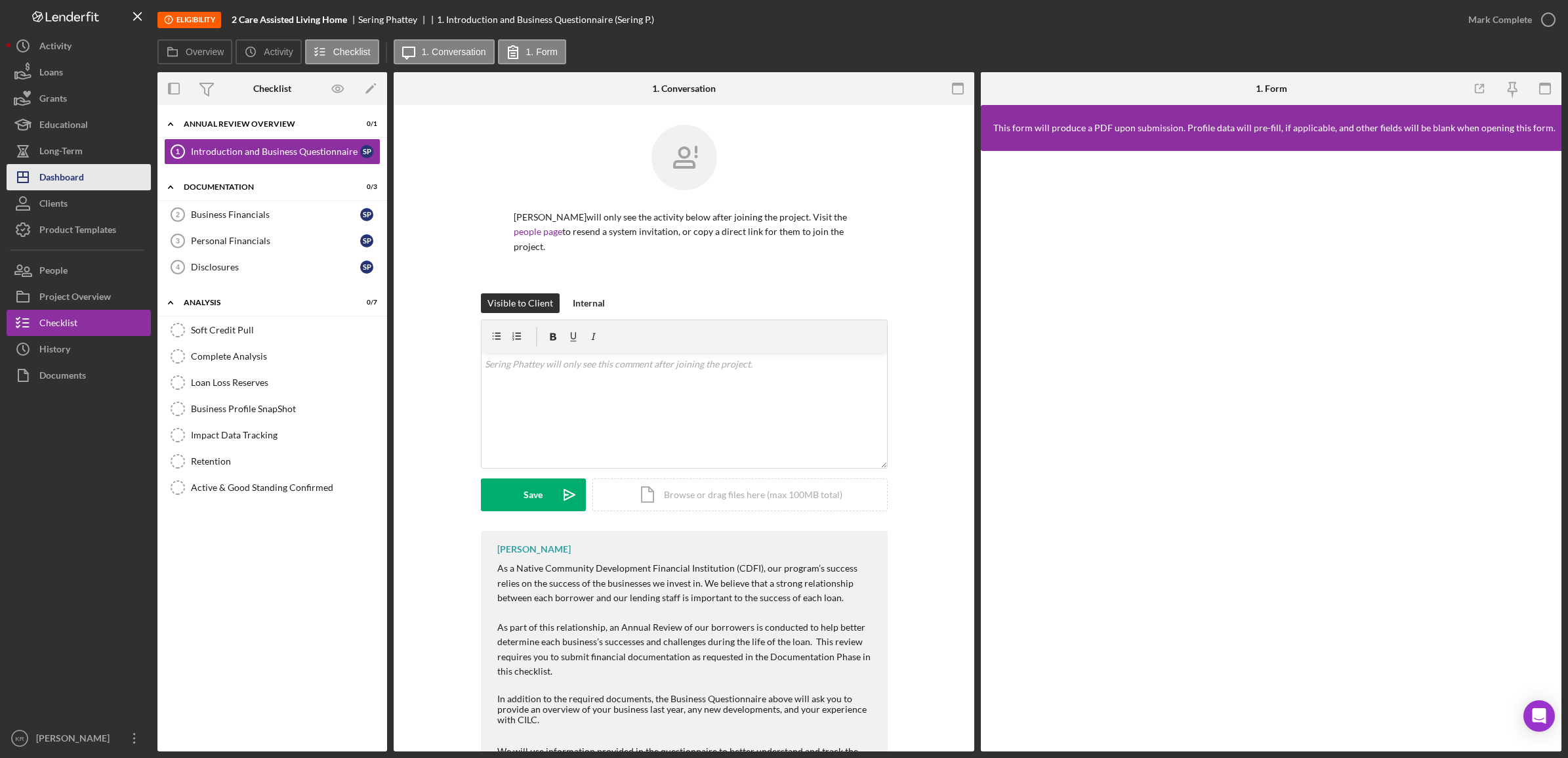
click at [38, 178] on icon "Icon/Dashboard" at bounding box center [23, 177] width 33 height 33
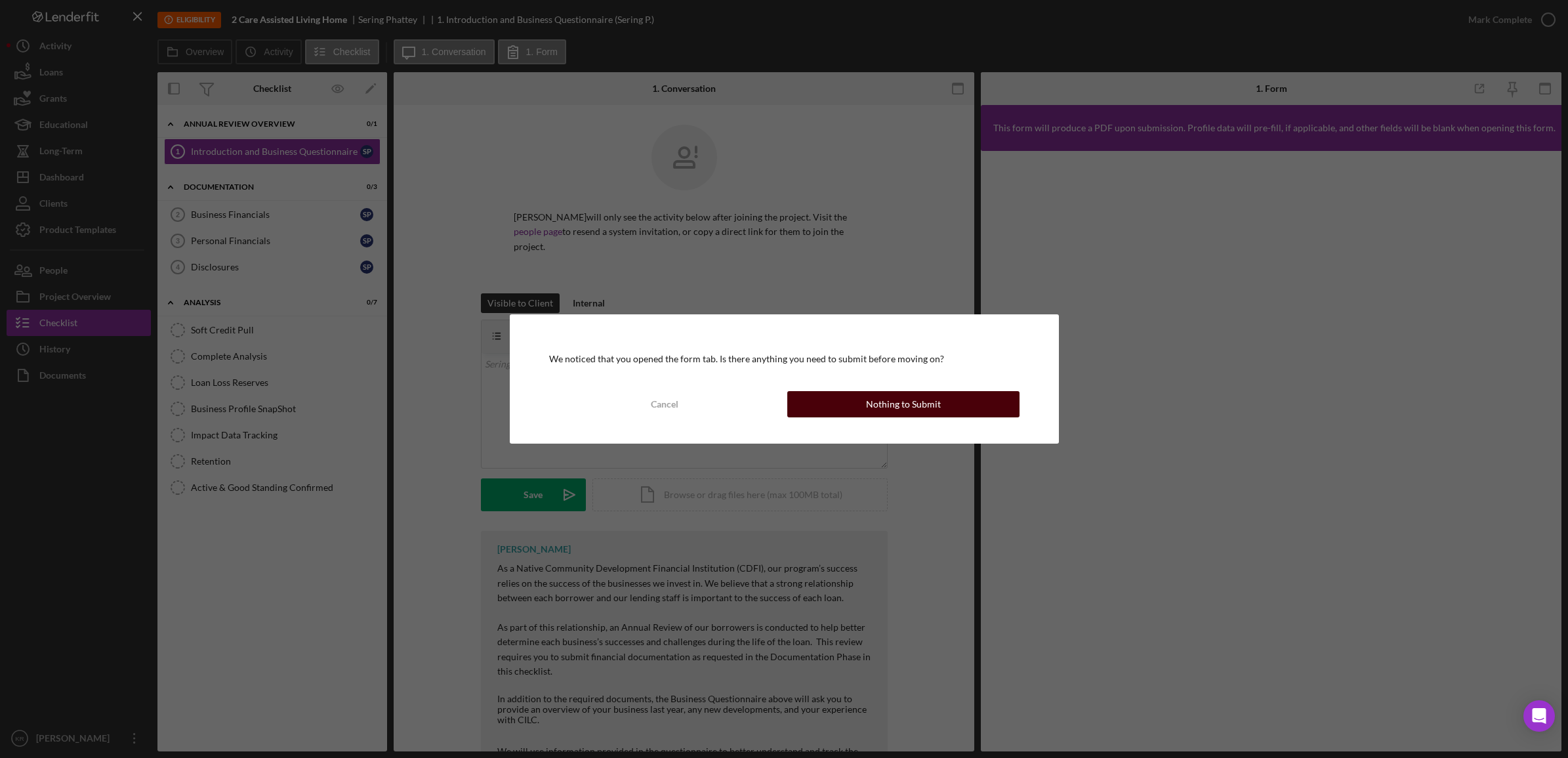
click at [831, 404] on button "Nothing to Submit" at bounding box center [903, 404] width 232 height 26
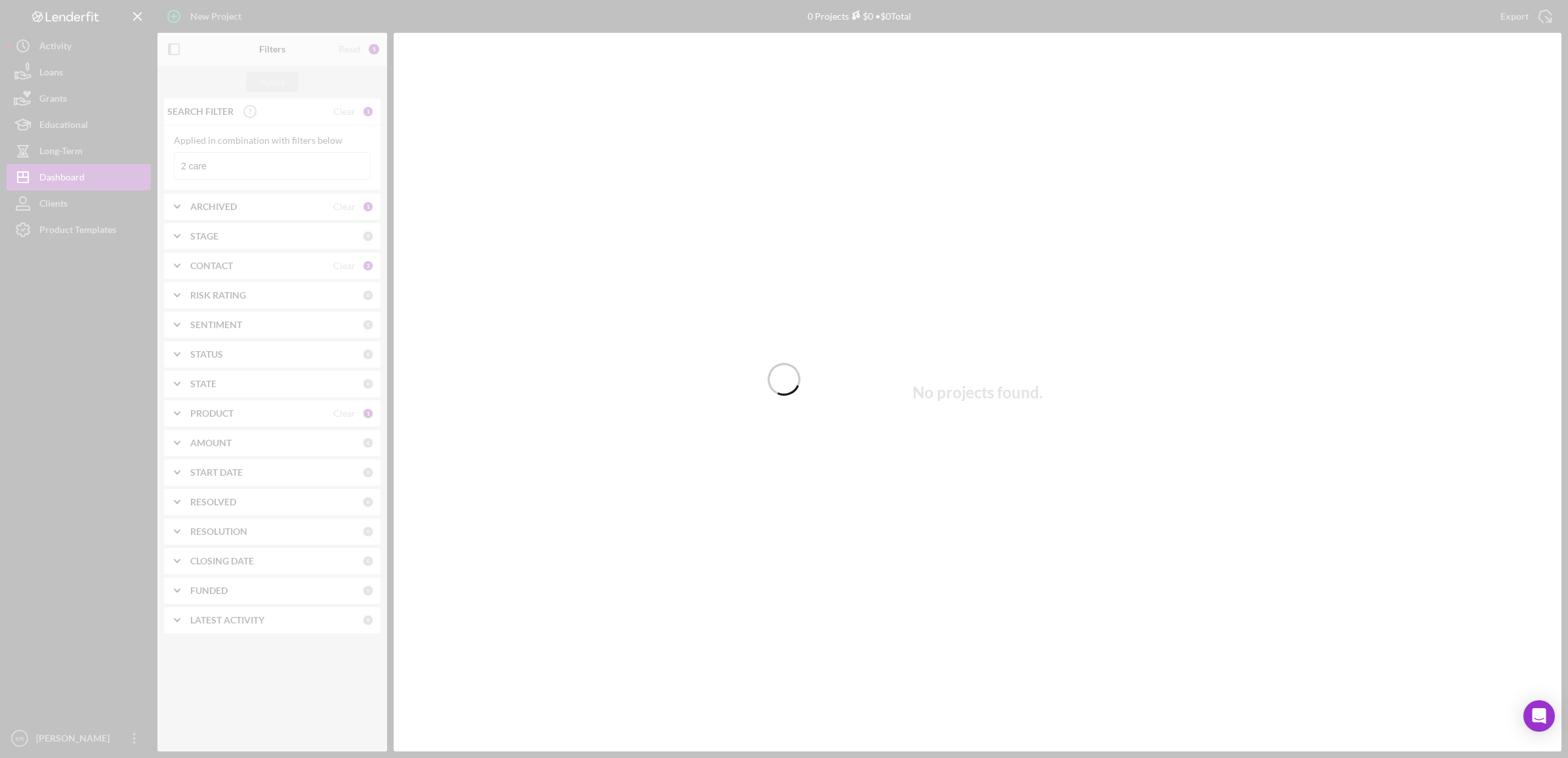
click at [253, 169] on div at bounding box center [784, 379] width 1568 height 758
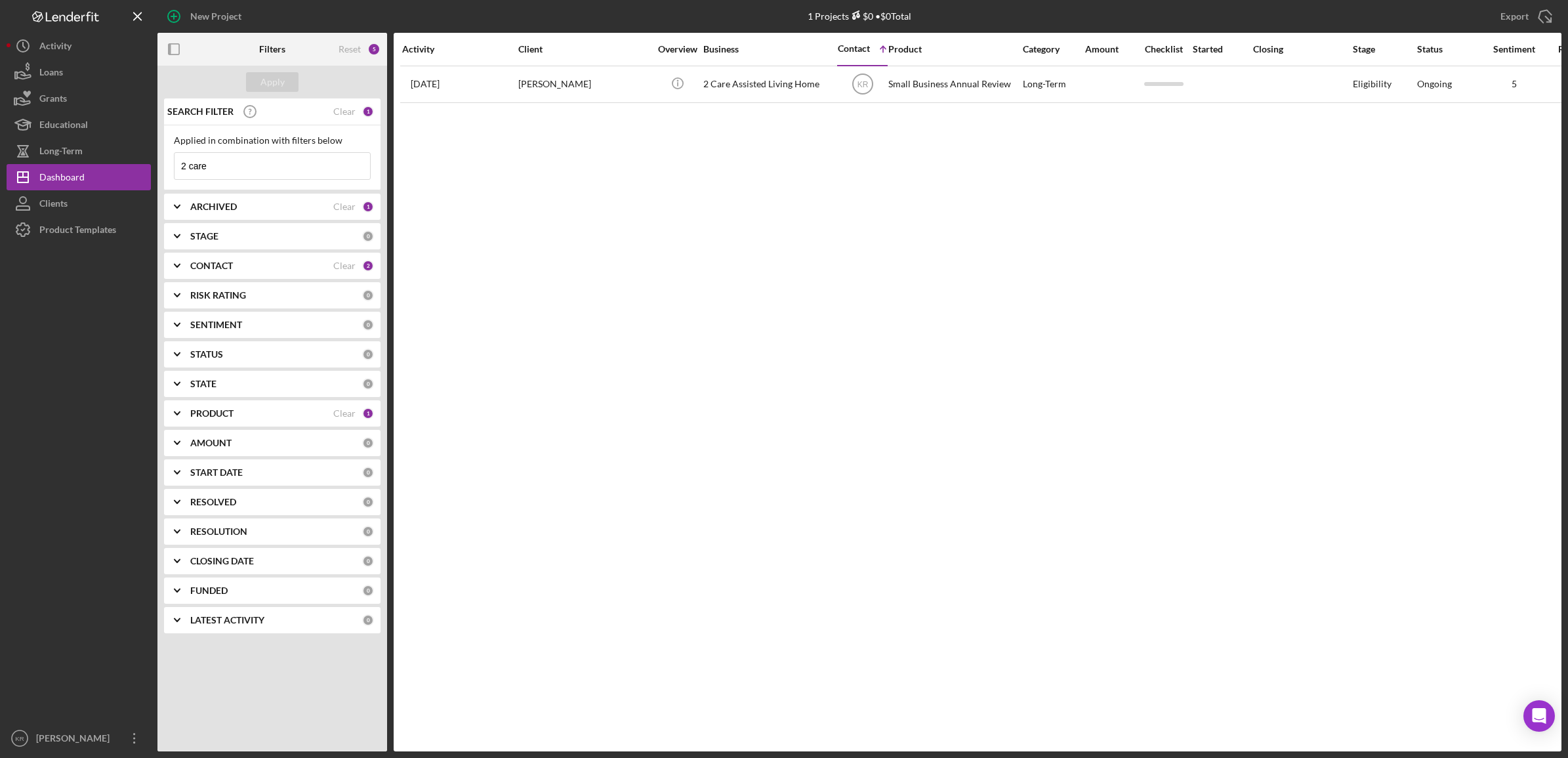
drag, startPoint x: 253, startPoint y: 169, endPoint x: 234, endPoint y: 169, distance: 19.0
click at [234, 169] on input "2 care" at bounding box center [272, 166] width 196 height 26
type input "2"
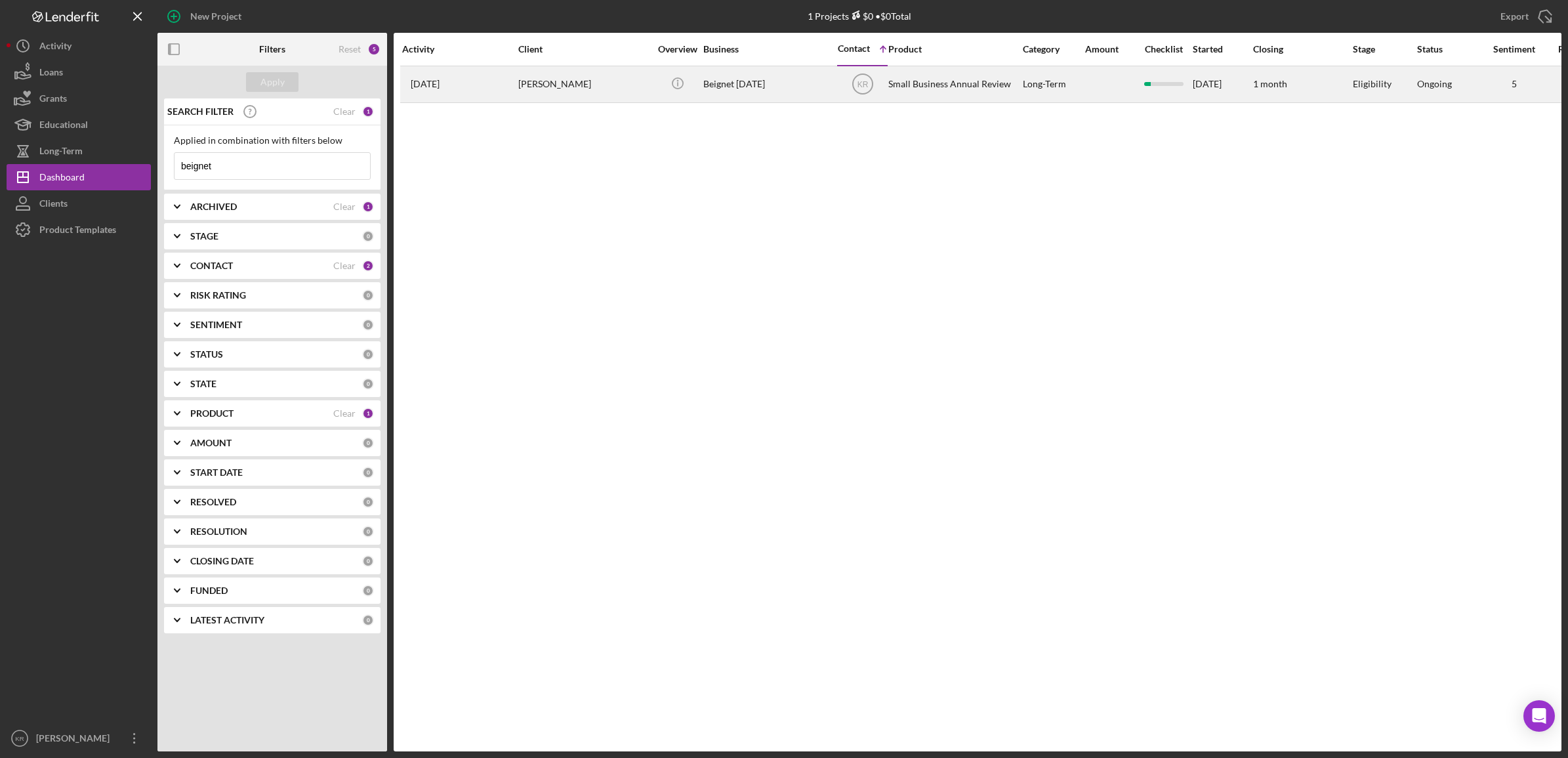
type input "beignet"
click at [479, 102] on td "2 weeks ago Dawn Boullion" at bounding box center [459, 84] width 116 height 37
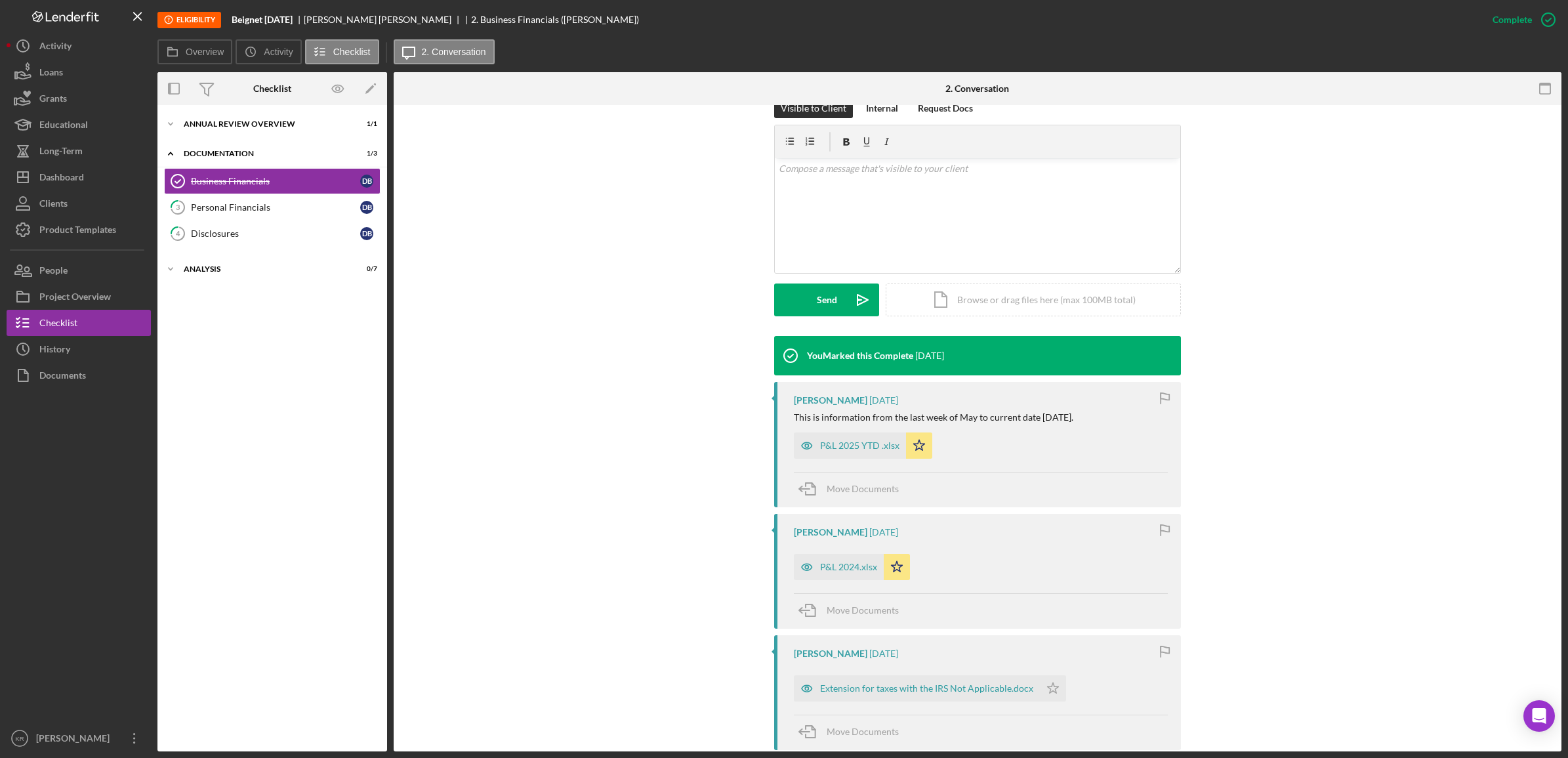
scroll to position [410, 0]
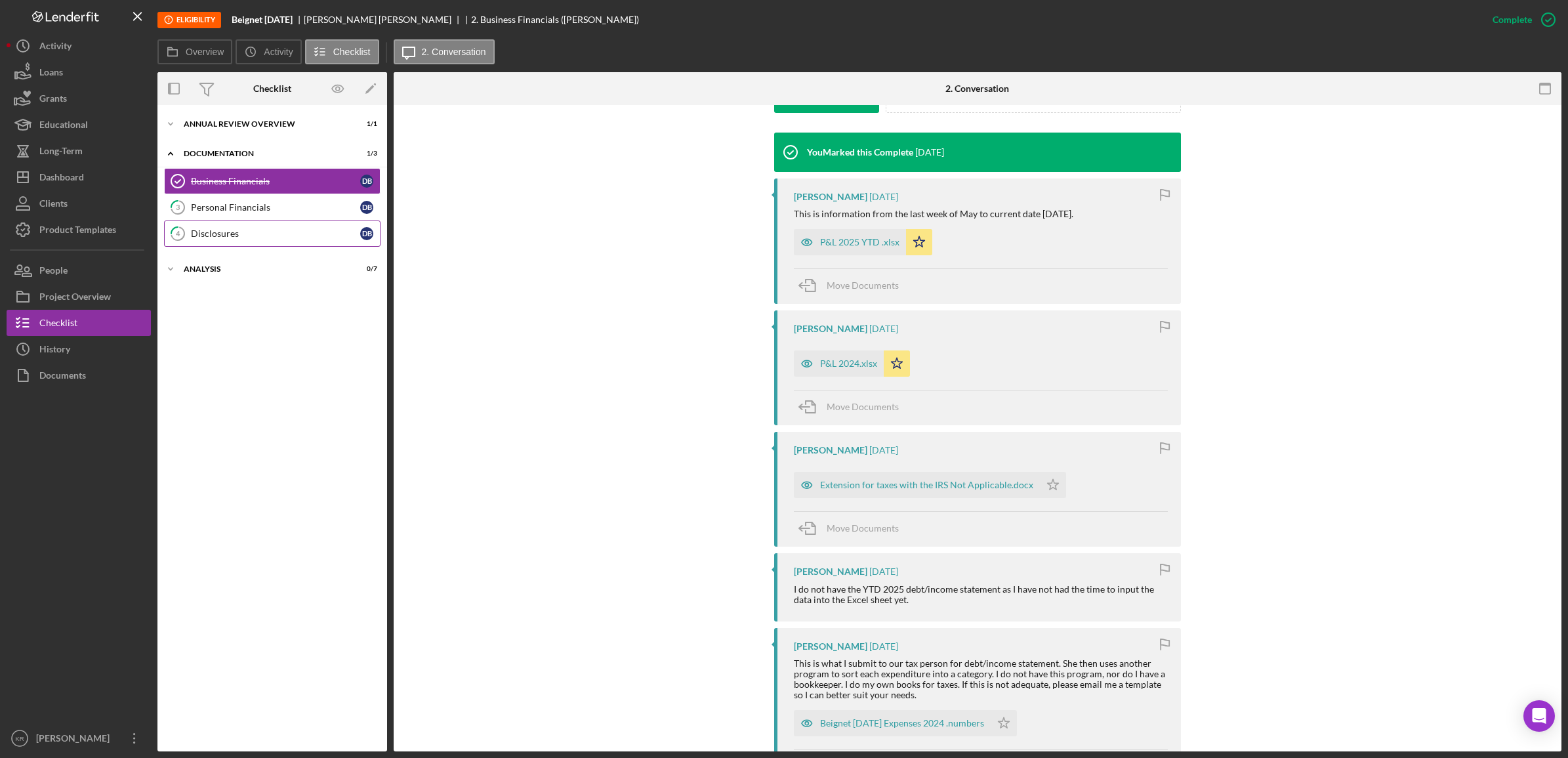
click at [231, 237] on div "Disclosures" at bounding box center [275, 233] width 169 height 11
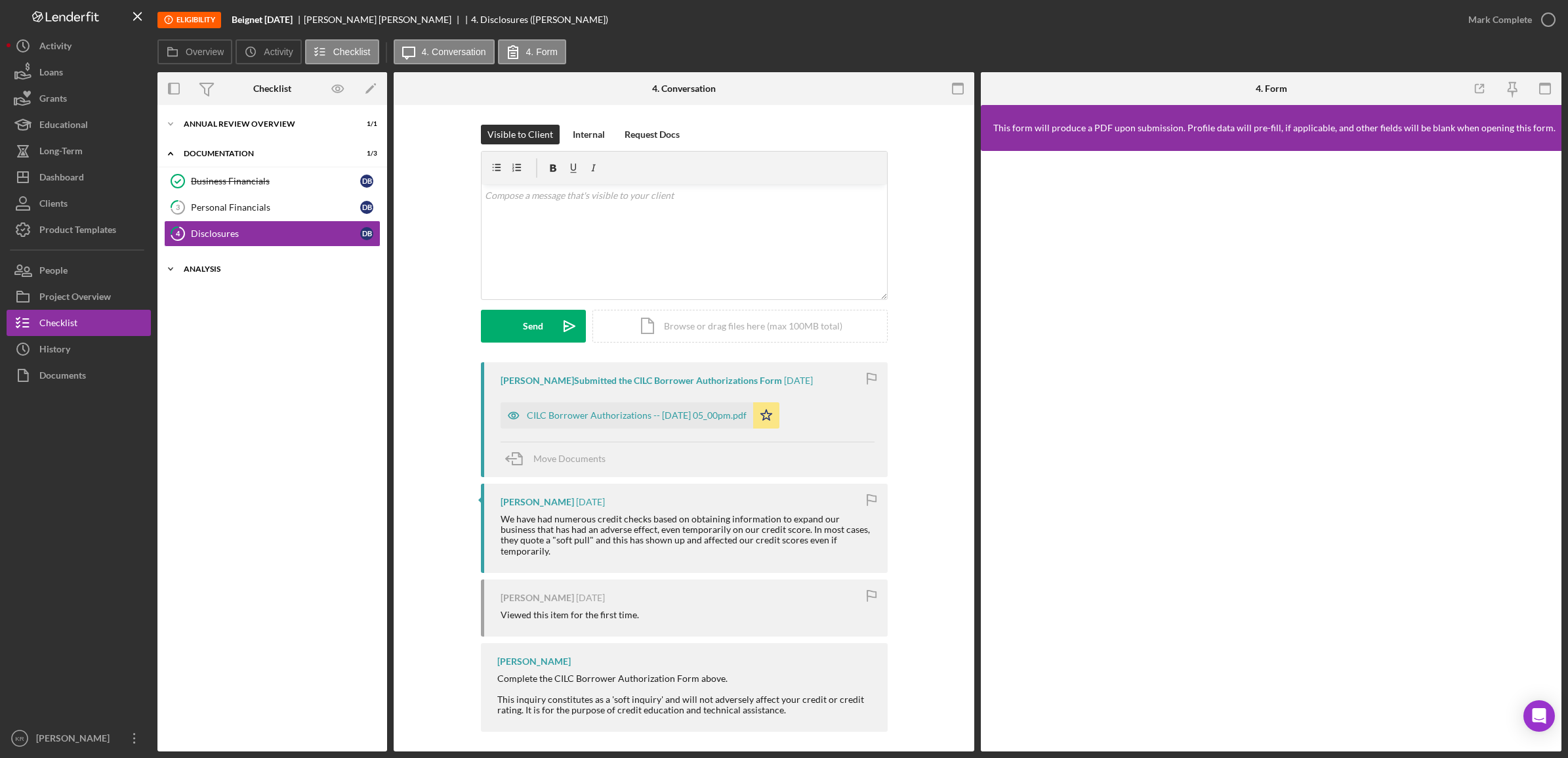
click at [254, 267] on div "Analysis" at bounding box center [277, 269] width 187 height 8
click at [231, 313] on link "Complete Analysis Complete Analysis" at bounding box center [272, 323] width 217 height 26
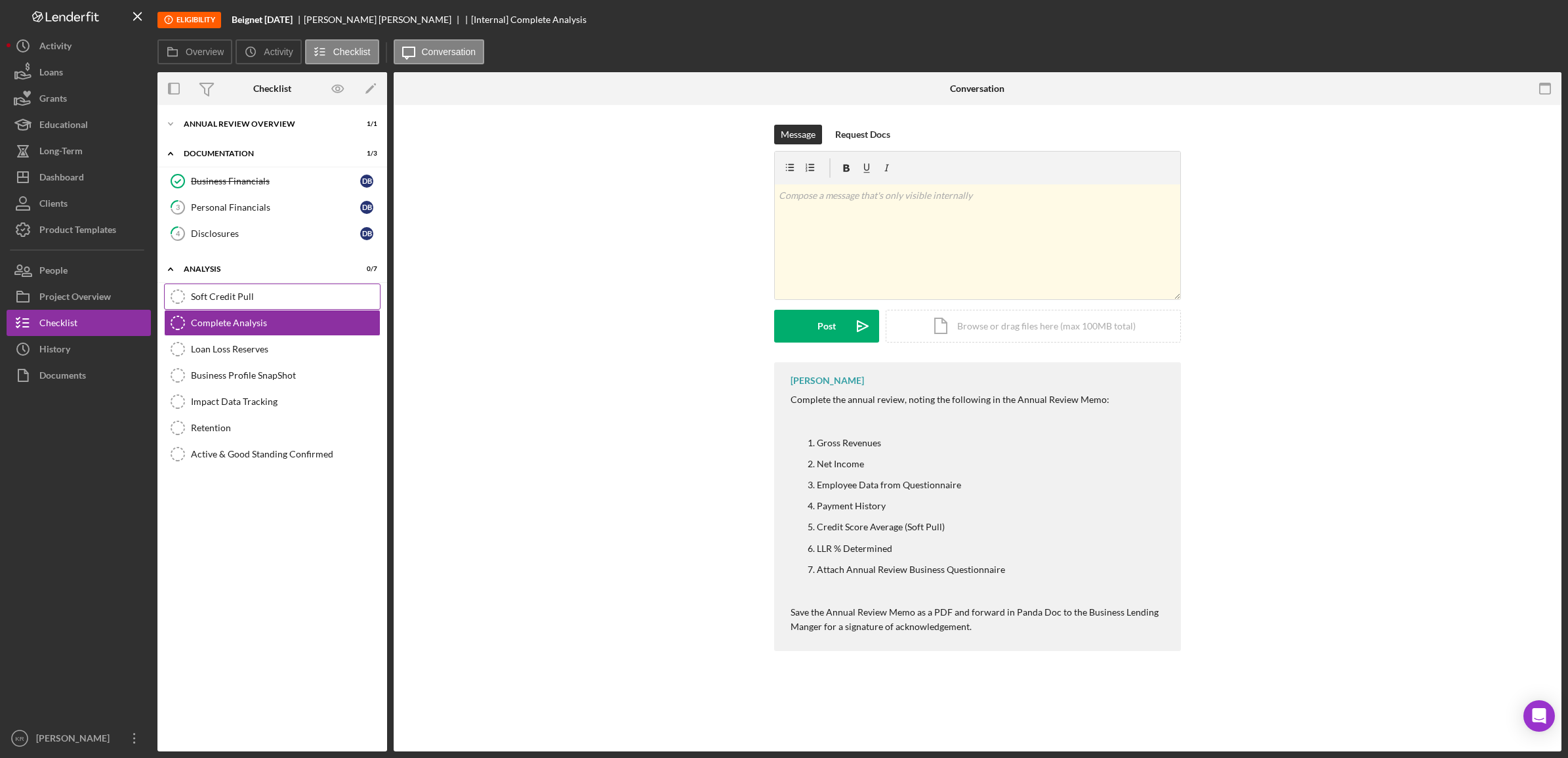
click at [242, 299] on div "Soft Credit Pull" at bounding box center [285, 297] width 189 height 11
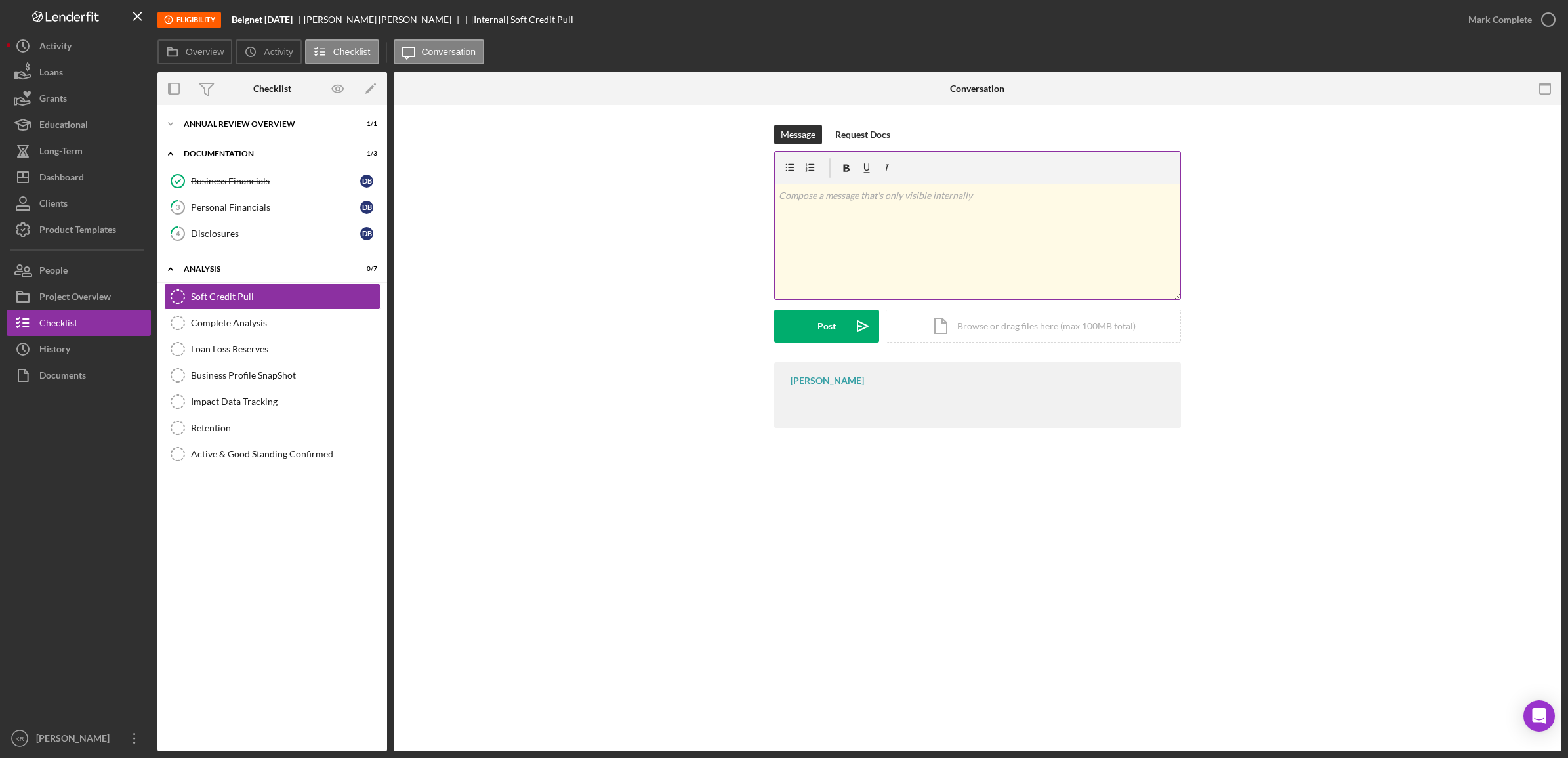
click at [912, 221] on div "v Color teal Color pink Remove color Add row above Add row below Add column bef…" at bounding box center [978, 242] width 406 height 115
click at [848, 385] on div "[PERSON_NAME]" at bounding box center [978, 393] width 407 height 66
click at [249, 292] on div "Soft Credit Pull" at bounding box center [285, 297] width 189 height 11
click at [273, 235] on div "Disclosures" at bounding box center [275, 233] width 169 height 11
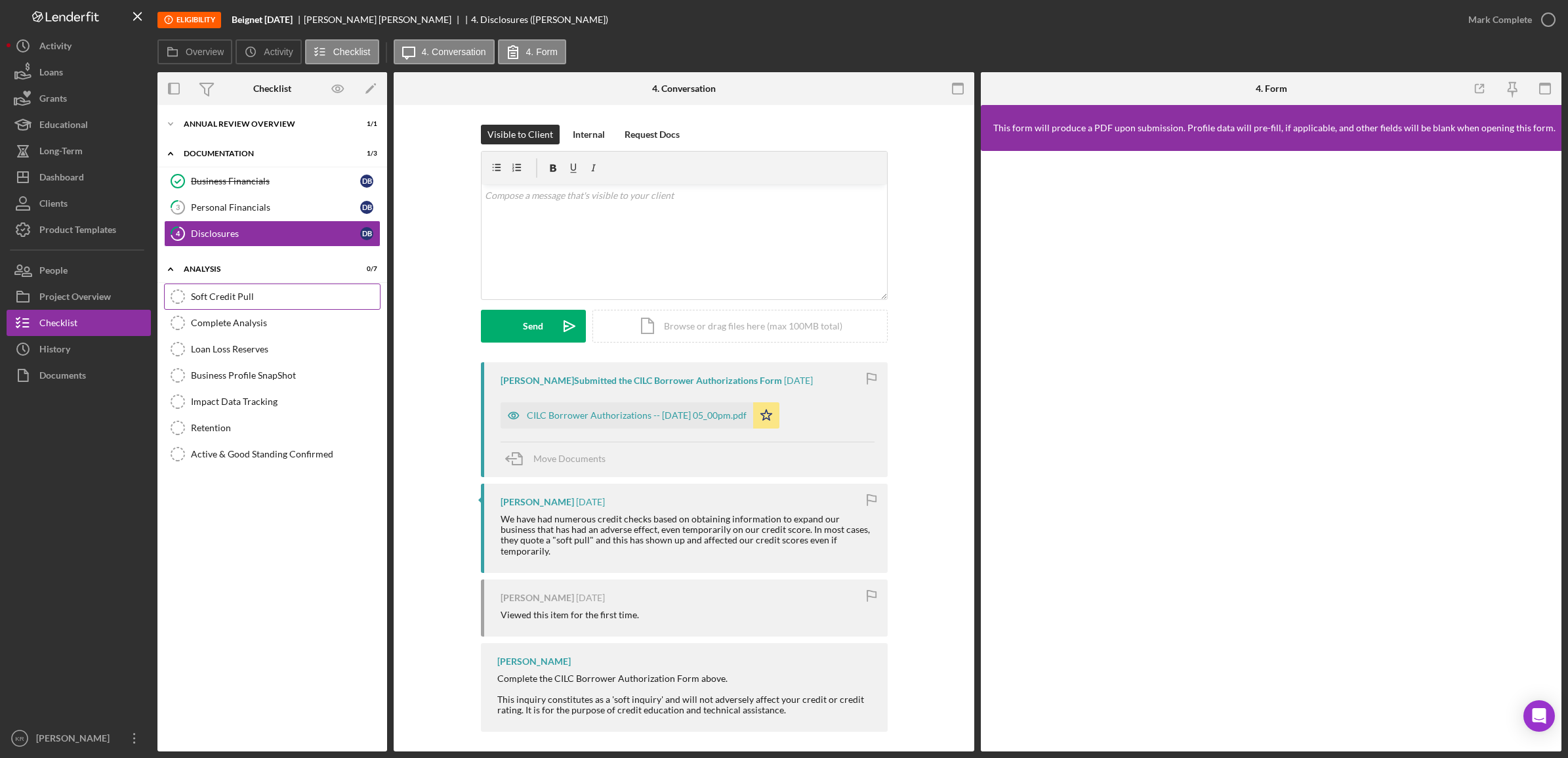
click at [241, 306] on link "Soft Credit Pull Soft Credit Pull" at bounding box center [272, 297] width 217 height 26
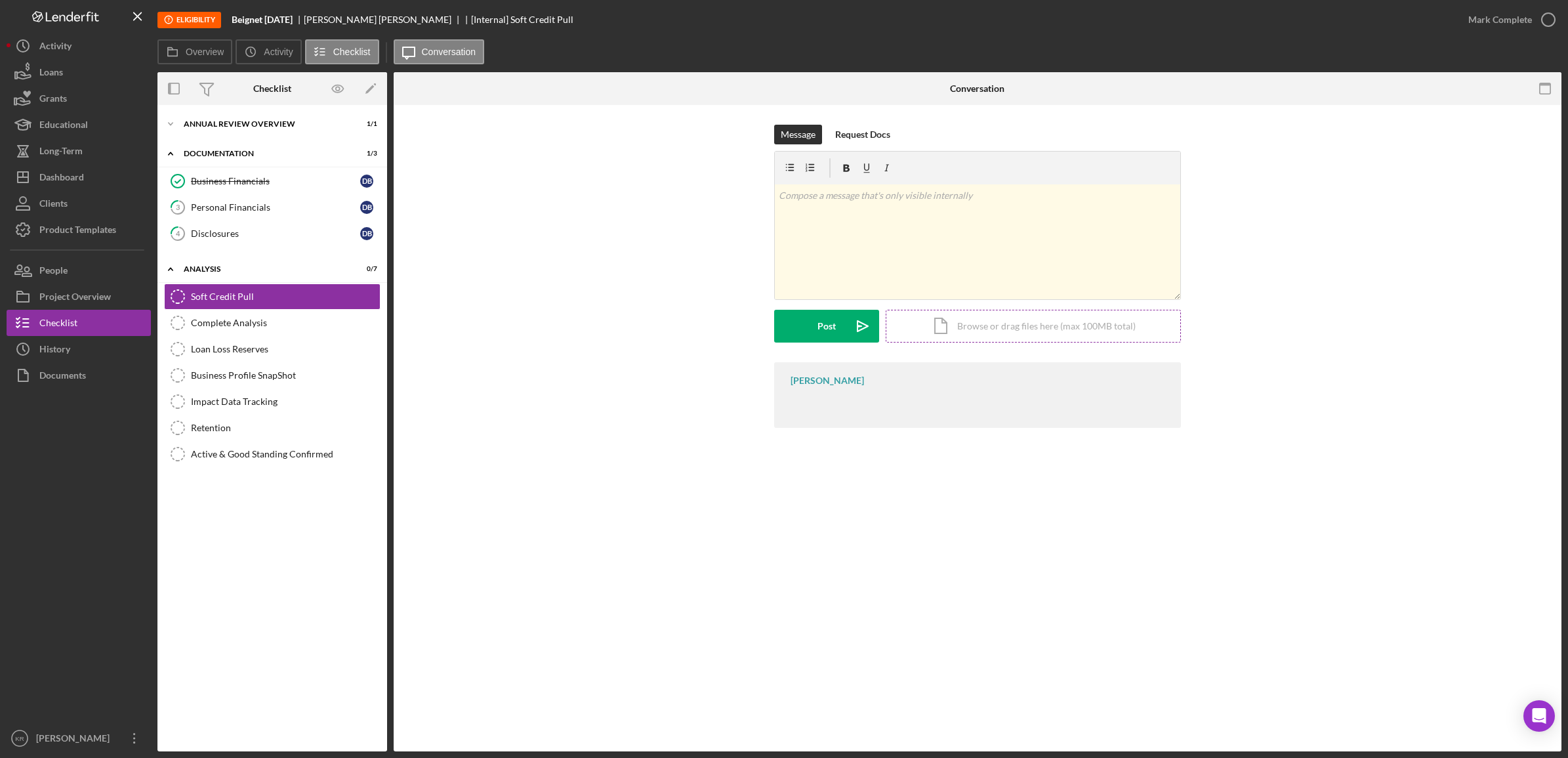
click at [1050, 313] on div "Icon/Document Browse or drag files here (max 100MB total) Tap to choose files o…" at bounding box center [1033, 326] width 295 height 33
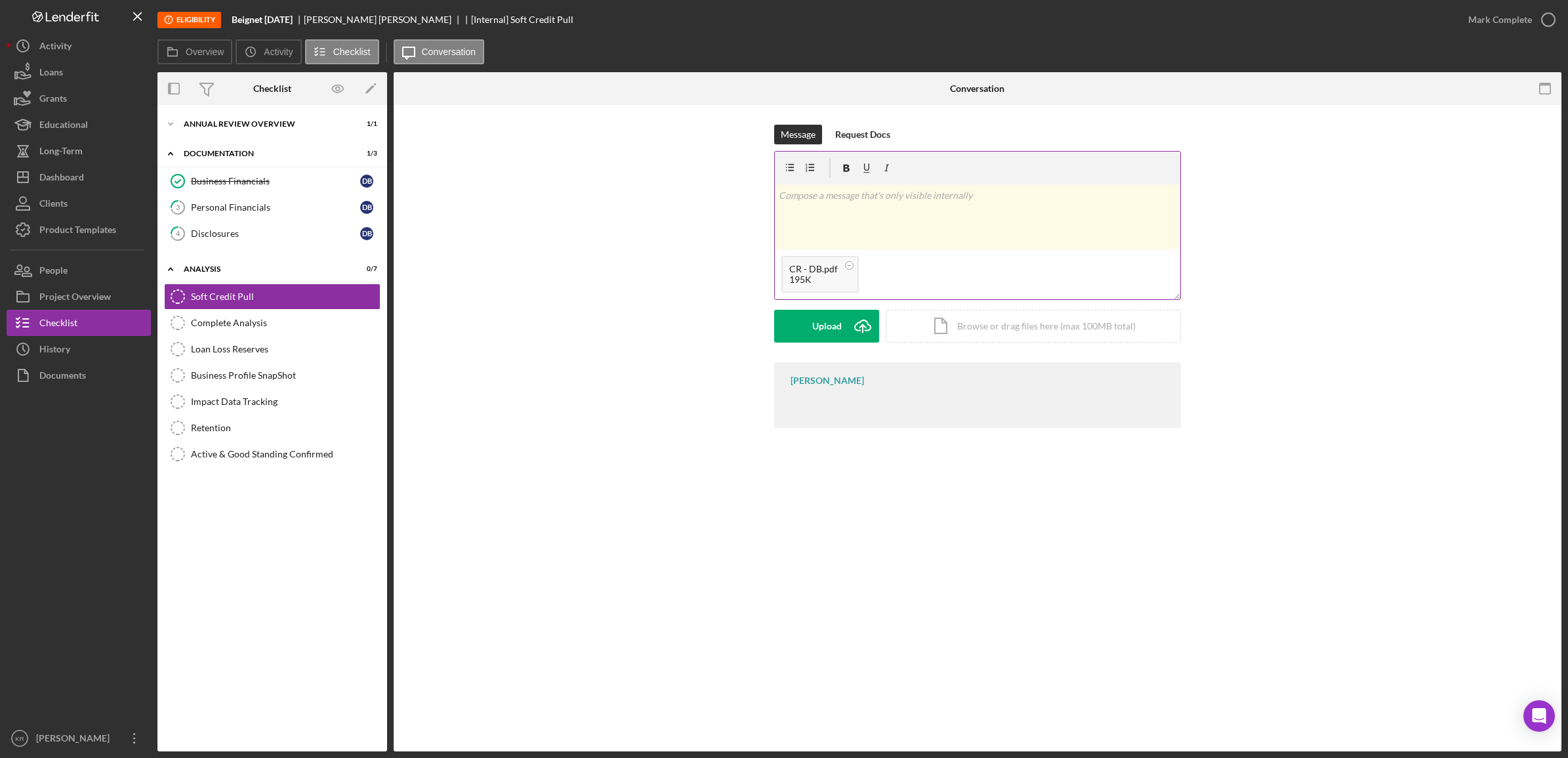
click at [802, 275] on div "195K" at bounding box center [813, 280] width 49 height 11
drag, startPoint x: 802, startPoint y: 275, endPoint x: 798, endPoint y: 323, distance: 48.2
click at [798, 323] on button "Upload Icon/Upload" at bounding box center [827, 326] width 105 height 33
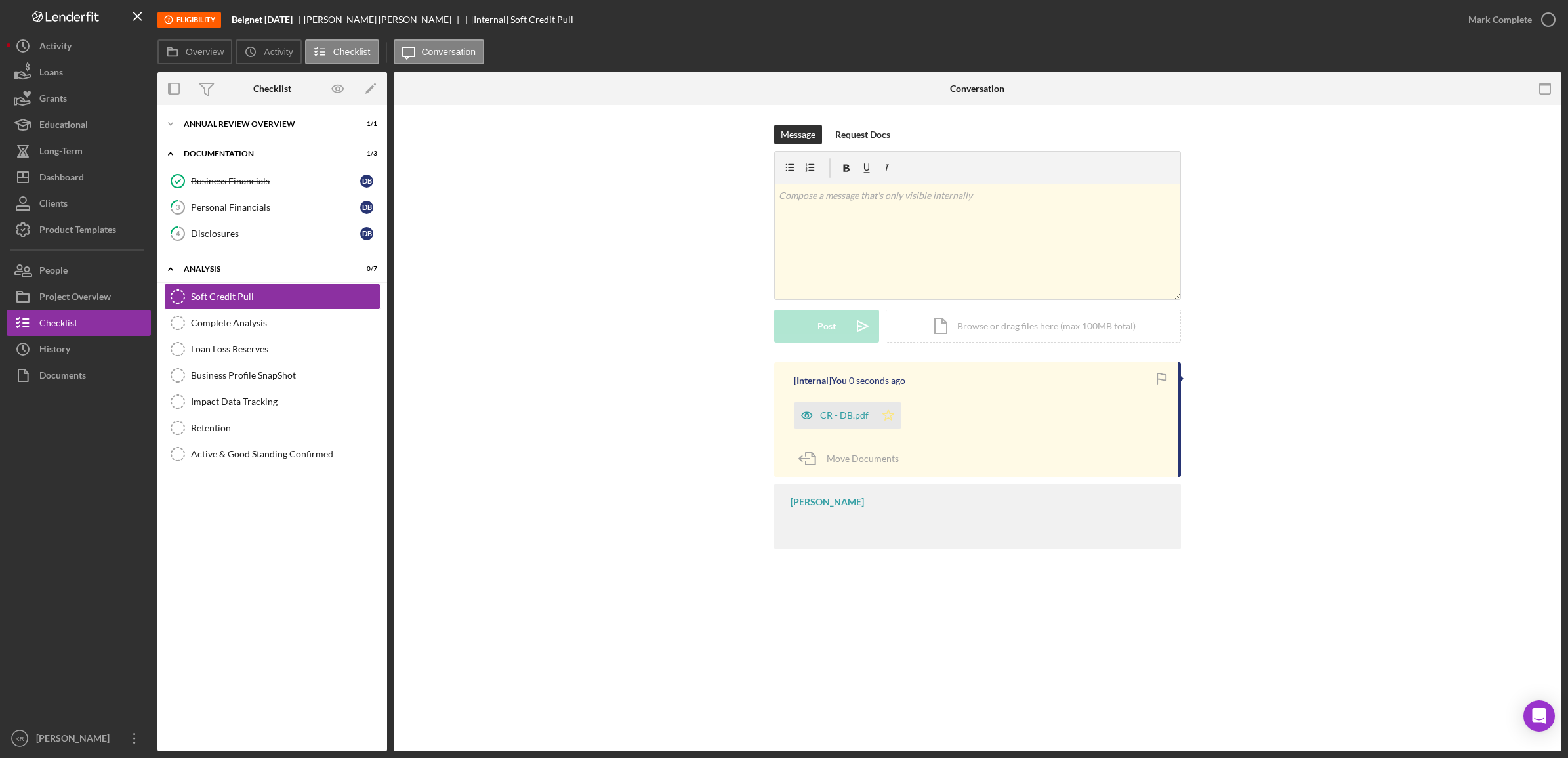
click at [891, 421] on icon "Icon/Star" at bounding box center [888, 415] width 26 height 26
click at [851, 417] on div "CR - DB.pdf" at bounding box center [844, 415] width 49 height 11
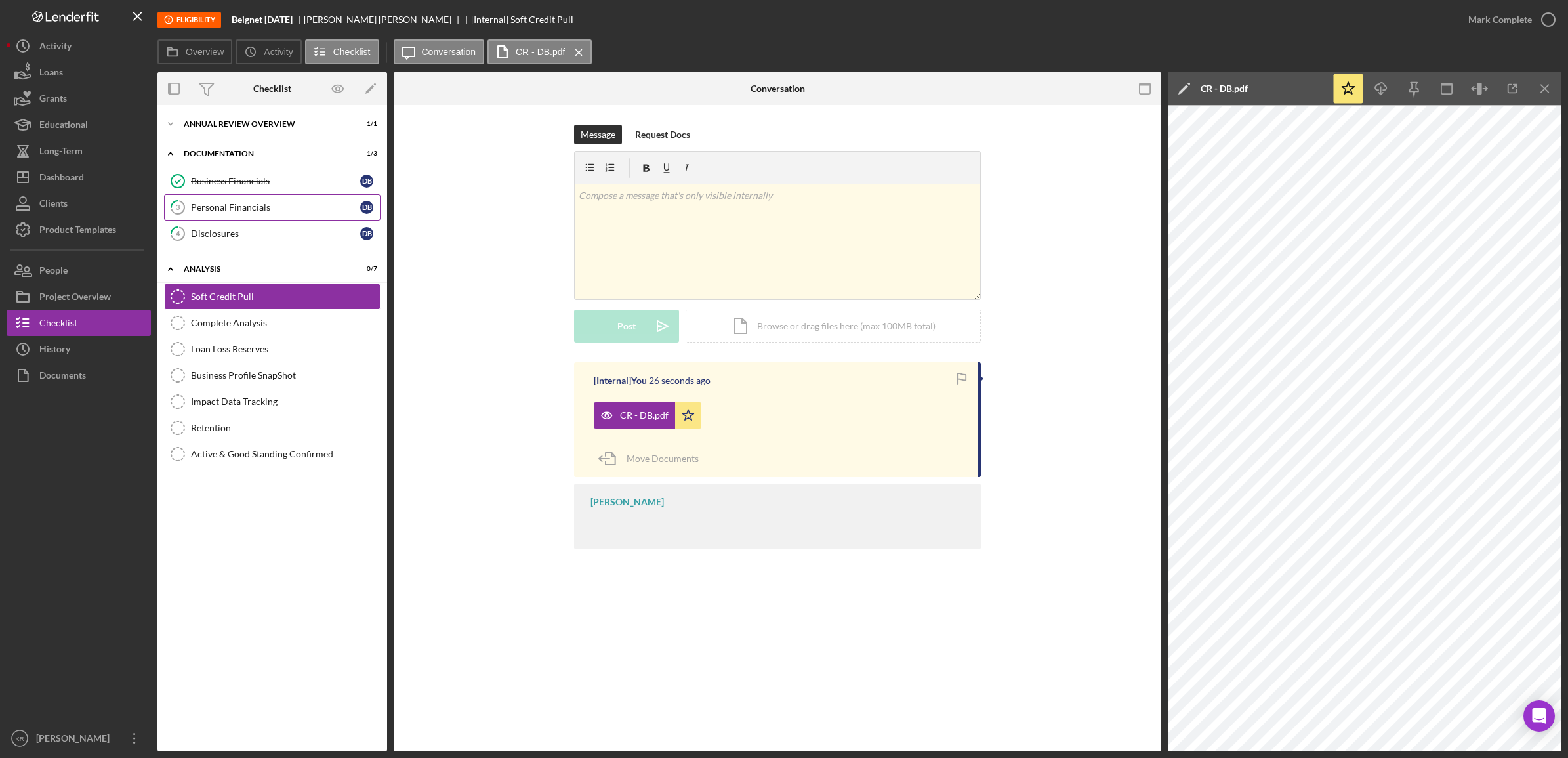
click at [306, 216] on link "3 Personal Financials D B" at bounding box center [272, 207] width 217 height 26
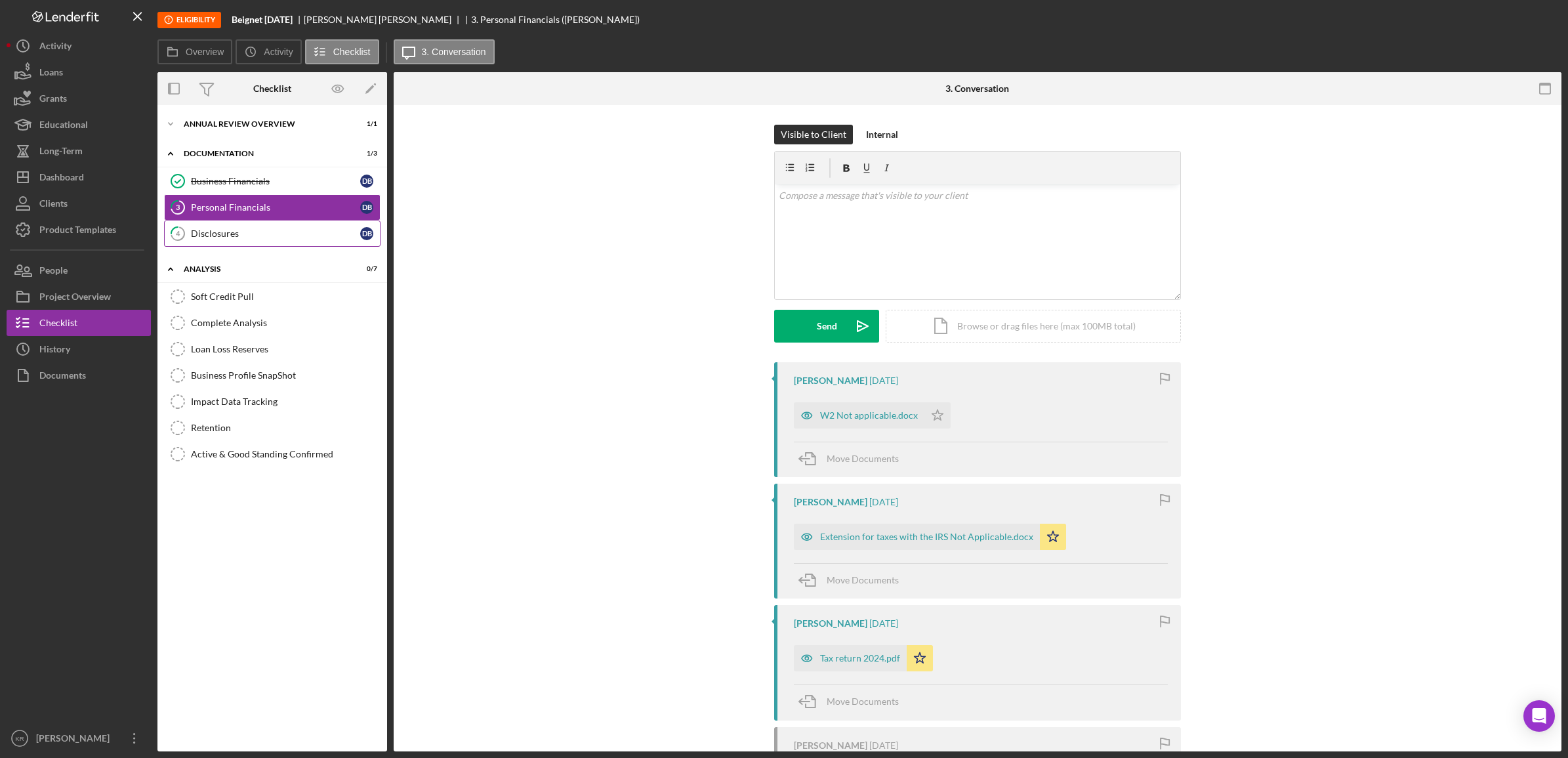
click at [275, 240] on link "4 Disclosures D B" at bounding box center [272, 233] width 217 height 26
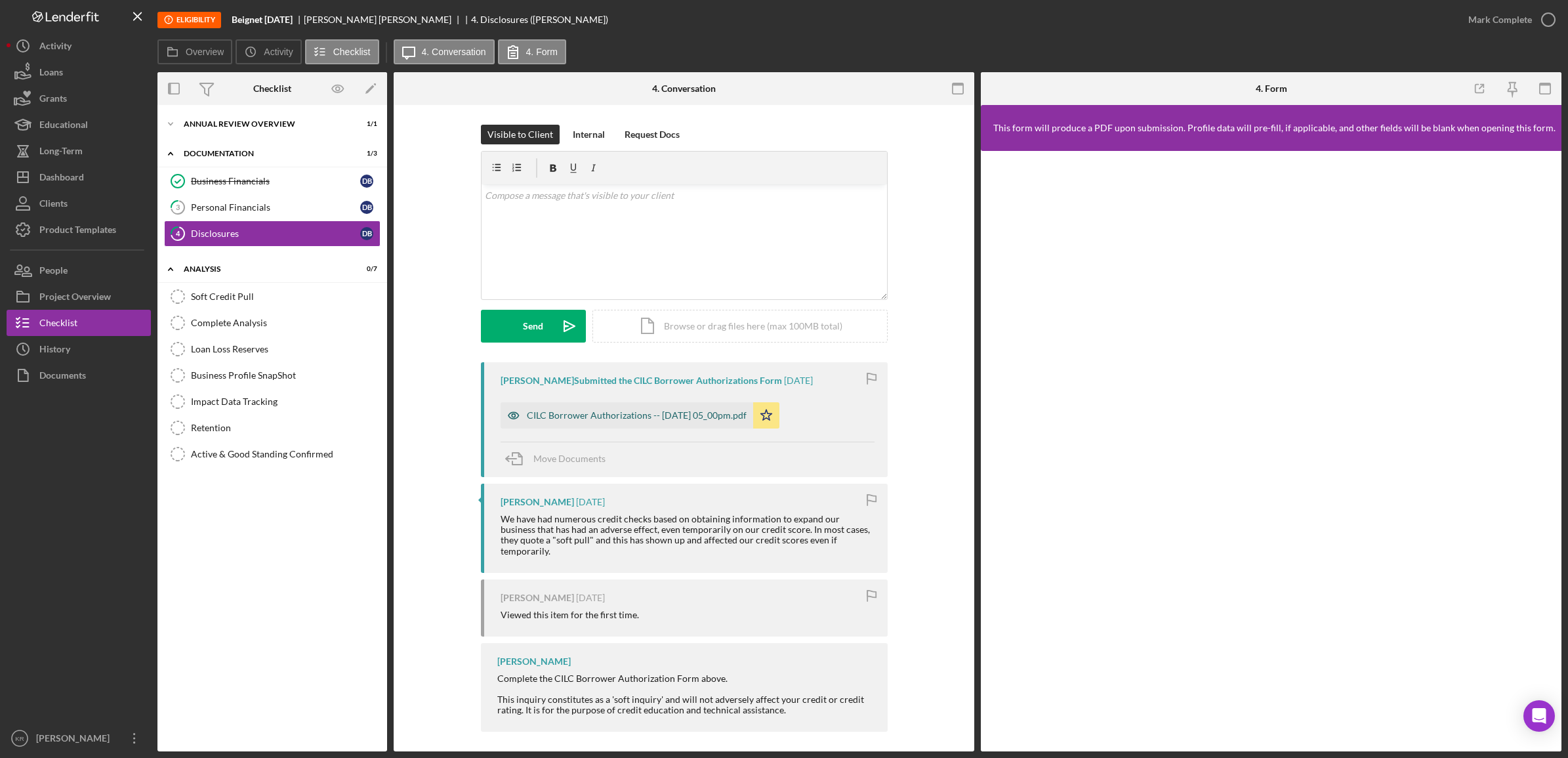
click at [584, 428] on div "CILC Borrower Authorizations -- 2025-09-22 05_00pm.pdf" at bounding box center [627, 415] width 253 height 26
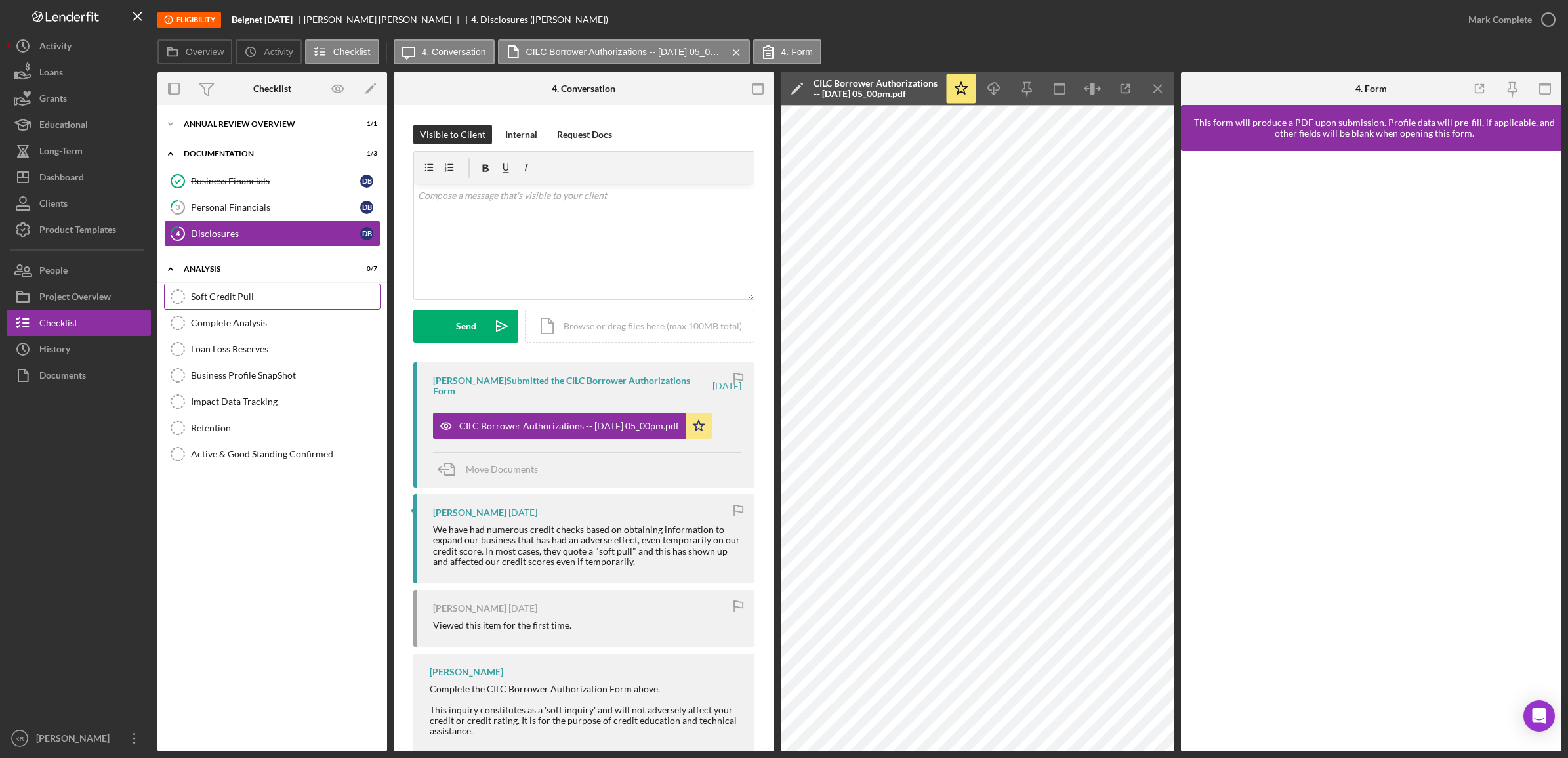
click at [255, 294] on div "Soft Credit Pull" at bounding box center [285, 297] width 189 height 11
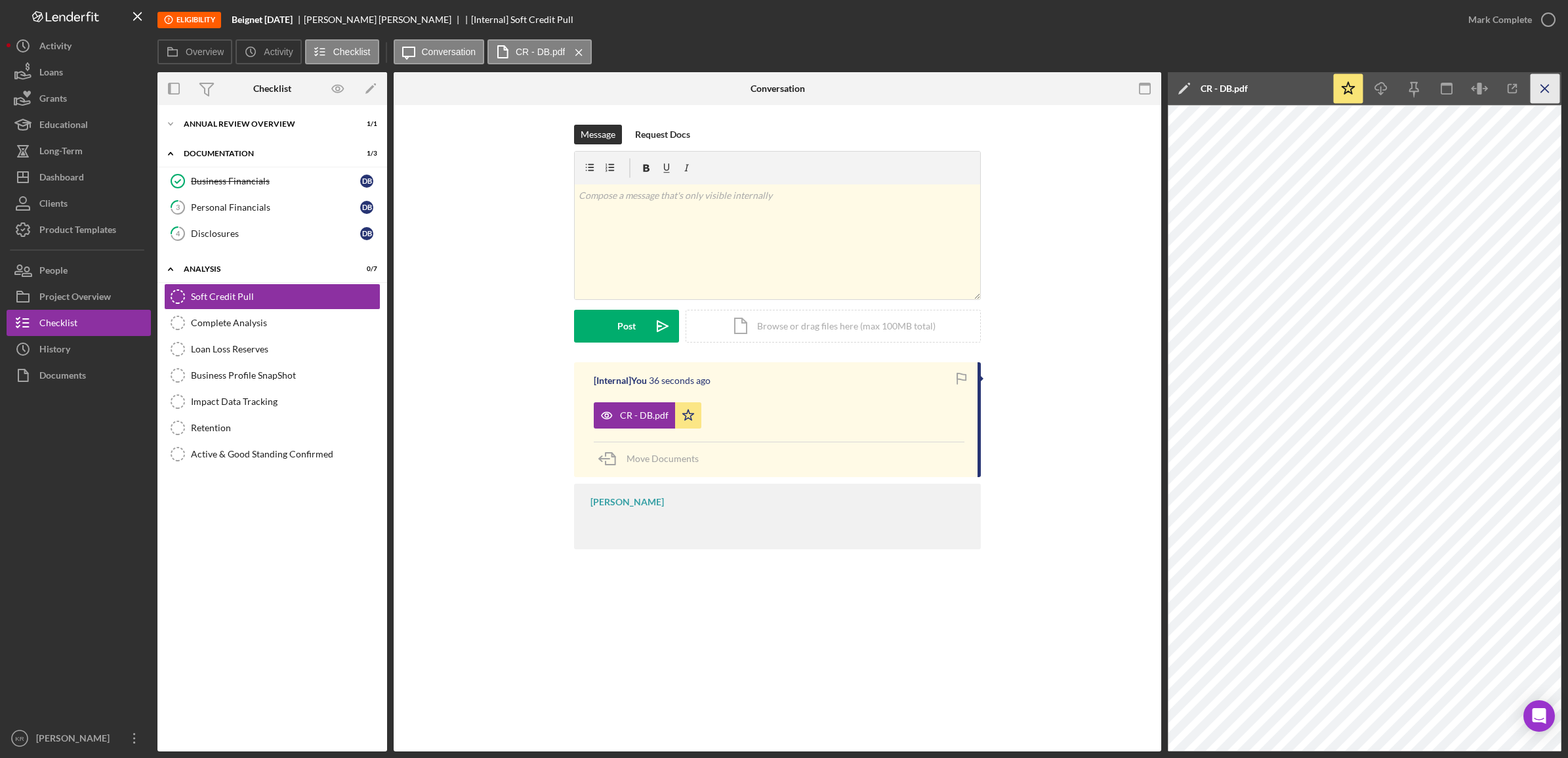
click at [1550, 89] on icon "Icon/Menu Close" at bounding box center [1545, 89] width 30 height 30
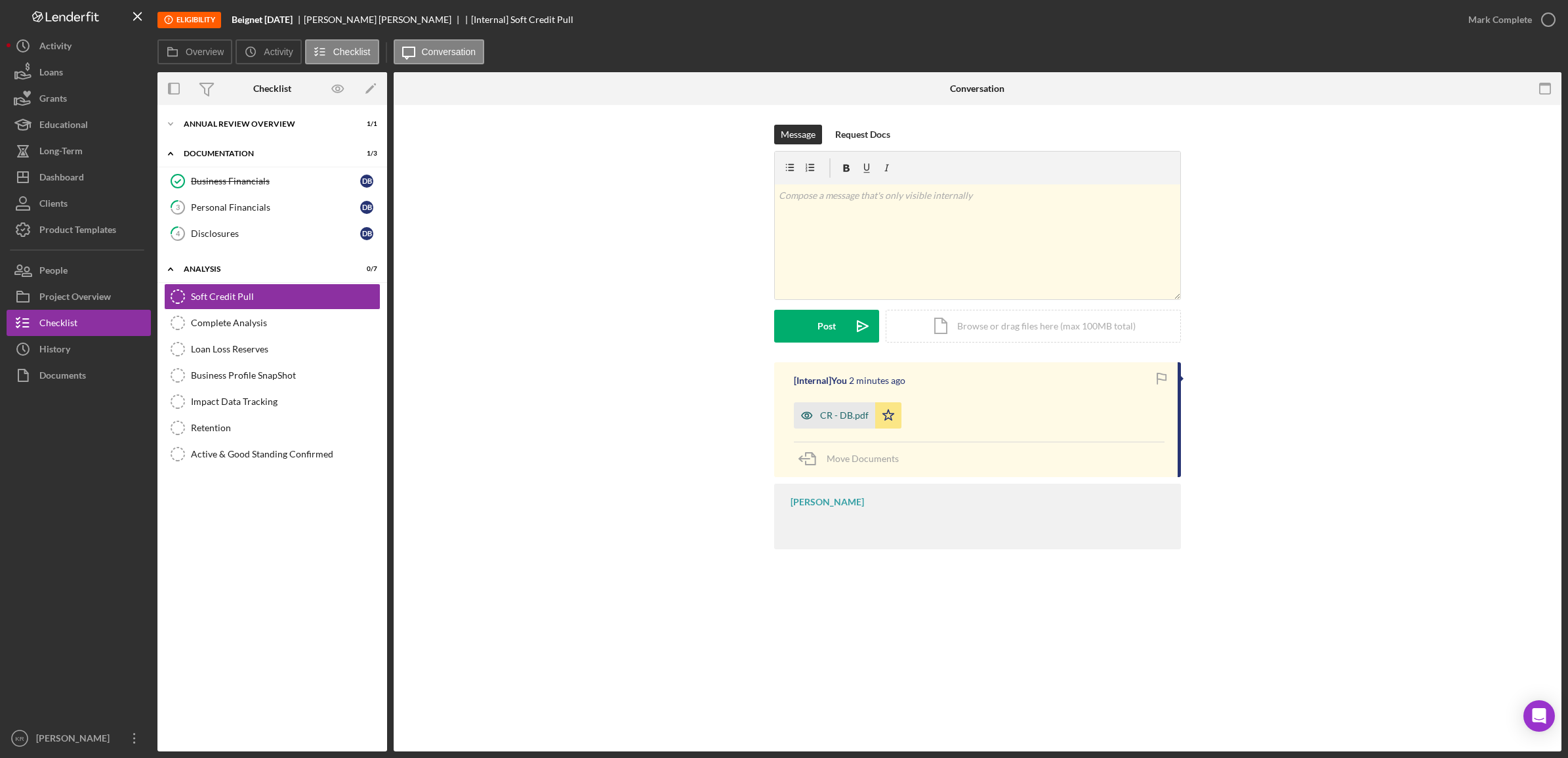
click at [817, 408] on icon "button" at bounding box center [807, 415] width 26 height 26
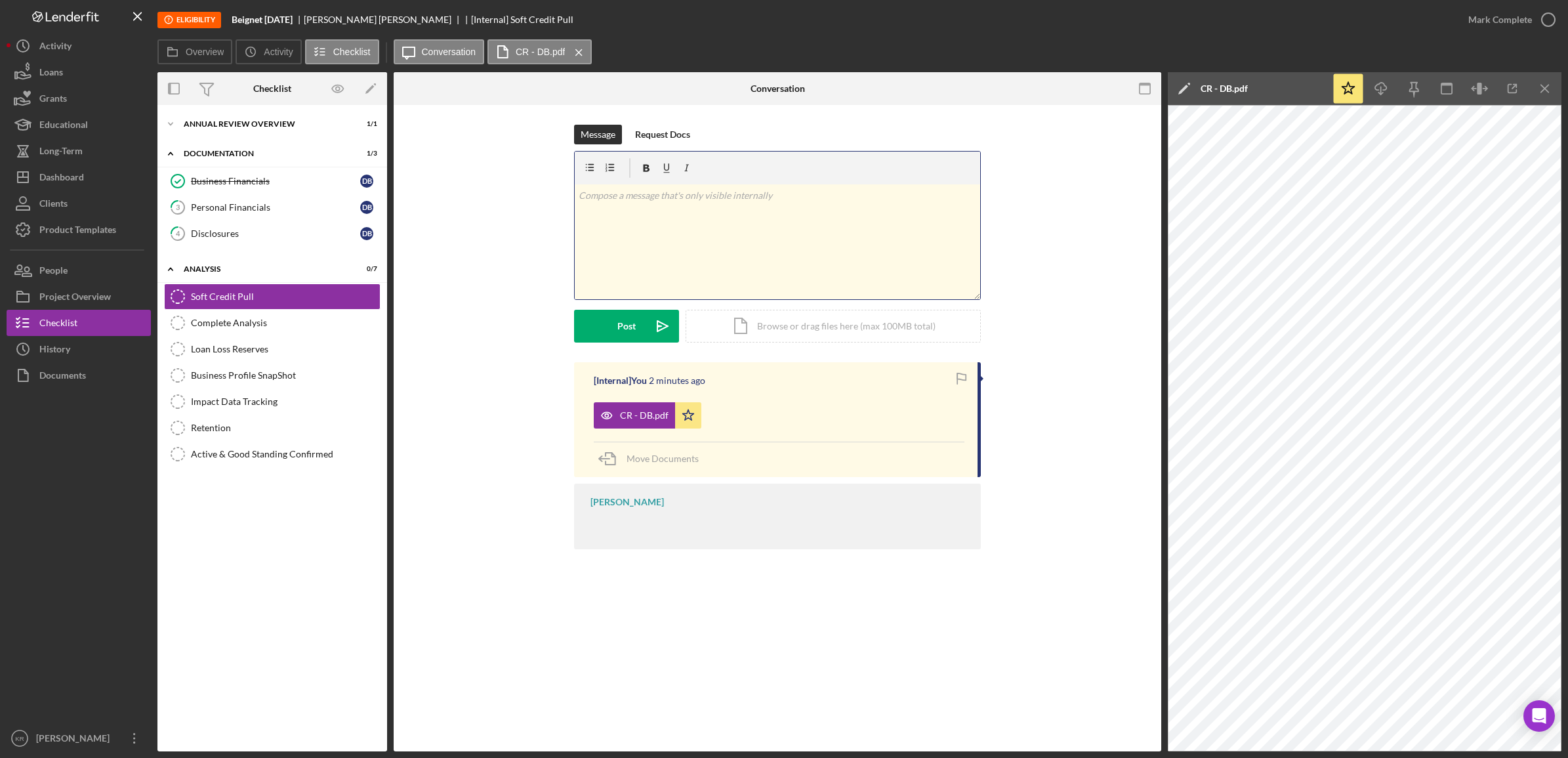
click at [657, 284] on div "v Color teal Color pink Remove color Add row above Add row below Add column bef…" at bounding box center [777, 242] width 406 height 115
click at [687, 424] on icon "Icon/Star" at bounding box center [688, 415] width 26 height 26
click at [680, 246] on div "v Color teal Color pink Remove color Add row above Add row below Add column bef…" at bounding box center [777, 242] width 406 height 115
click at [799, 323] on div "Icon/Document Browse or drag files here (max 100MB total) Tap to choose files o…" at bounding box center [833, 326] width 295 height 33
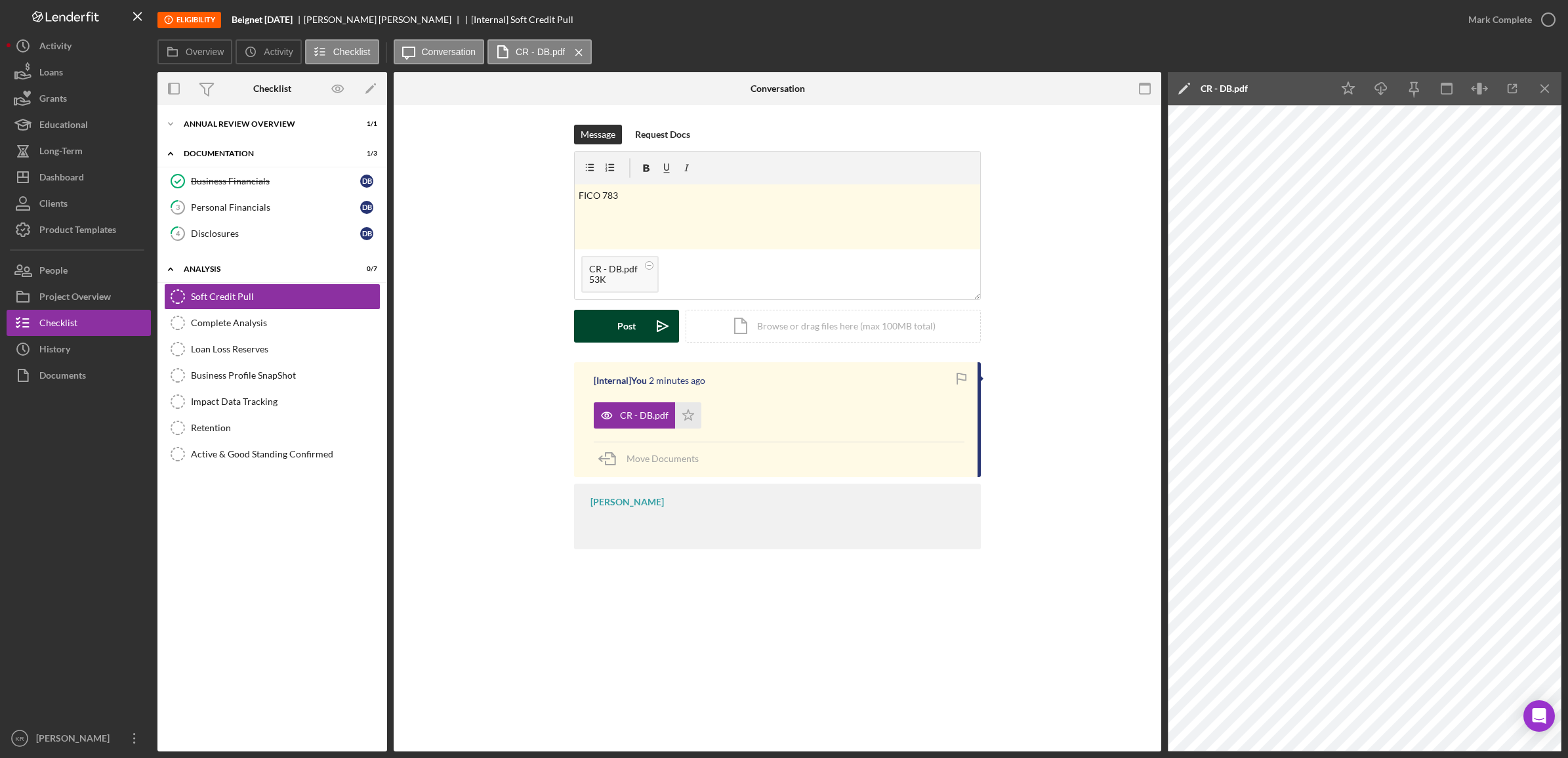
click at [623, 325] on div "Post" at bounding box center [627, 326] width 18 height 33
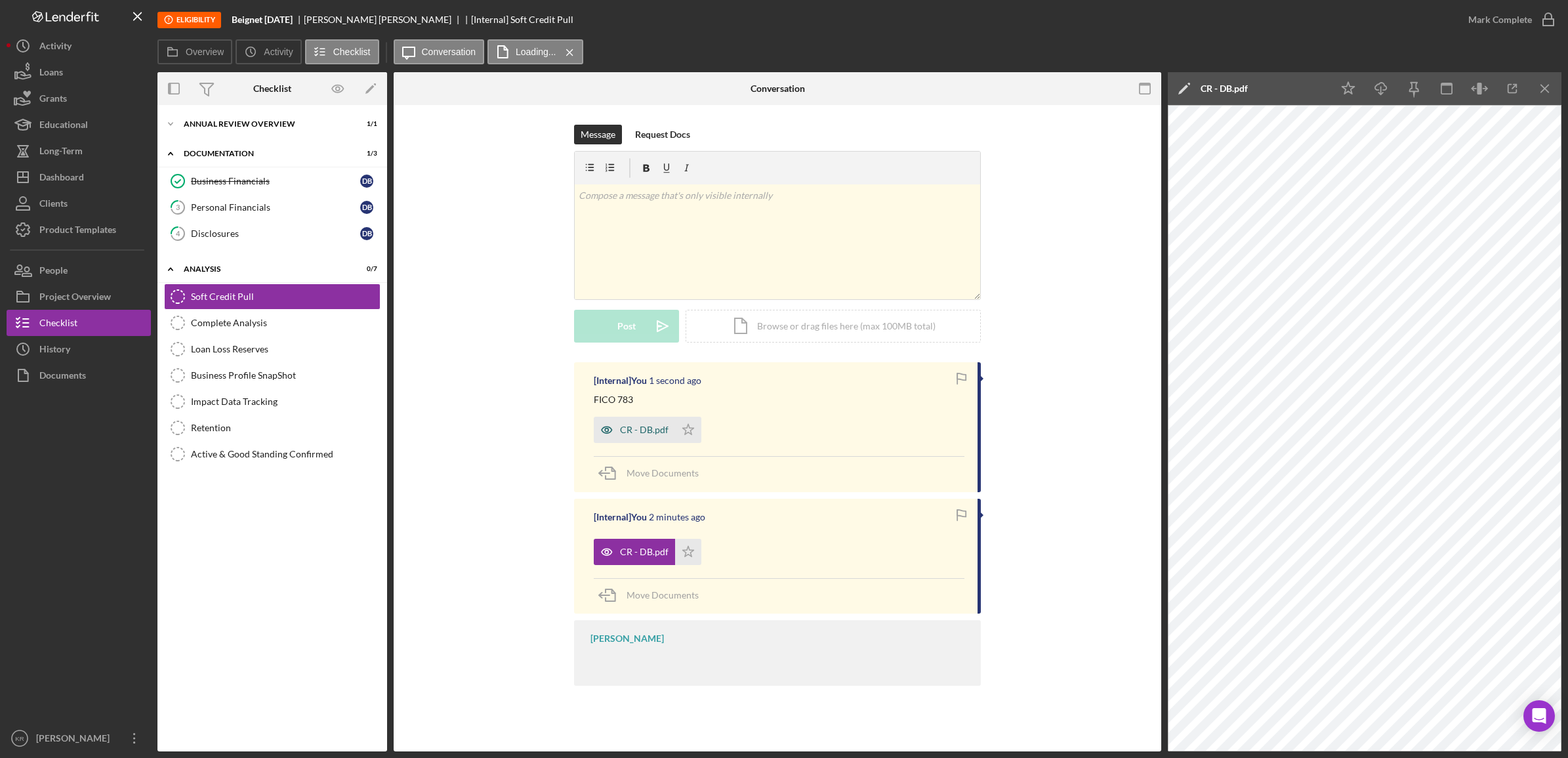
click at [633, 432] on div "CR - DB.pdf" at bounding box center [644, 430] width 49 height 11
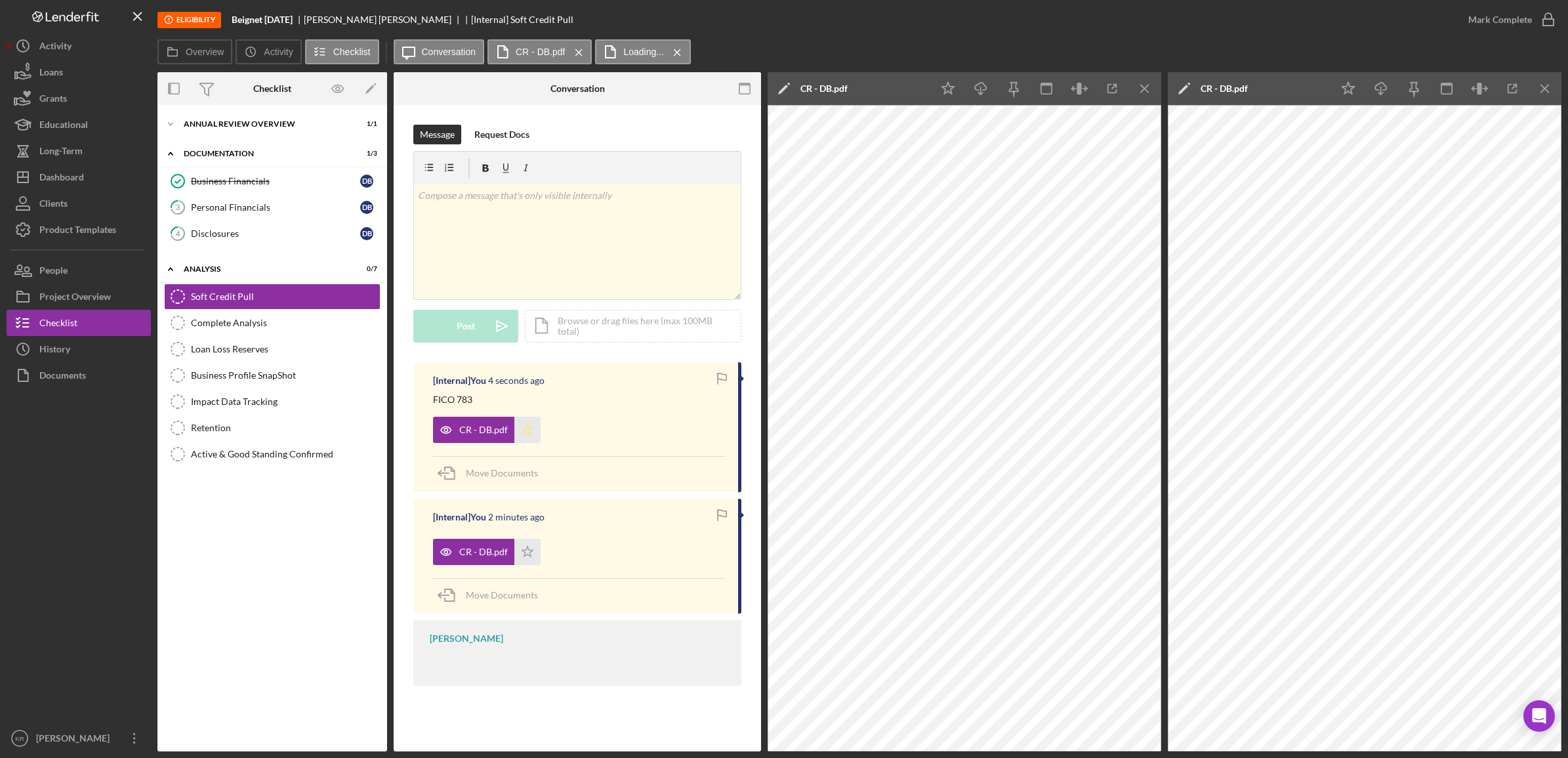
click at [532, 440] on icon "Icon/Star" at bounding box center [527, 430] width 26 height 26
click at [1545, 89] on line "button" at bounding box center [1545, 88] width 7 height 7
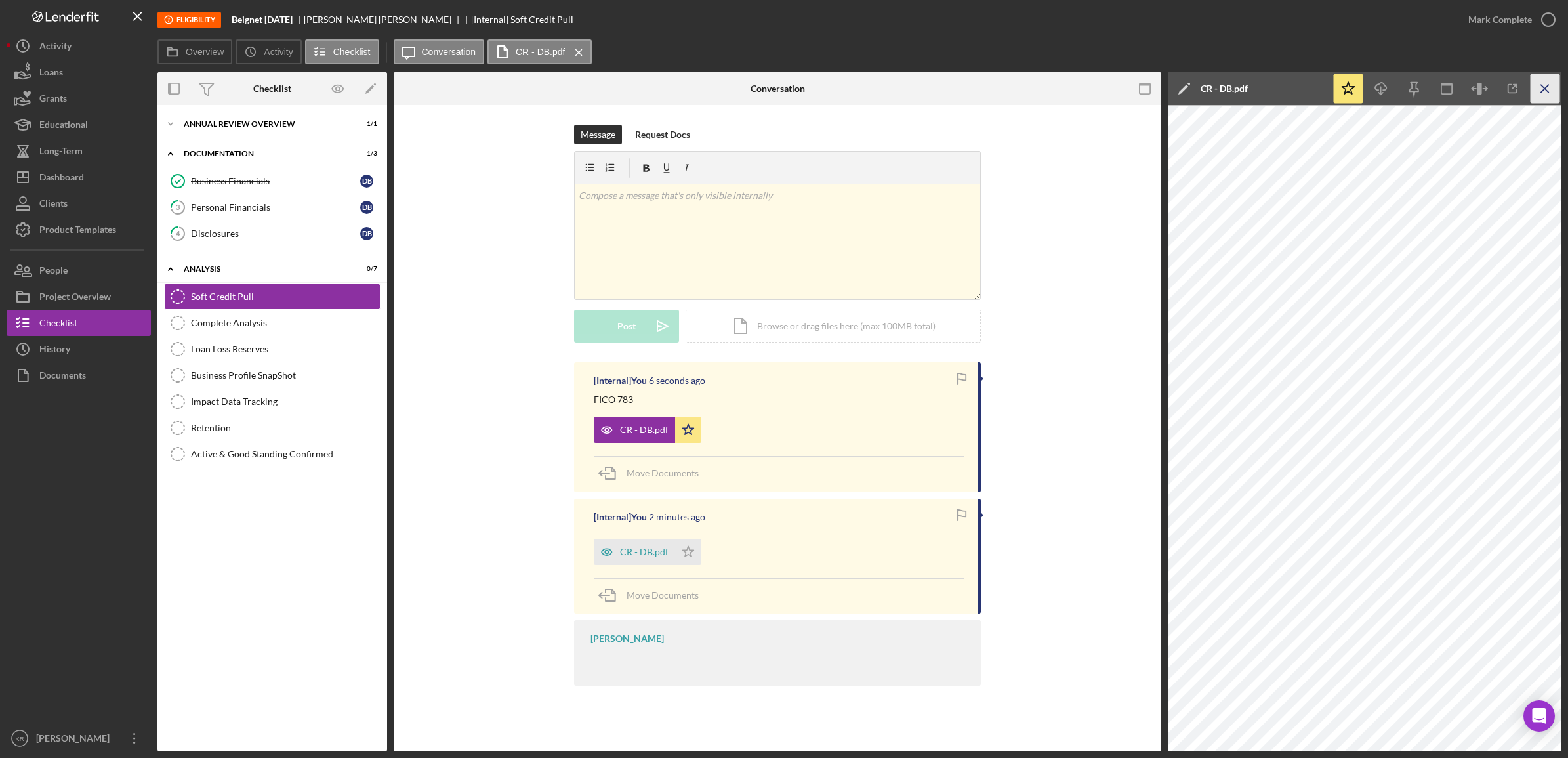
click at [1543, 82] on icon "Icon/Menu Close" at bounding box center [1545, 89] width 30 height 30
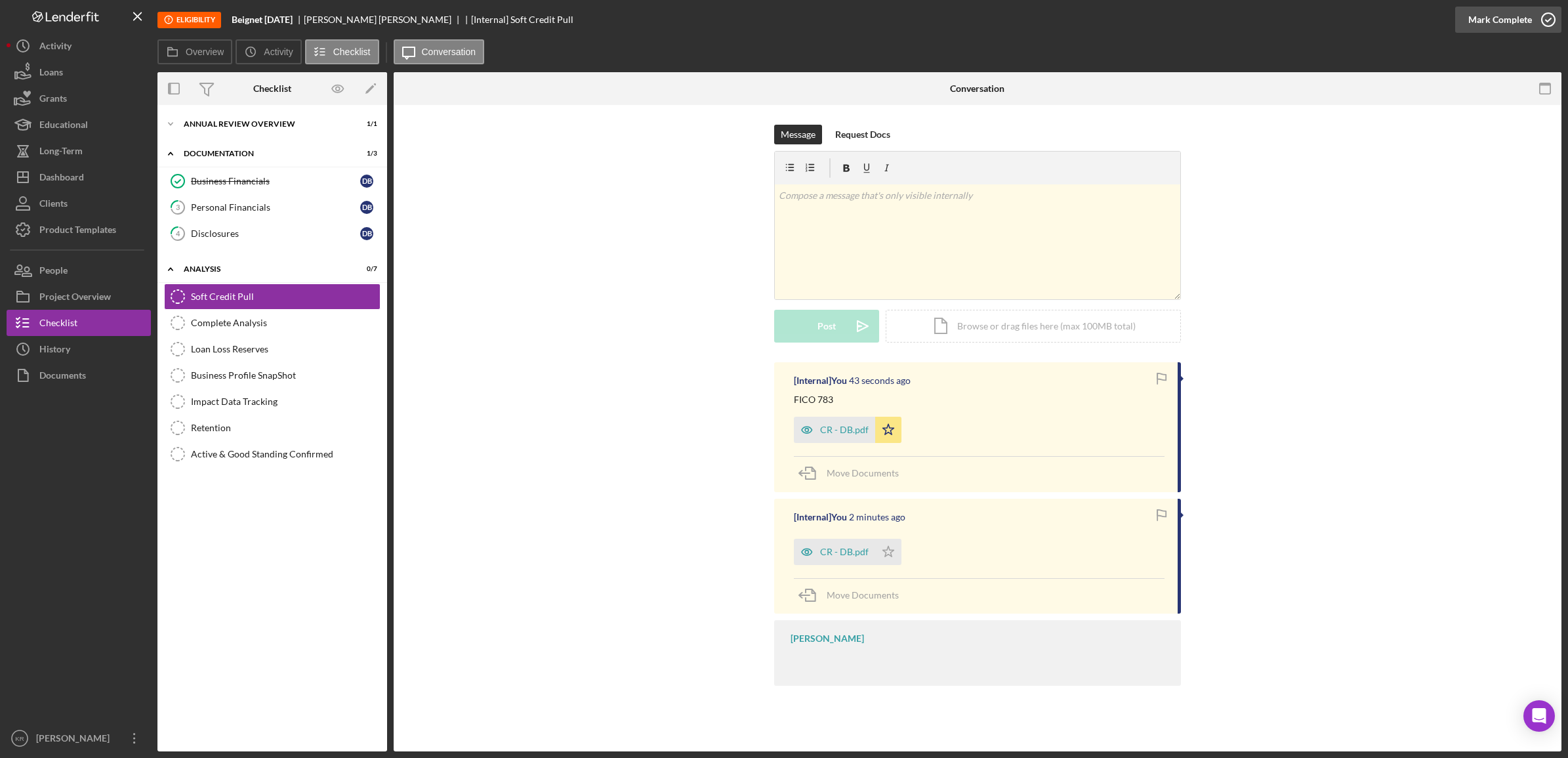
click at [1522, 20] on div "Mark Complete" at bounding box center [1500, 19] width 63 height 26
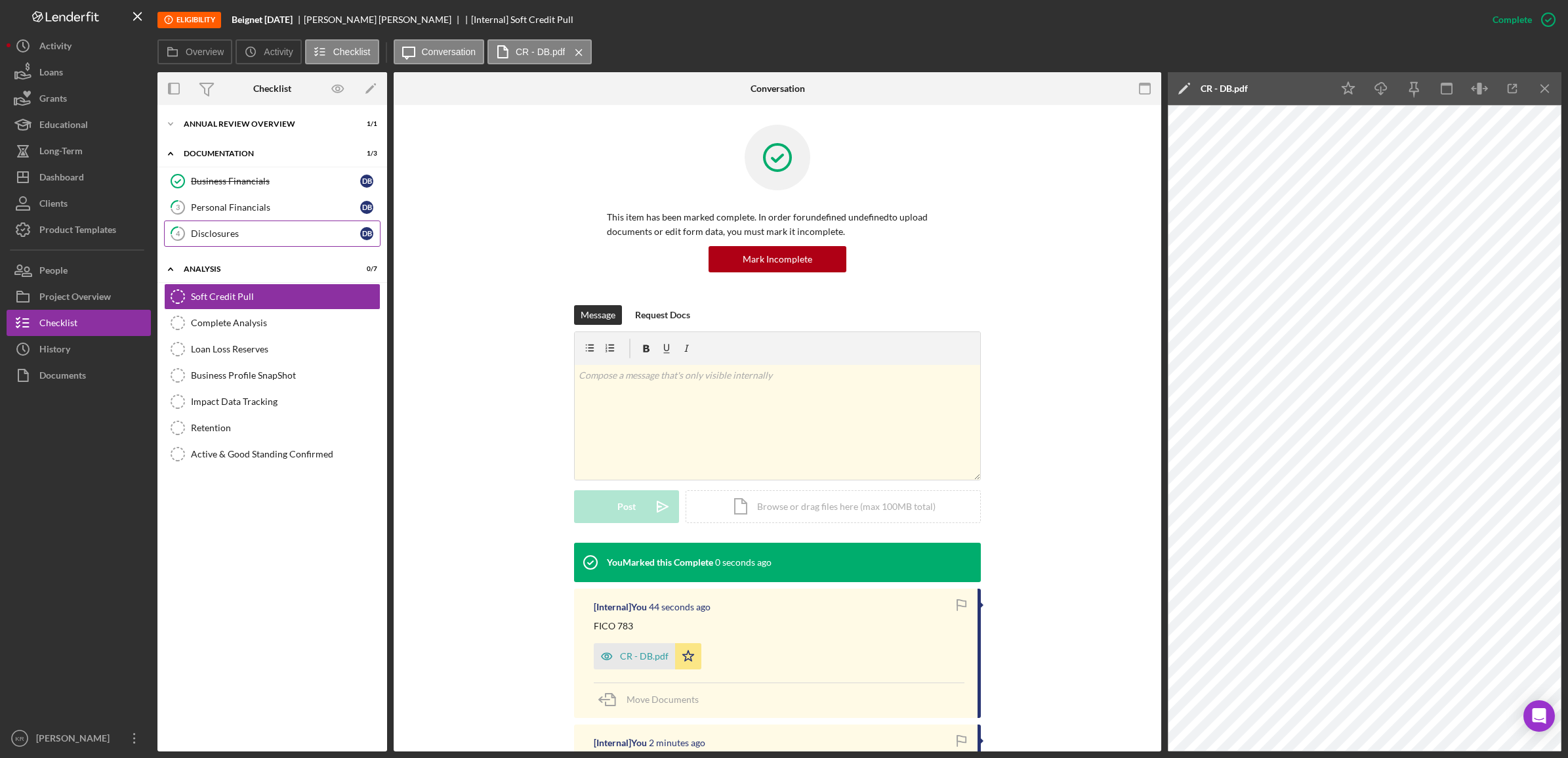
click at [249, 237] on div "Disclosures" at bounding box center [275, 233] width 169 height 11
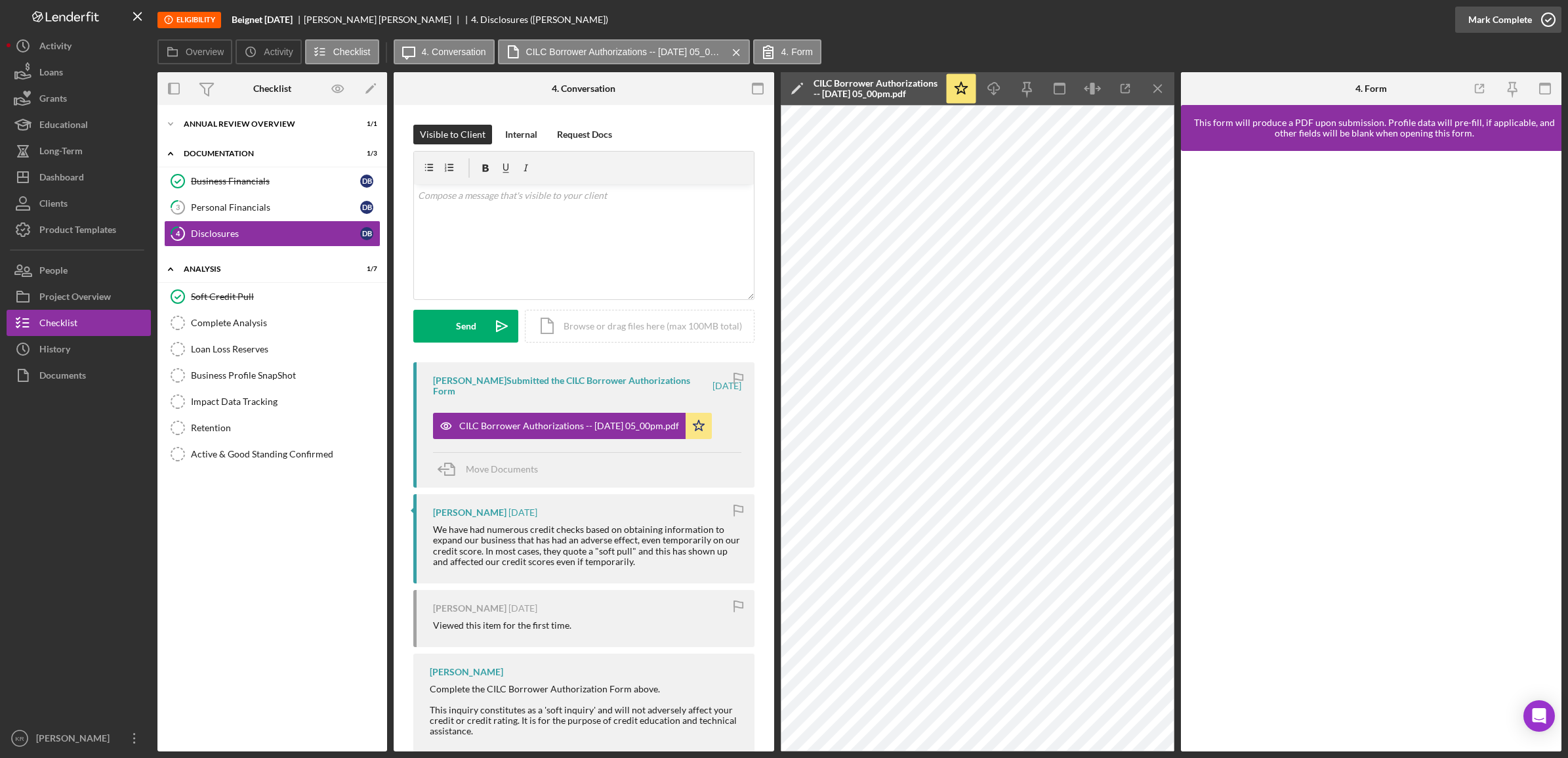
click at [1481, 15] on div "Mark Complete" at bounding box center [1500, 19] width 63 height 26
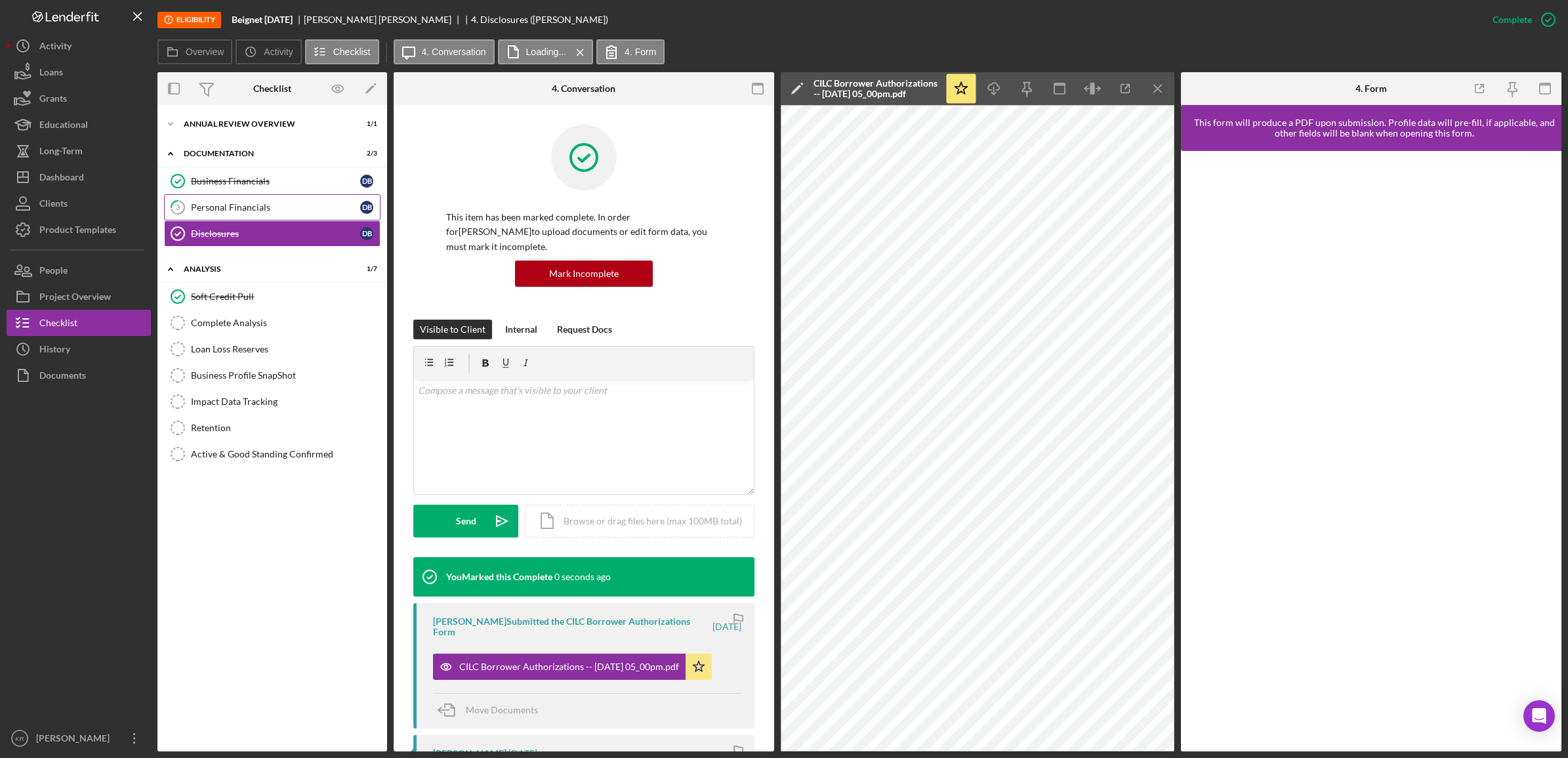
click at [249, 198] on link "3 Personal Financials D B" at bounding box center [272, 207] width 217 height 26
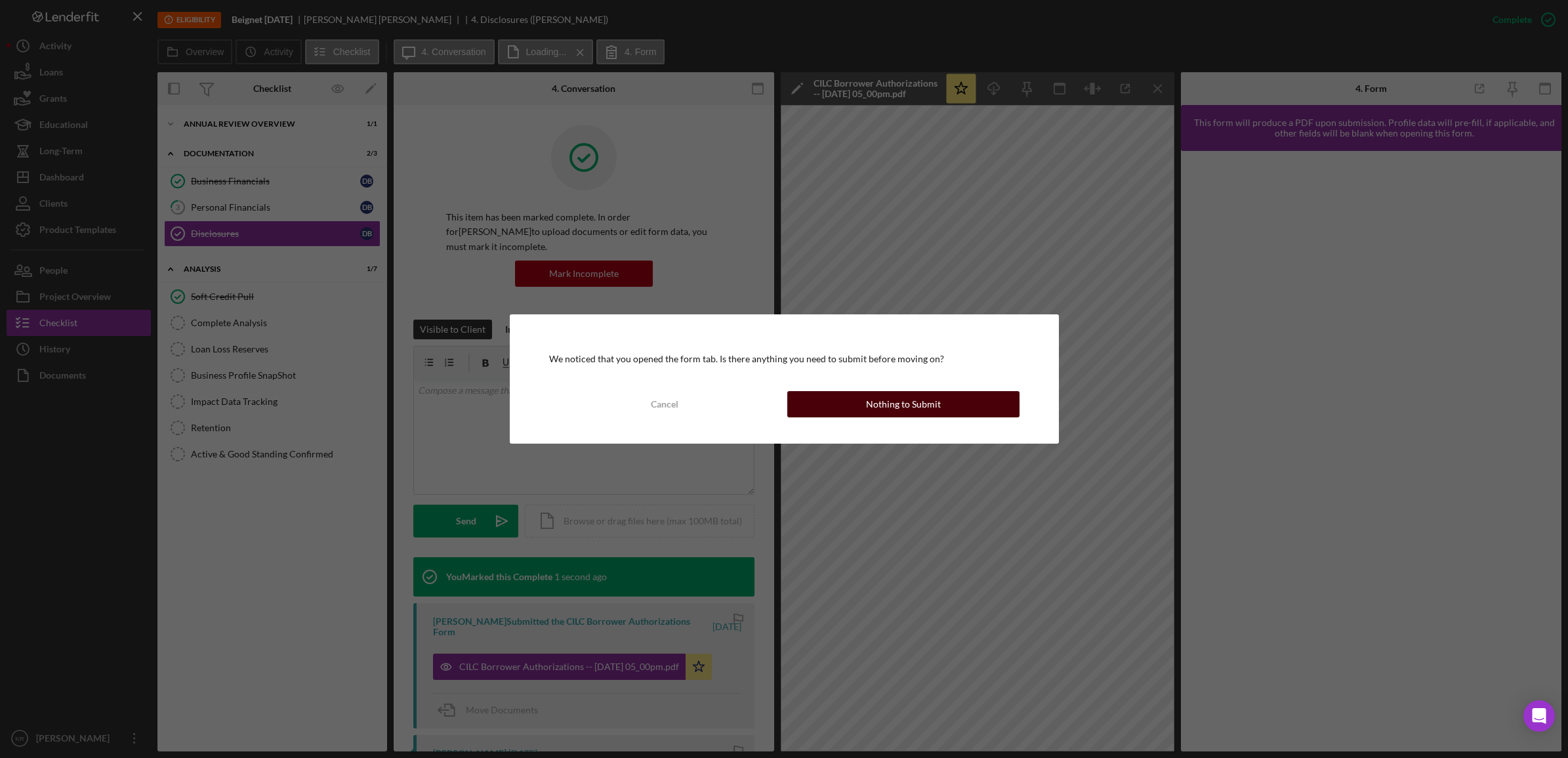
click at [927, 405] on div "Nothing to Submit" at bounding box center [903, 404] width 75 height 26
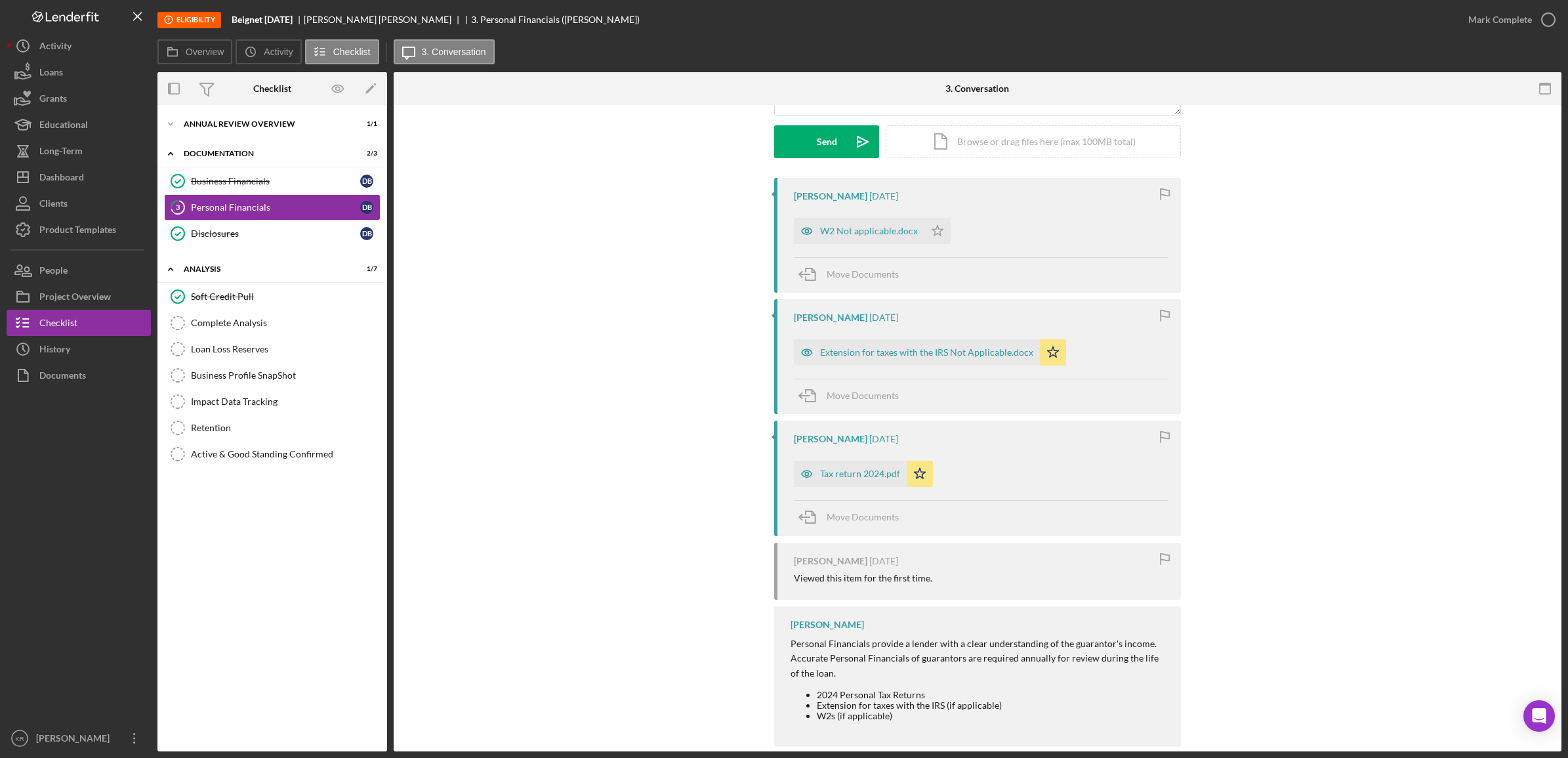
scroll to position [208, 0]
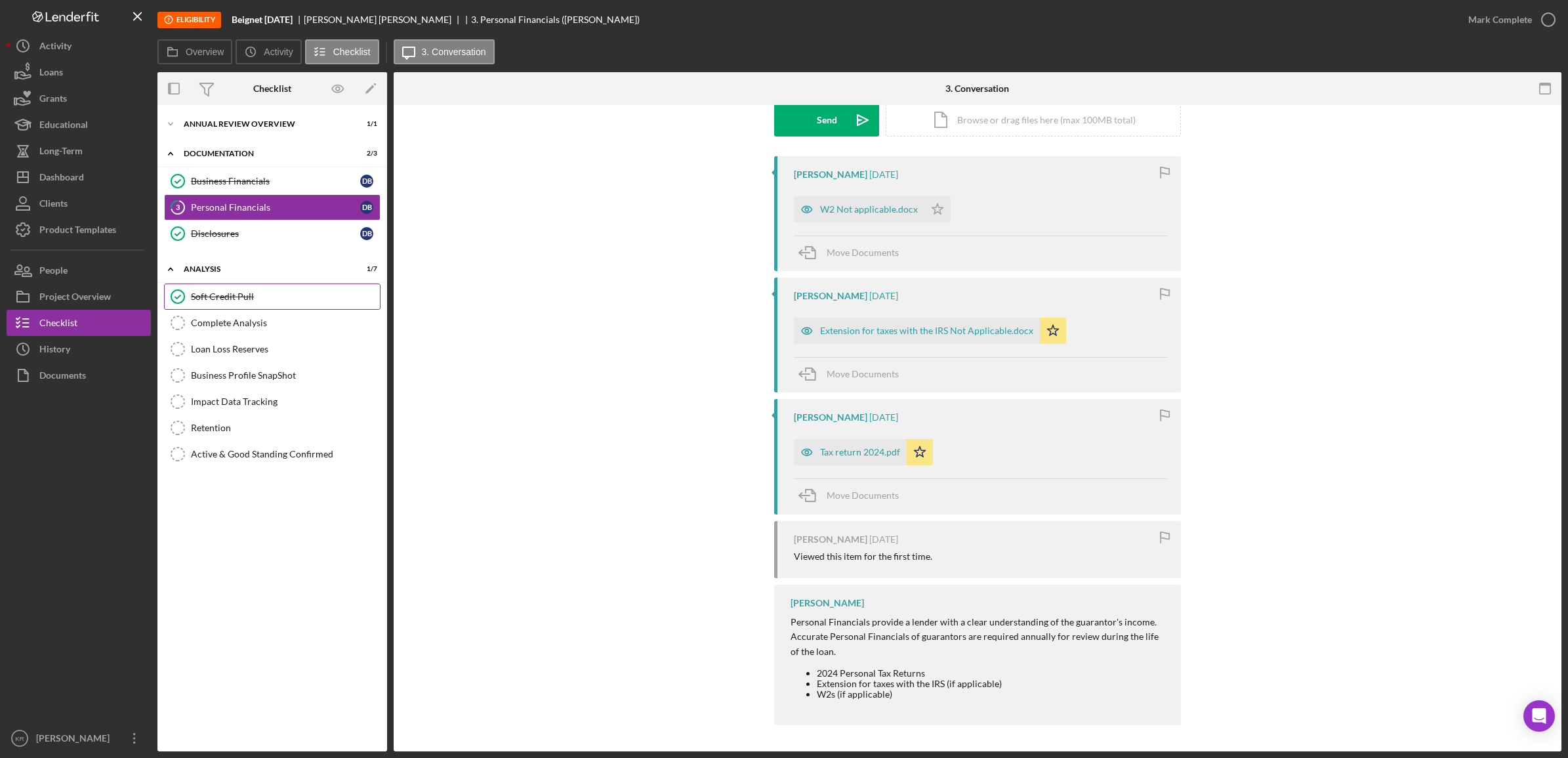
click at [246, 299] on div "Soft Credit Pull" at bounding box center [285, 297] width 189 height 11
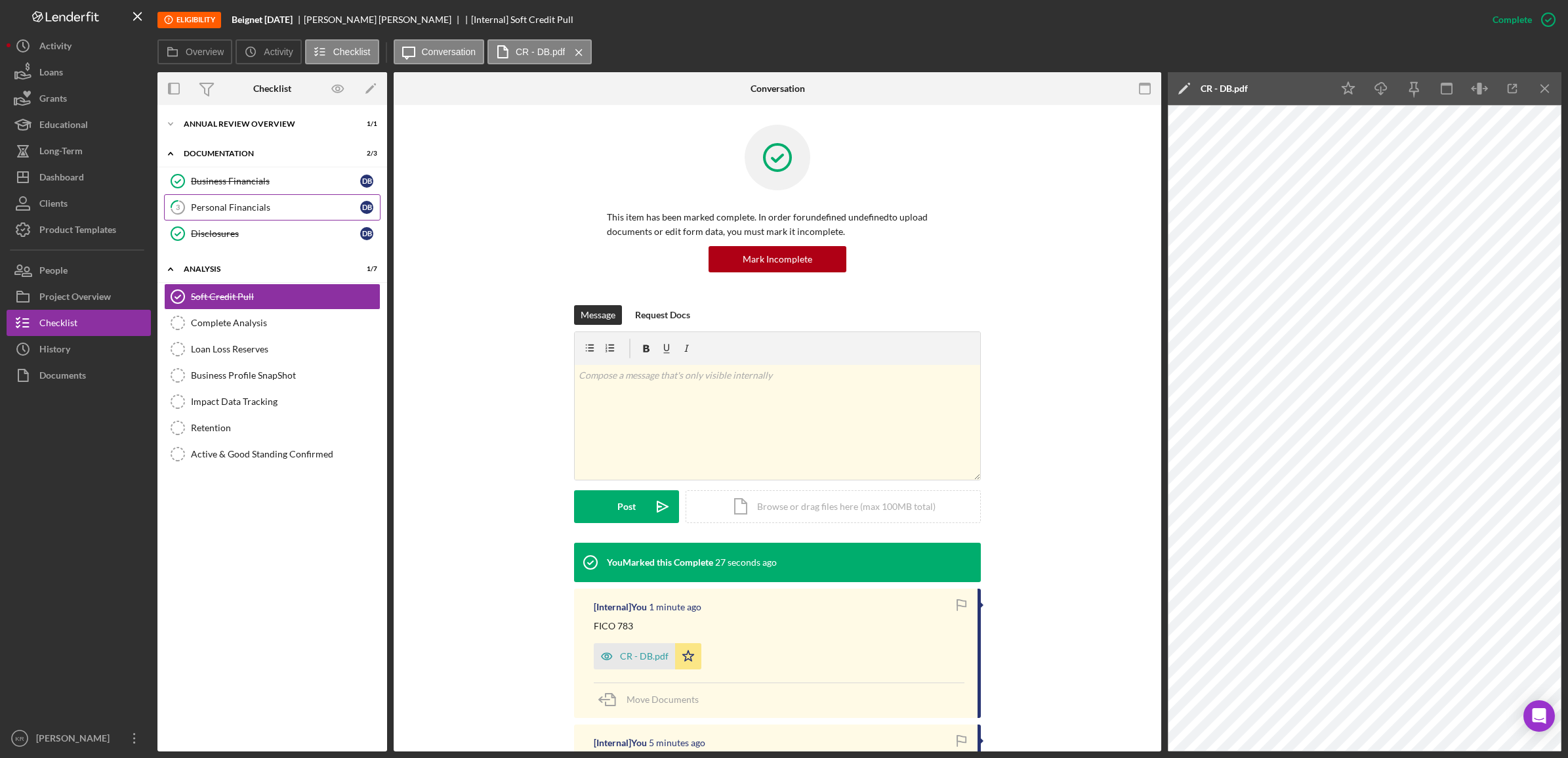
click at [279, 204] on div "Personal Financials" at bounding box center [275, 207] width 169 height 11
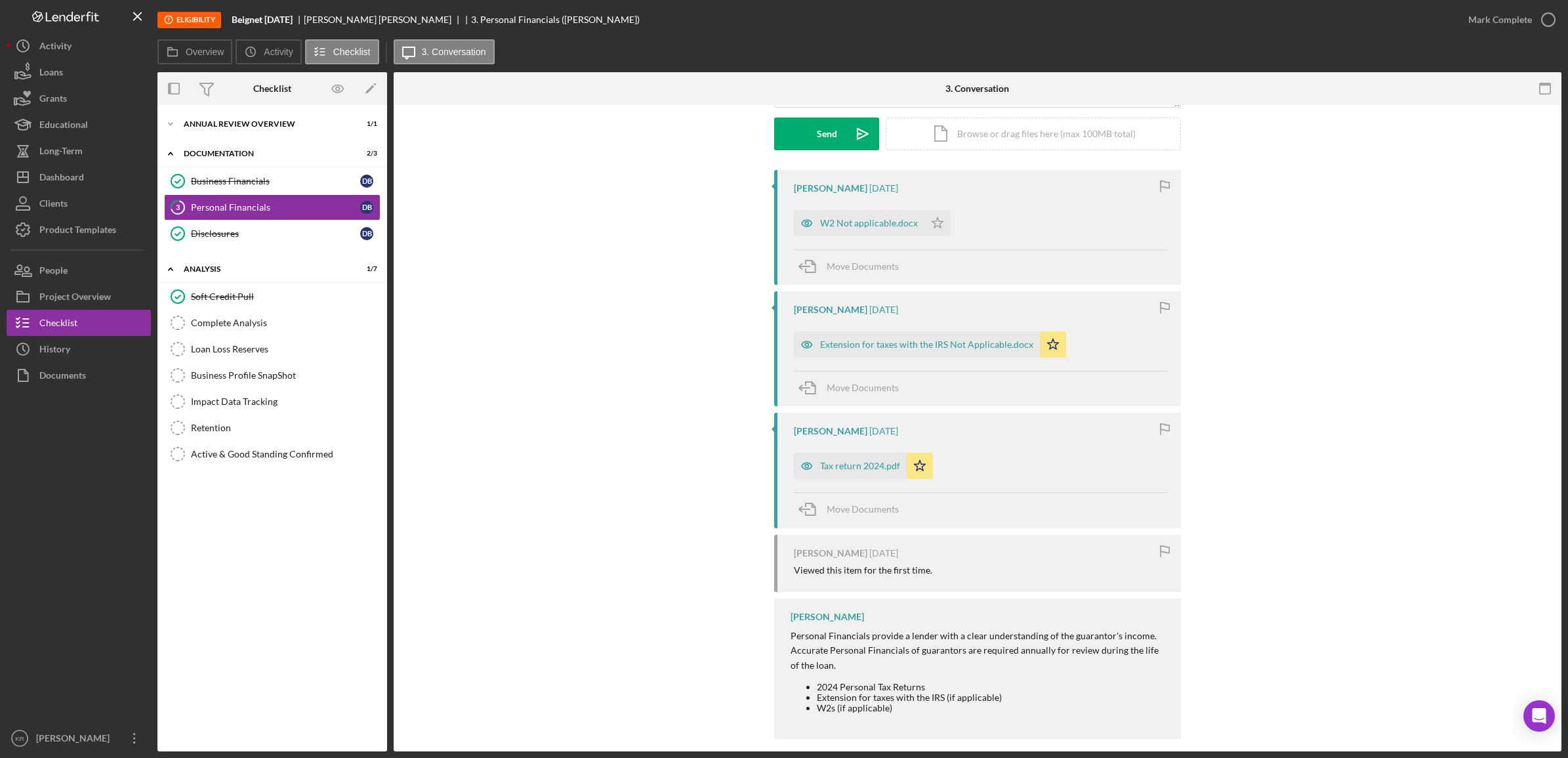
scroll to position [208, 0]
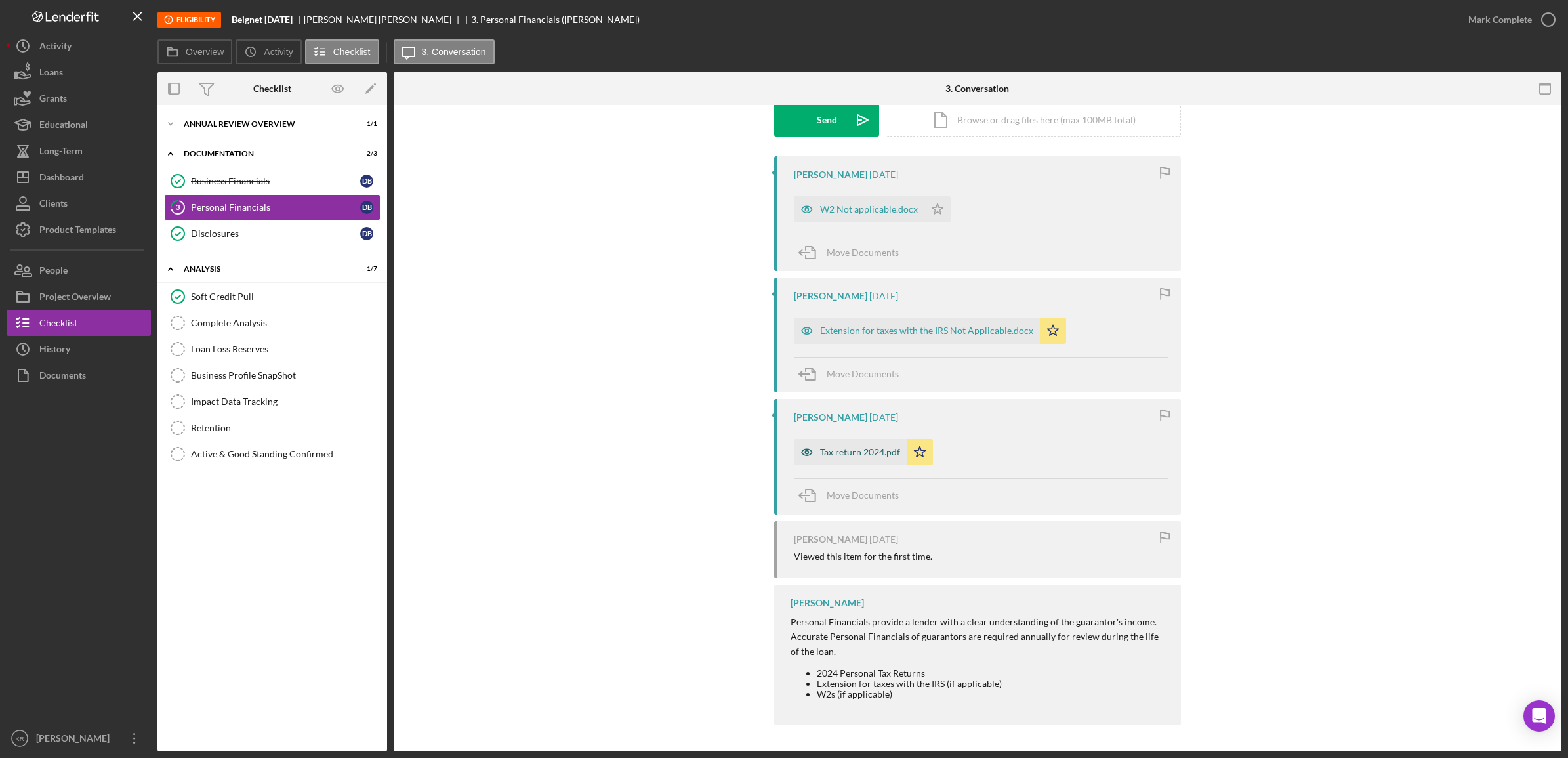
click at [839, 452] on div "Tax return 2024.pdf" at bounding box center [860, 452] width 80 height 11
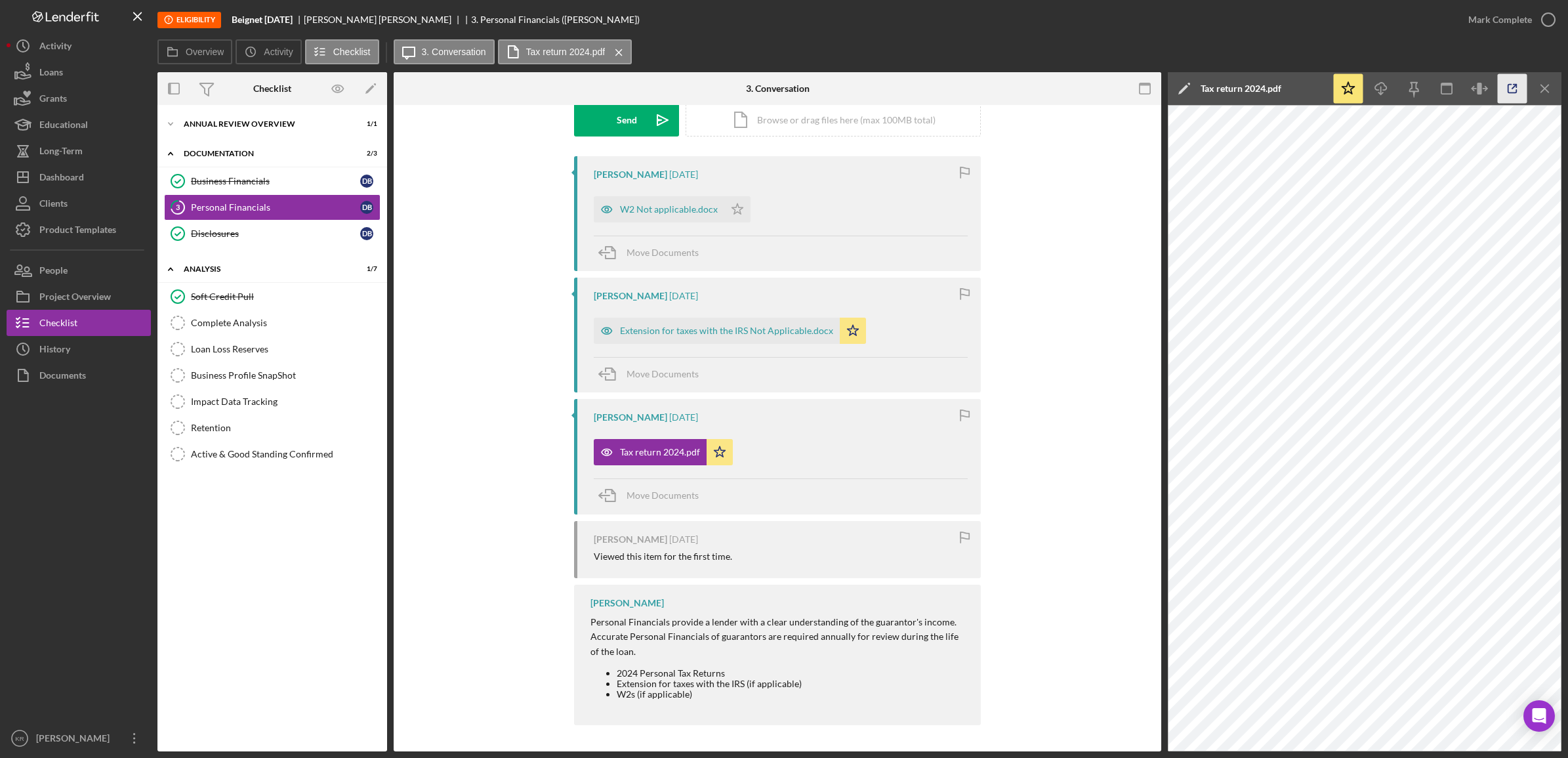
click at [1519, 89] on icon "button" at bounding box center [1513, 89] width 30 height 30
click at [1533, 24] on icon "button" at bounding box center [1548, 20] width 33 height 33
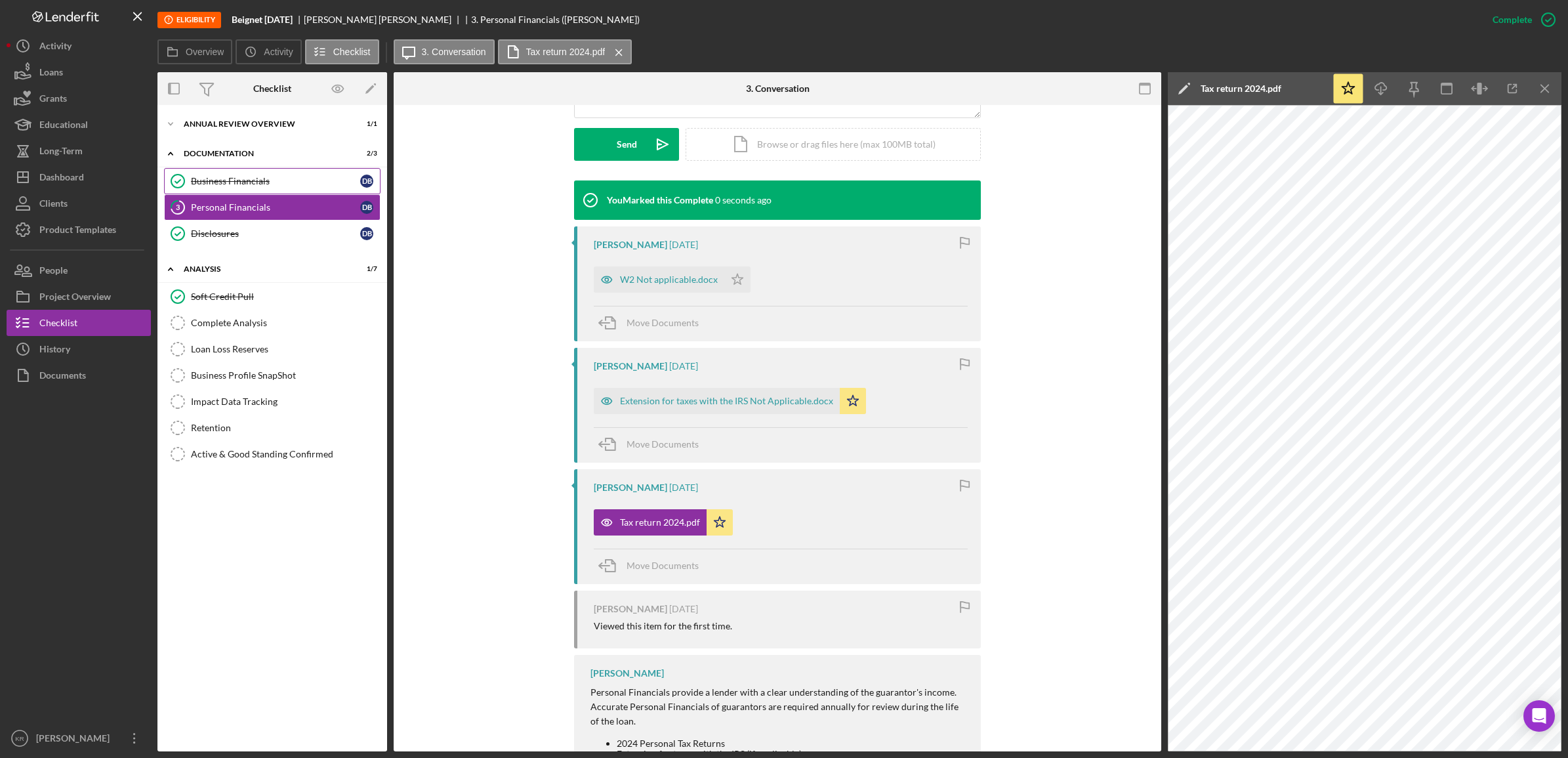
scroll to position [389, 0]
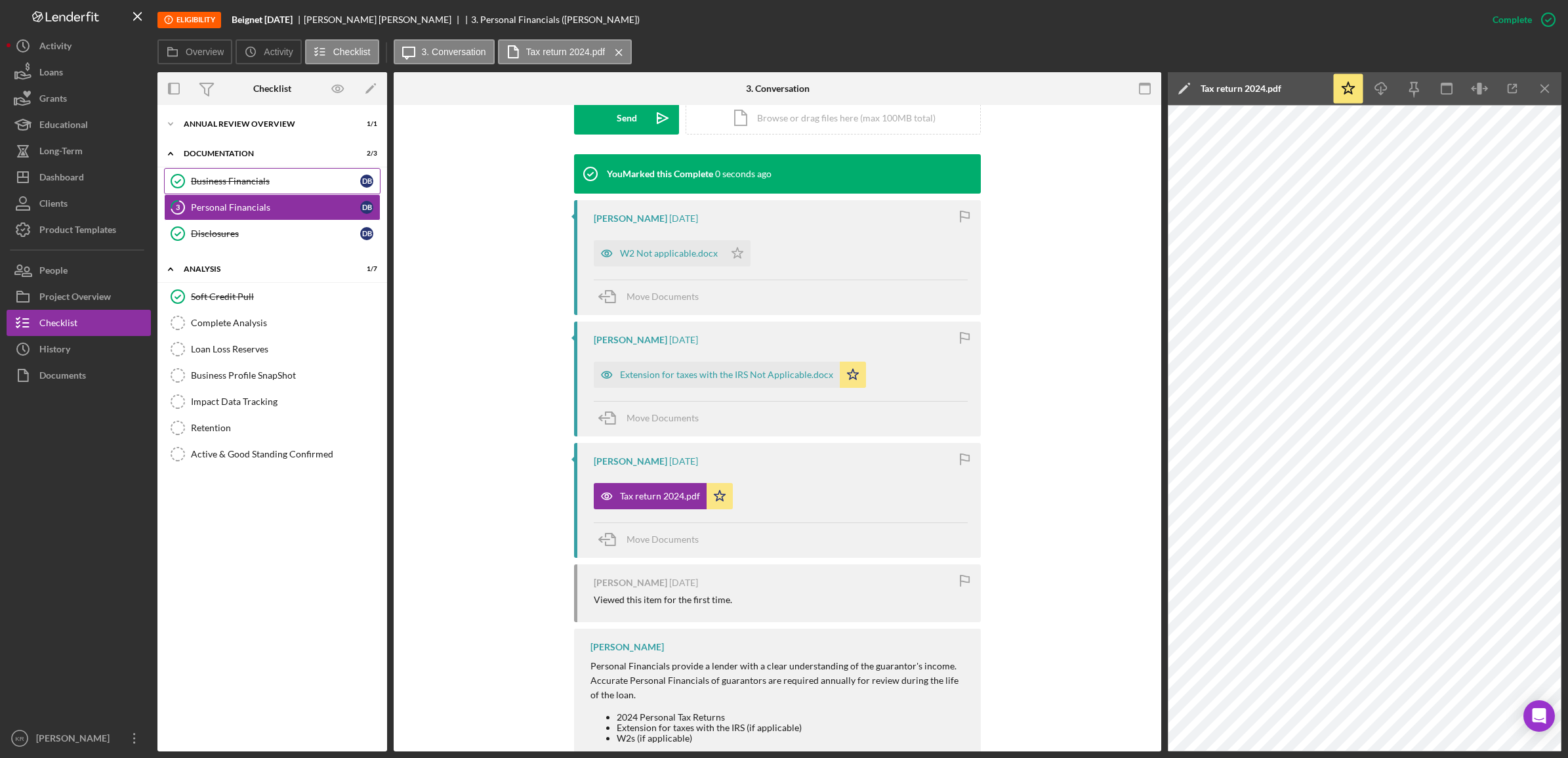
click at [294, 185] on div "Business Financials" at bounding box center [275, 181] width 169 height 11
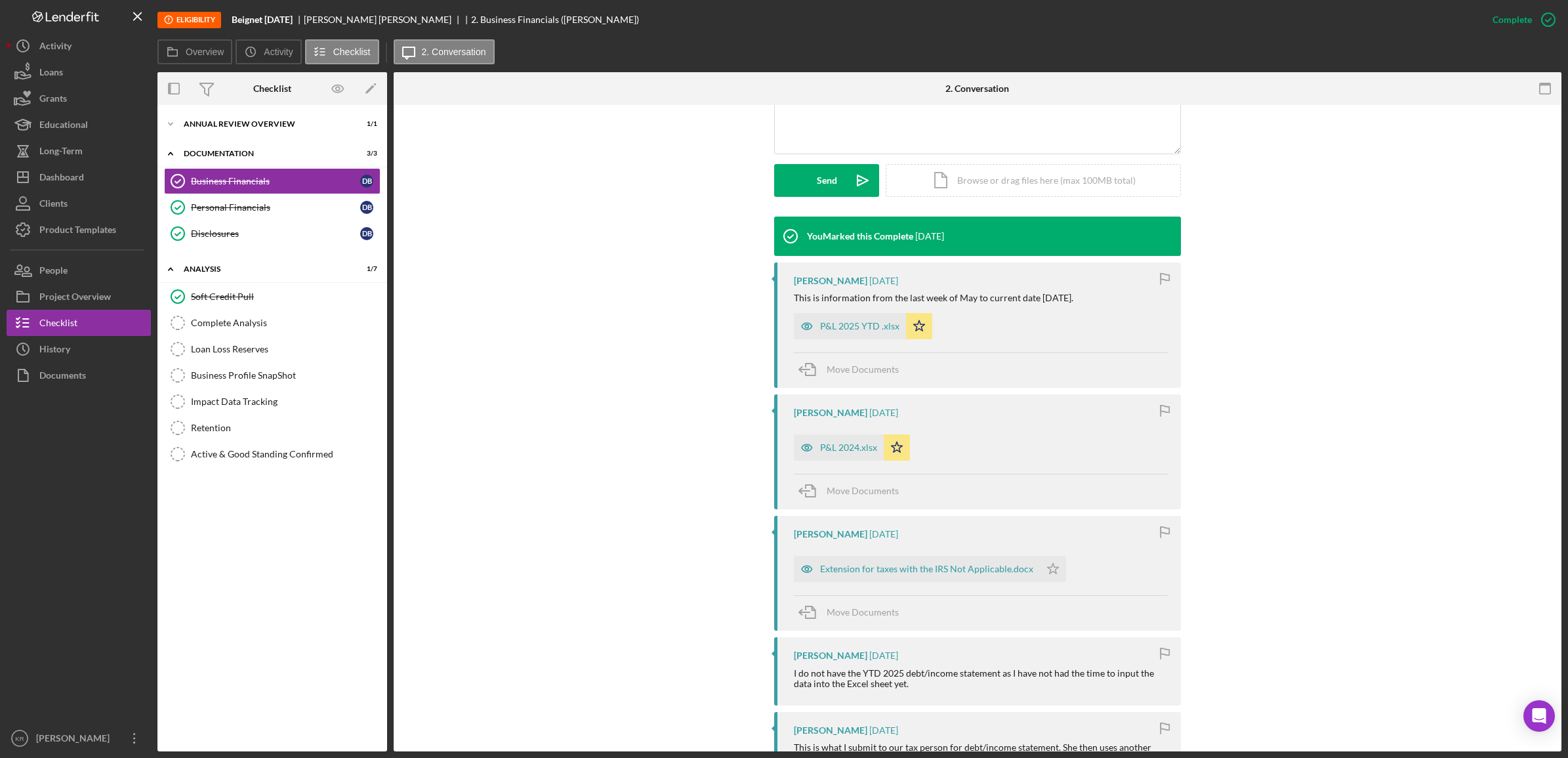
scroll to position [328, 0]
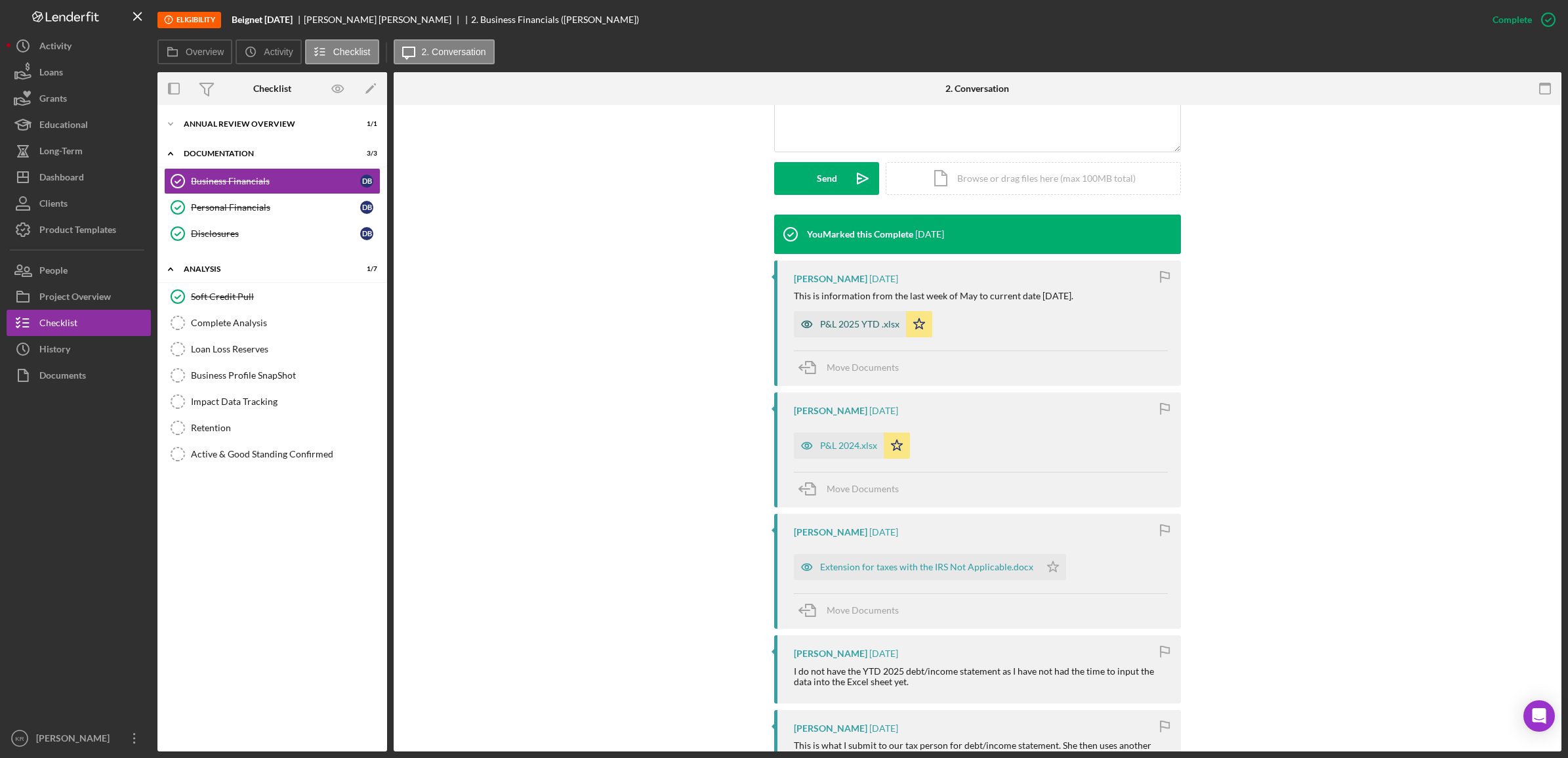
click at [843, 332] on div "P&L 2025 YTD .xlsx" at bounding box center [850, 324] width 112 height 26
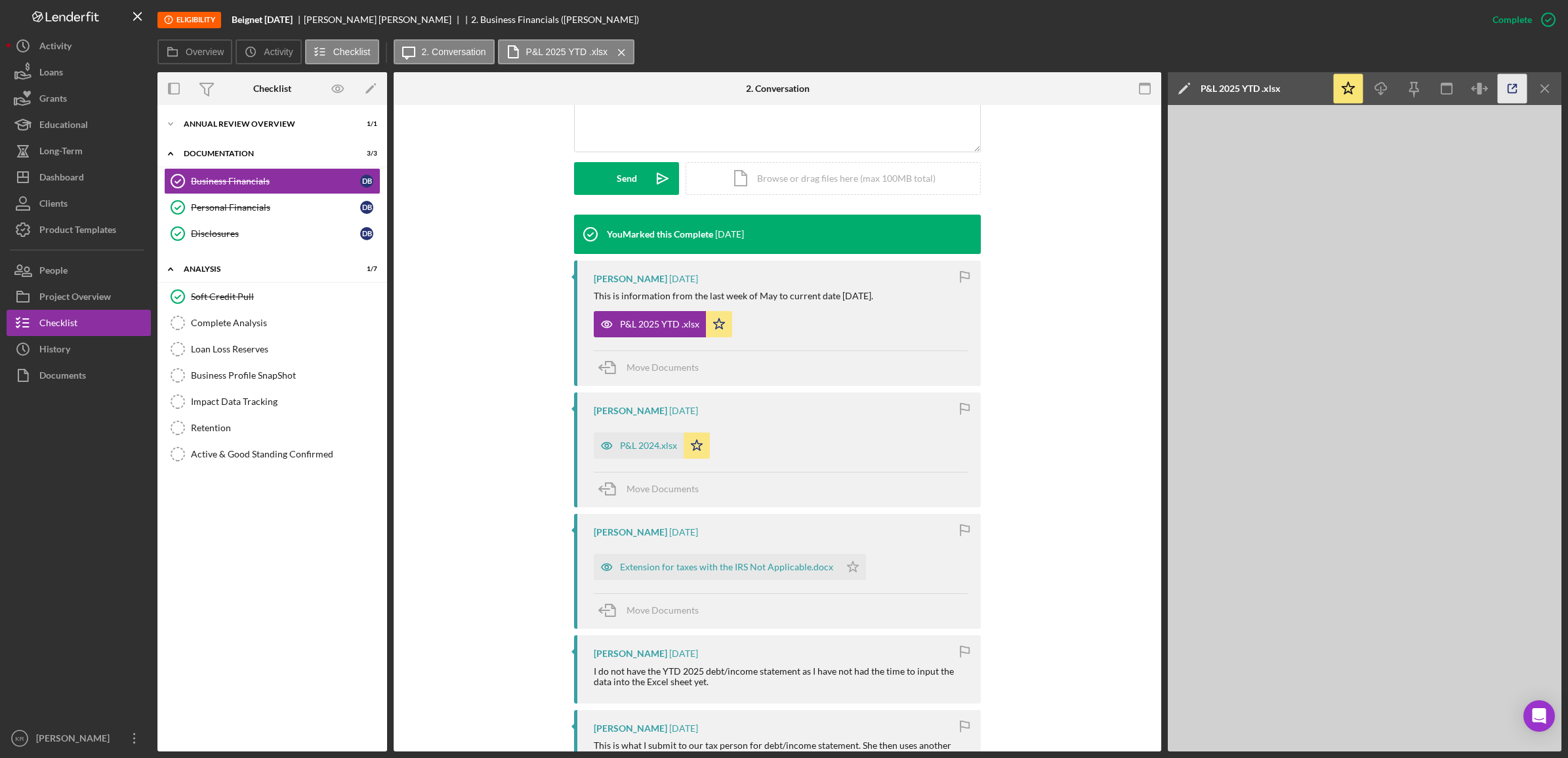
click at [1505, 90] on icon "button" at bounding box center [1513, 89] width 30 height 30
click at [617, 443] on icon "button" at bounding box center [606, 445] width 26 height 26
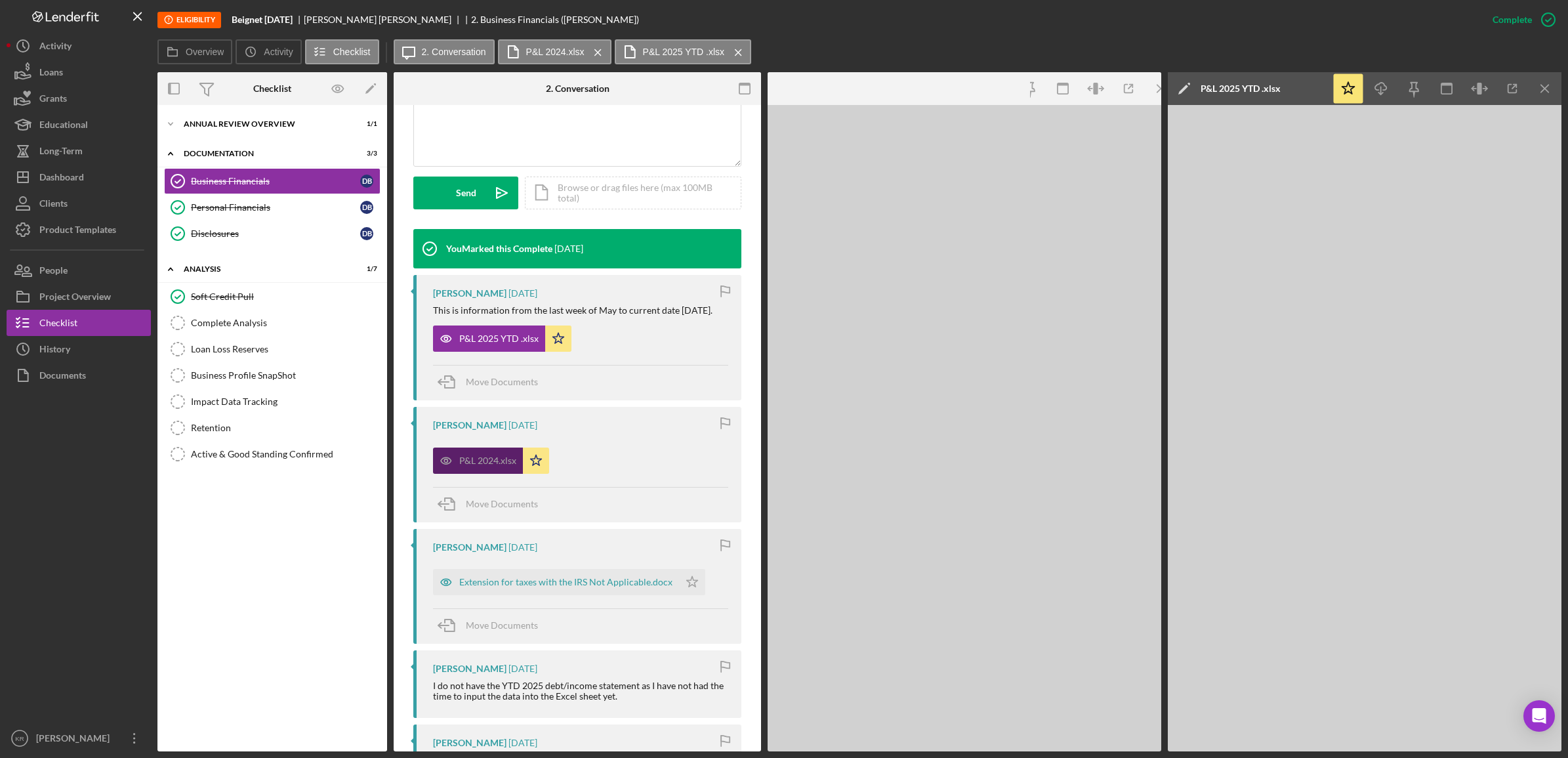
scroll to position [342, 0]
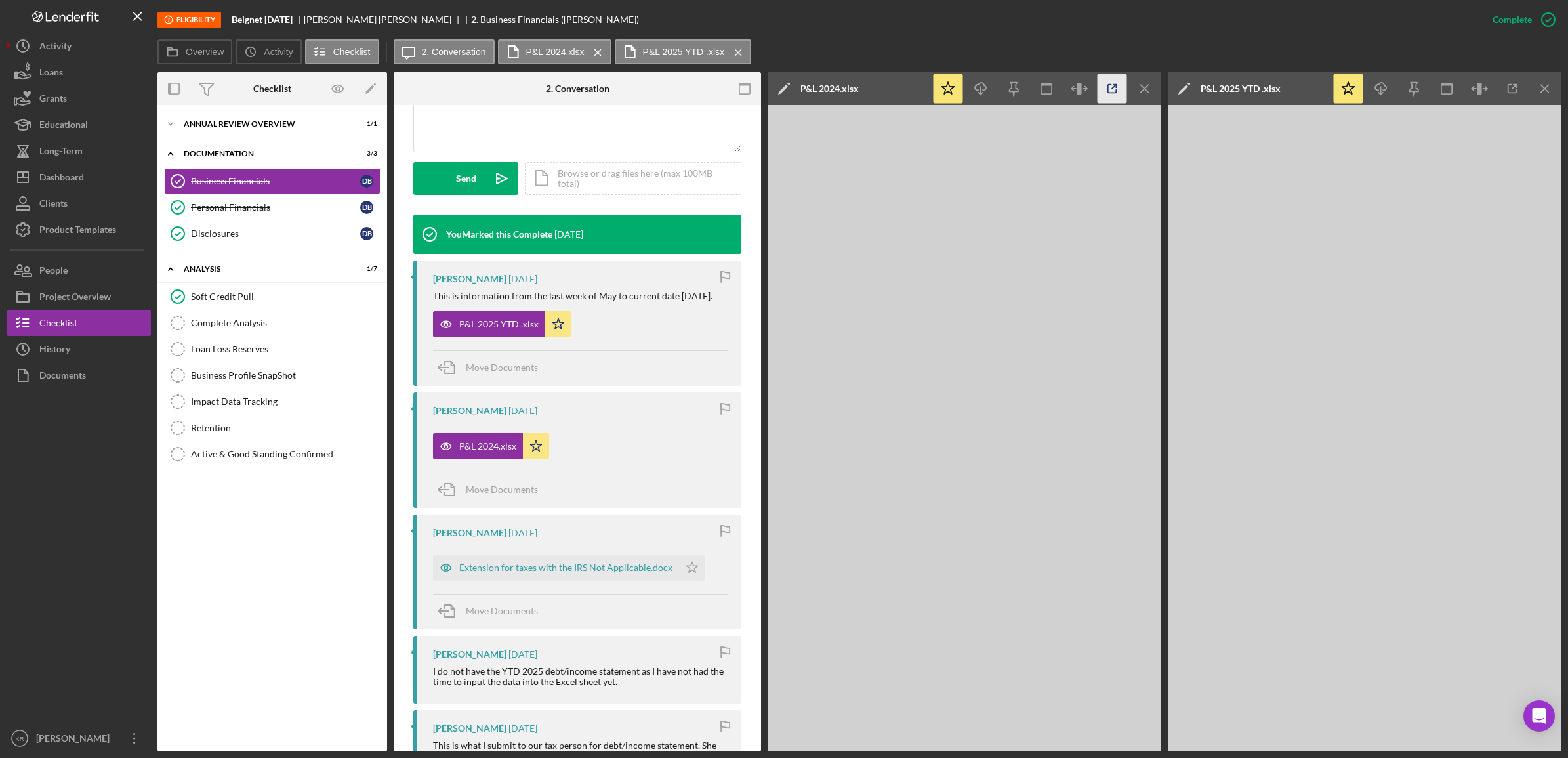
click at [1114, 86] on line "button" at bounding box center [1115, 87] width 4 height 4
